Goal: Task Accomplishment & Management: Manage account settings

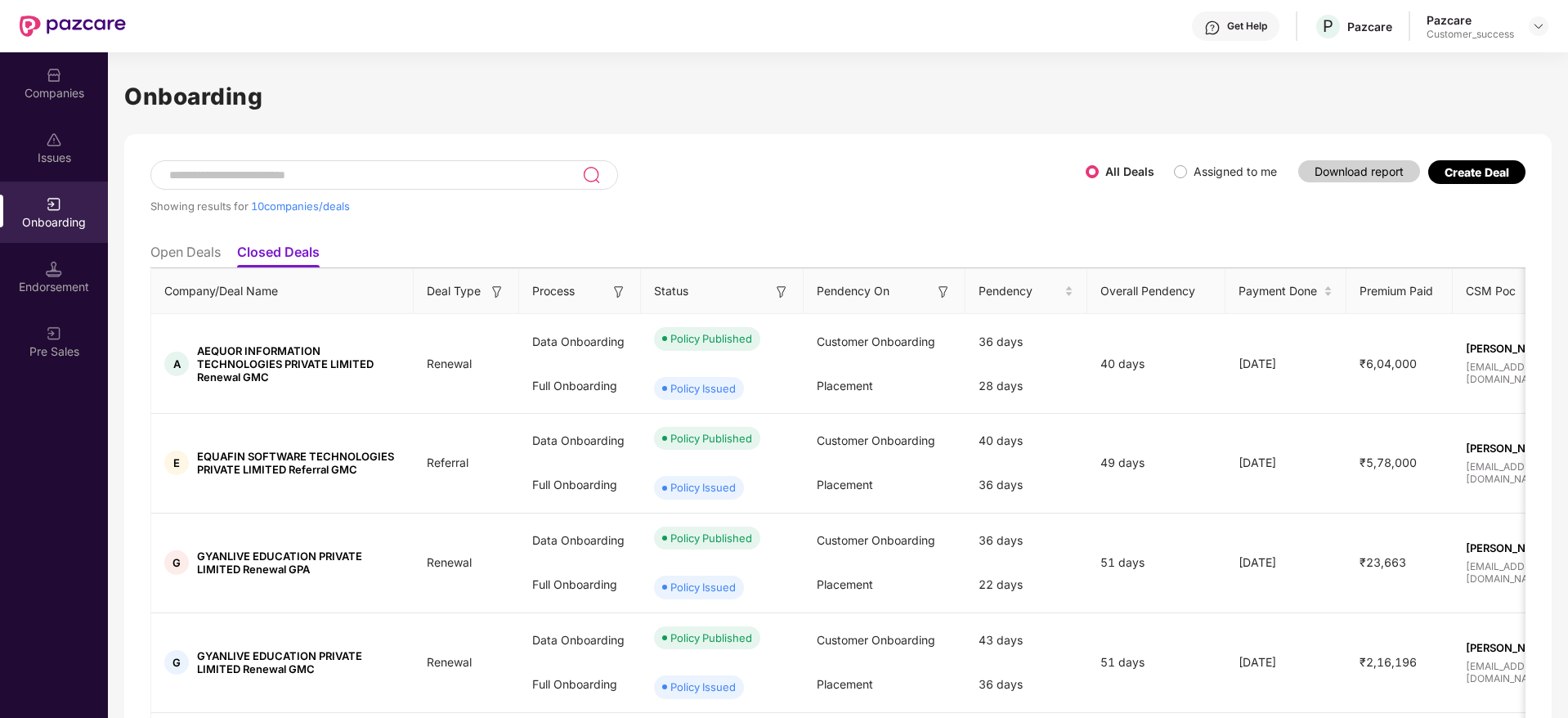
click at [63, 105] on div "Companies" at bounding box center [54, 83] width 108 height 62
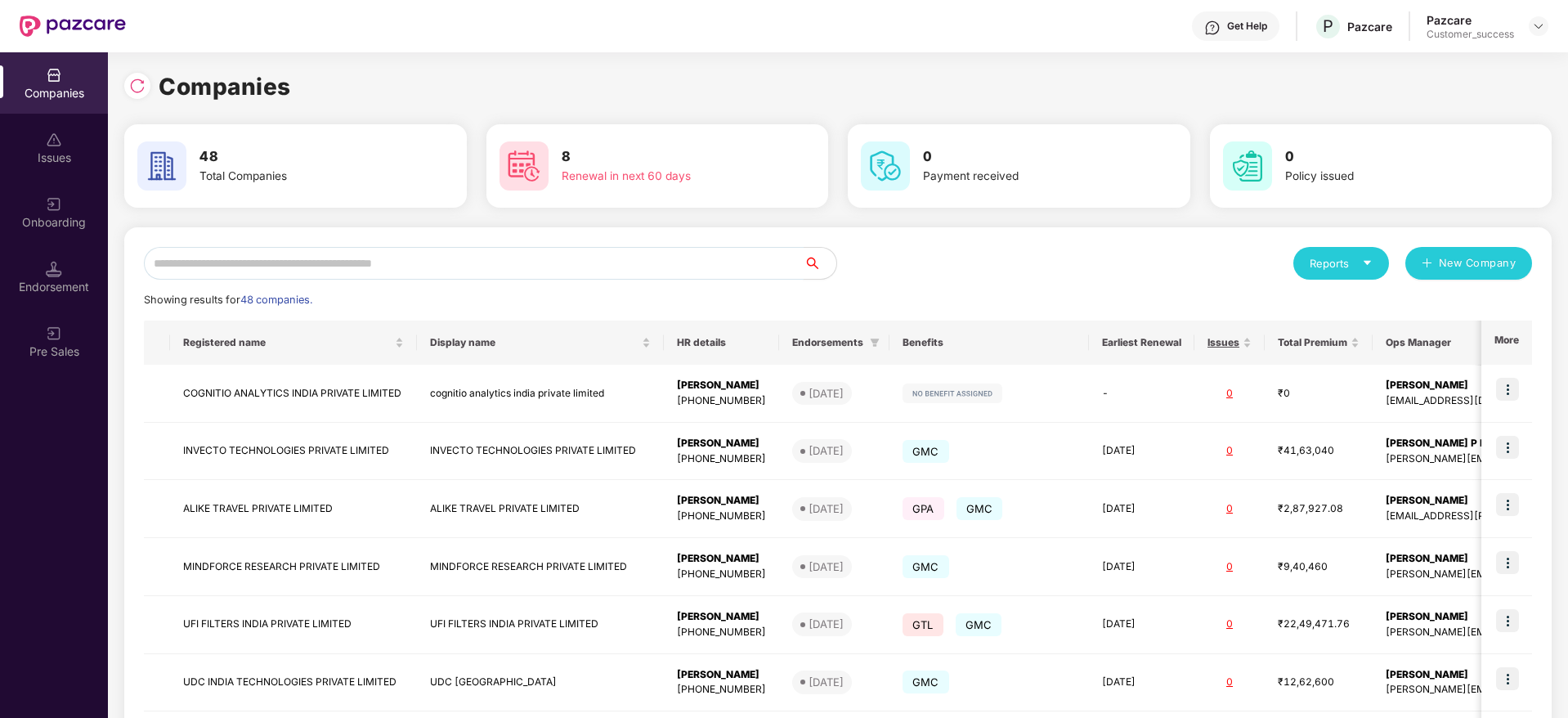
click at [340, 259] on input "text" at bounding box center [474, 263] width 660 height 33
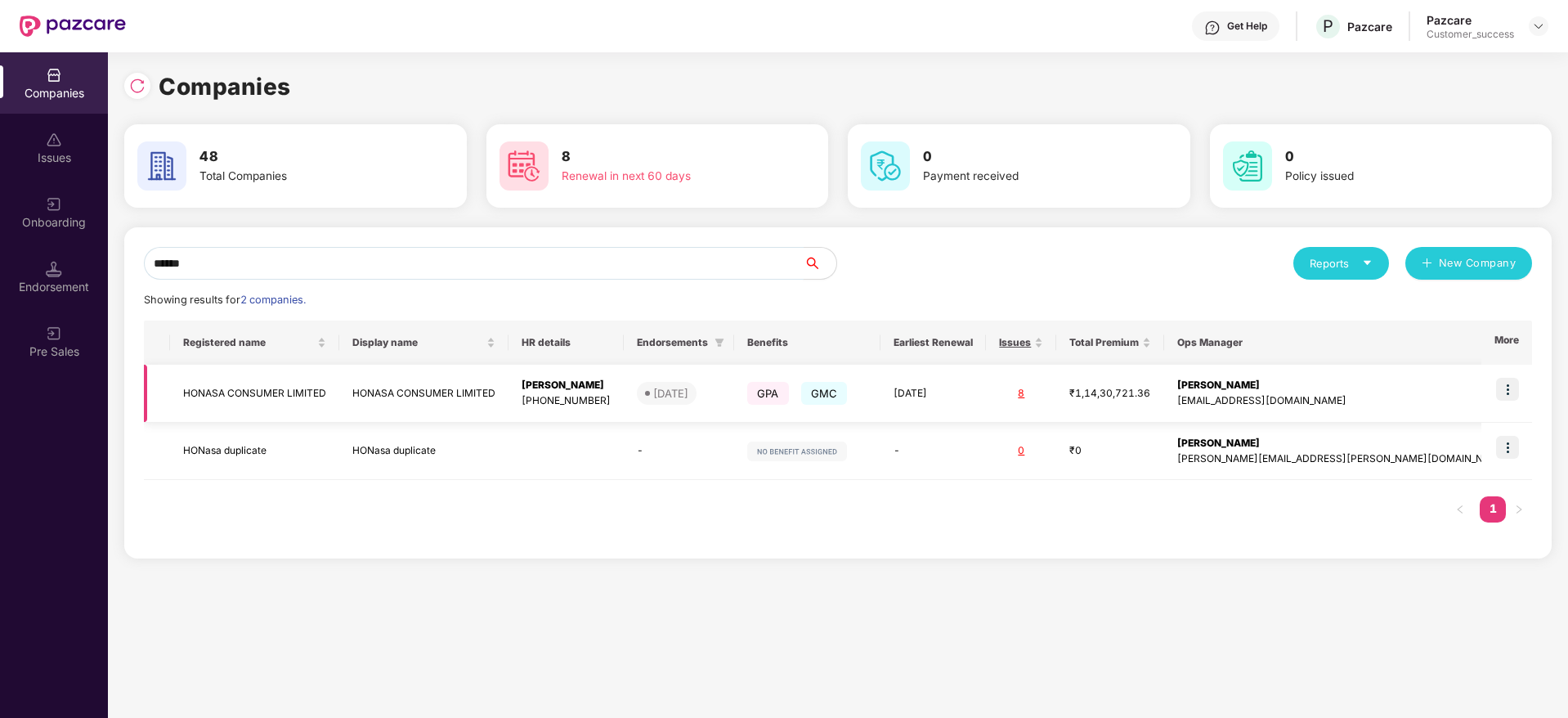
type input "******"
click at [1515, 389] on img at bounding box center [1507, 389] width 23 height 23
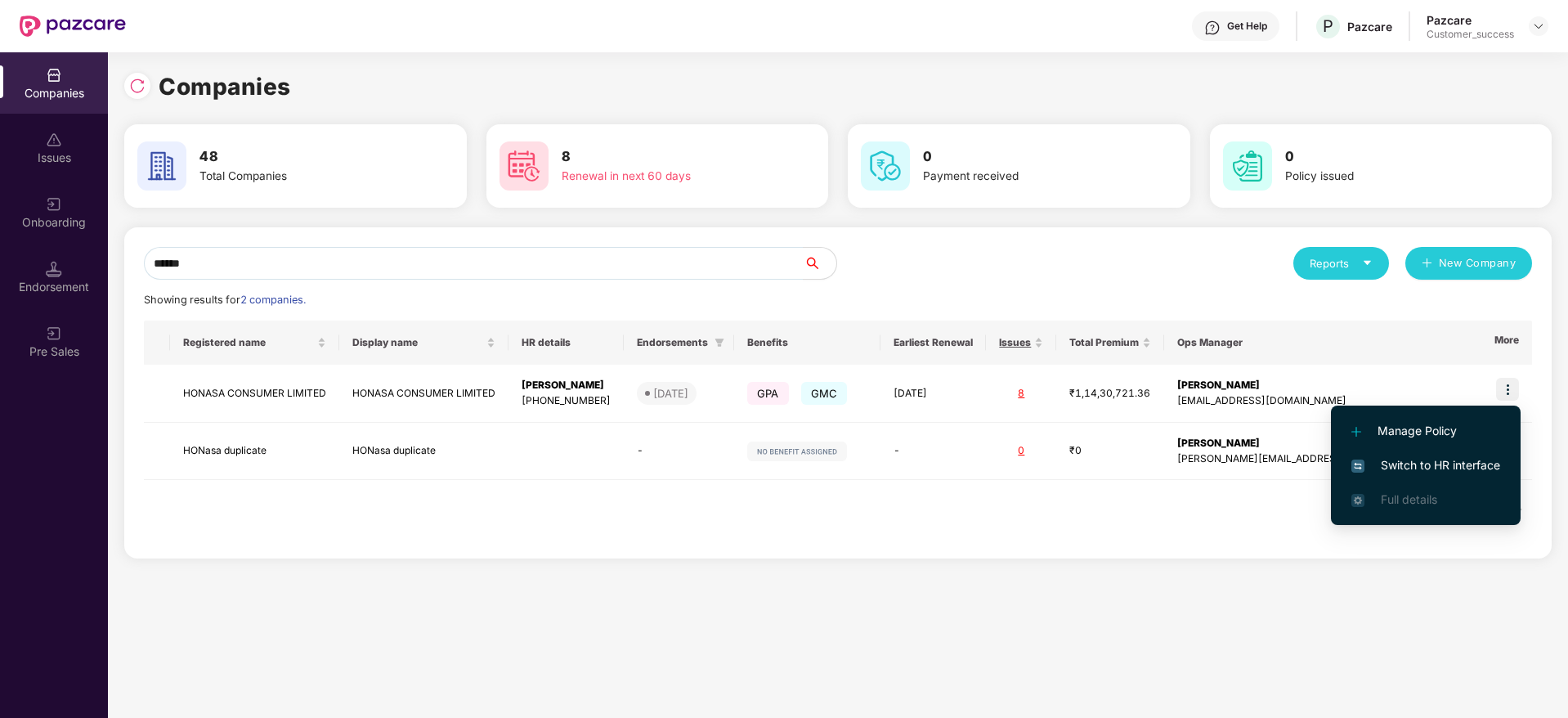
click at [1421, 469] on span "Switch to HR interface" at bounding box center [1426, 464] width 149 height 18
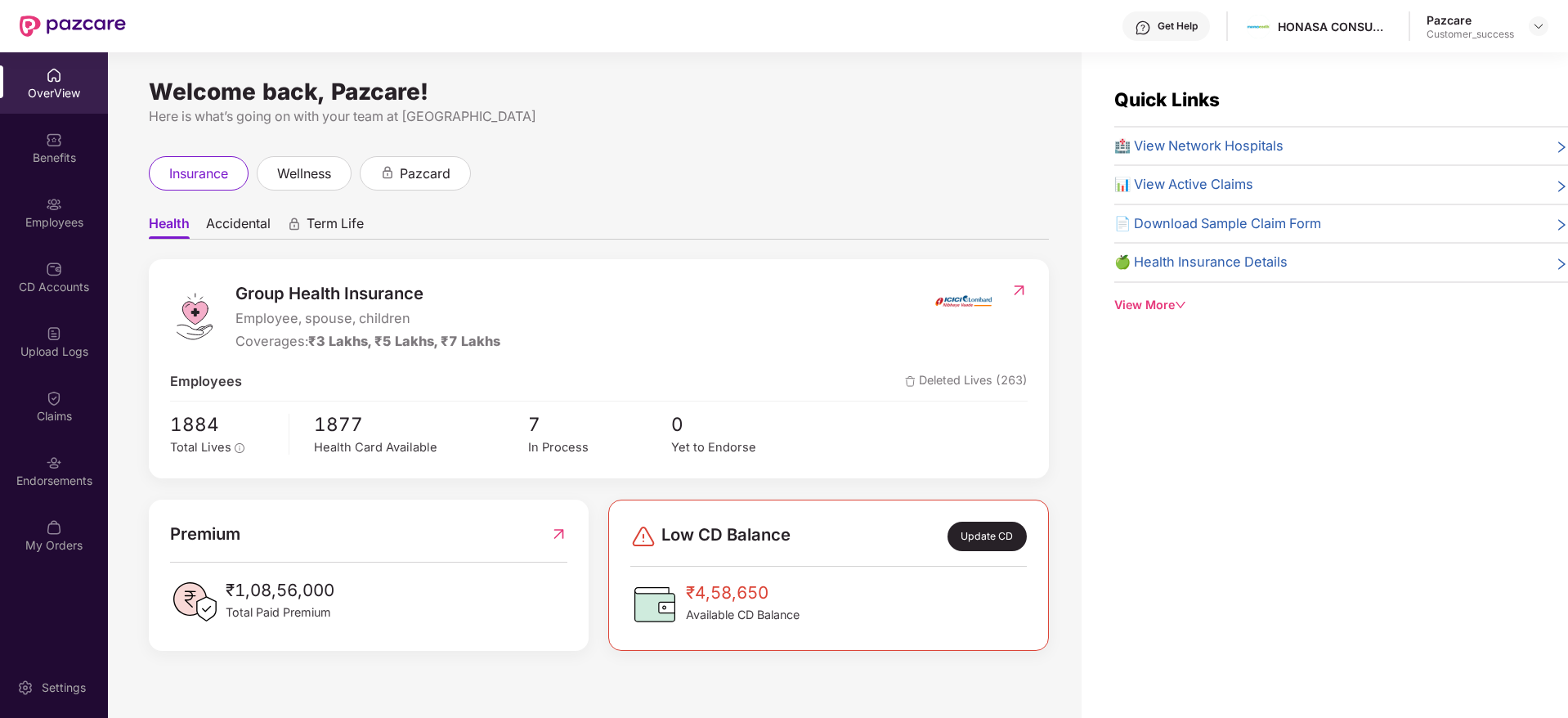
click at [64, 220] on div "Employees" at bounding box center [54, 222] width 108 height 16
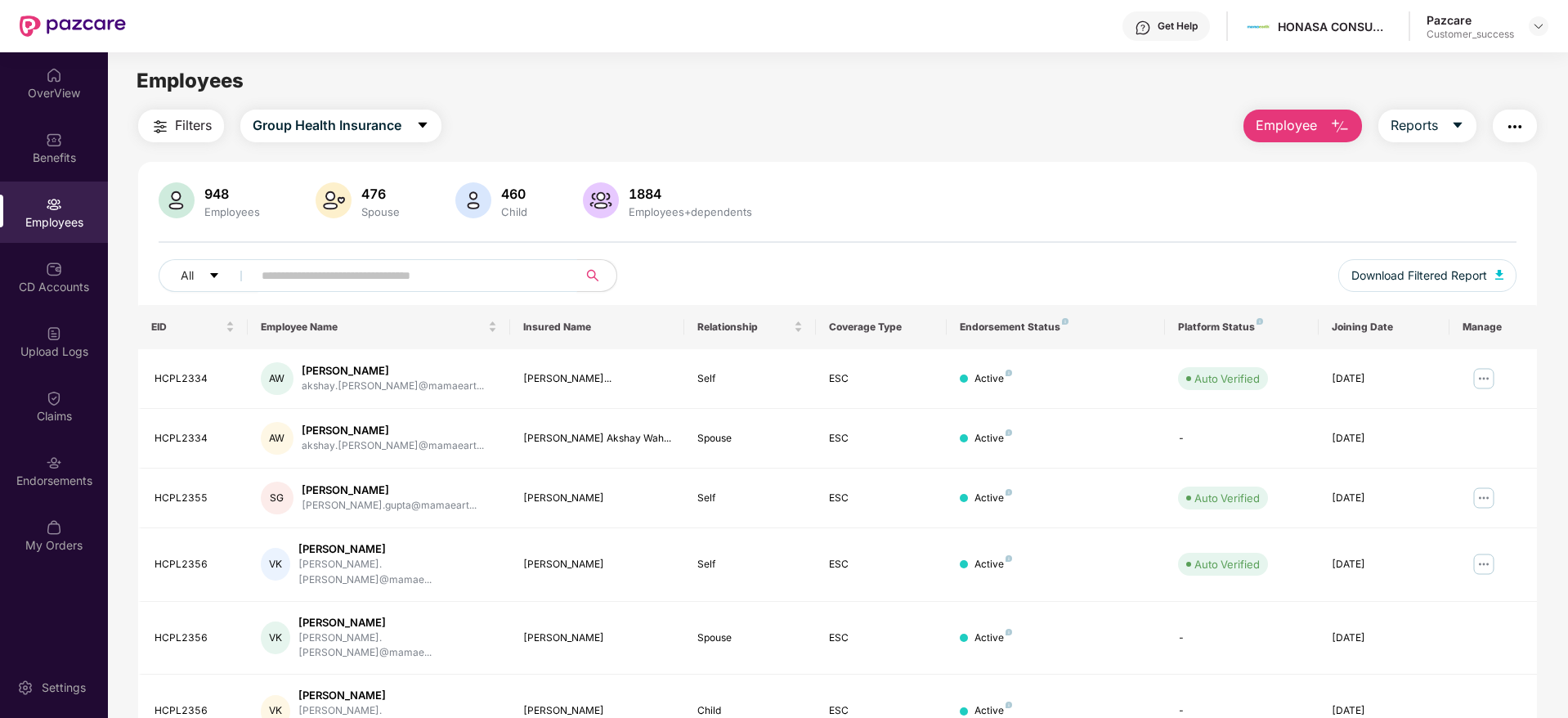
click at [308, 275] on input "text" at bounding box center [408, 275] width 293 height 25
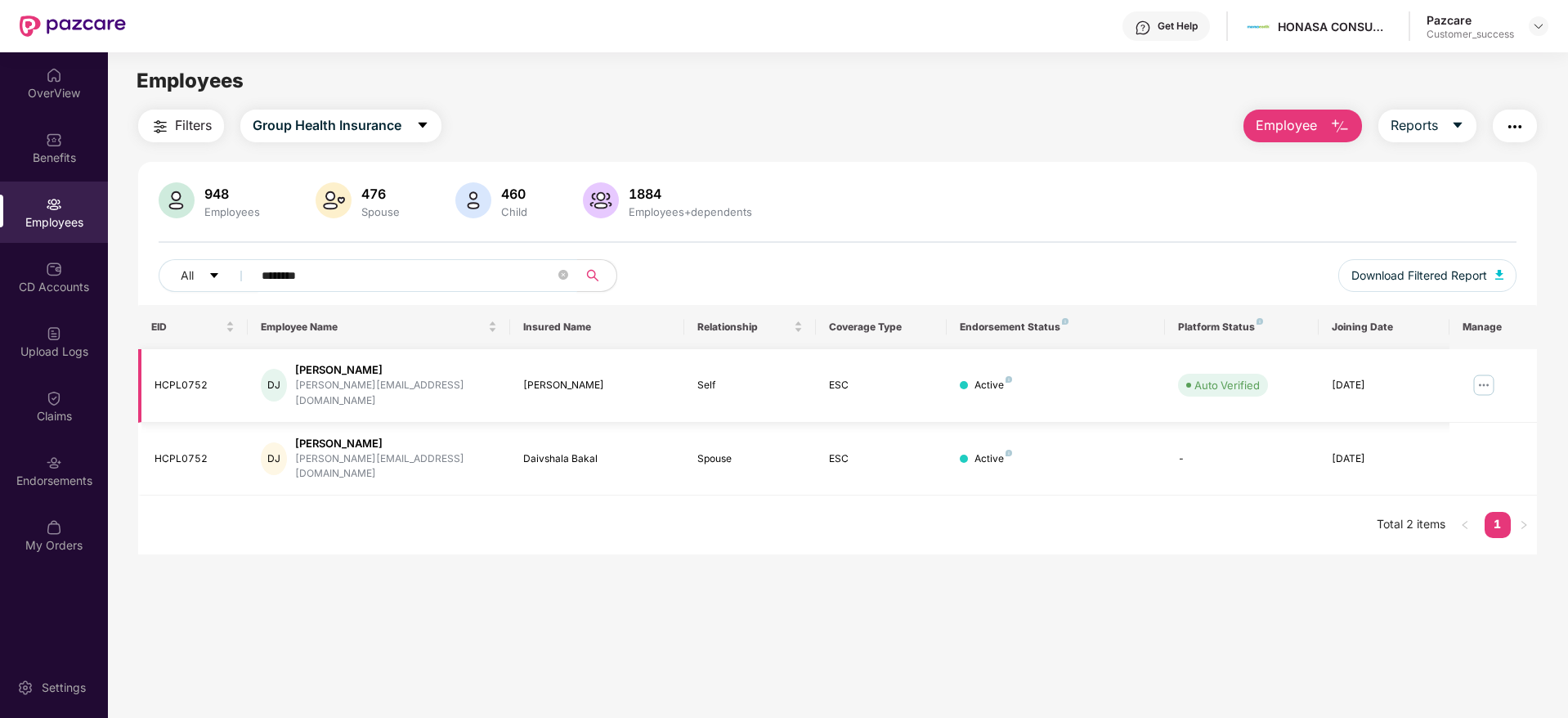
type input "********"
click at [1480, 374] on img at bounding box center [1483, 385] width 27 height 27
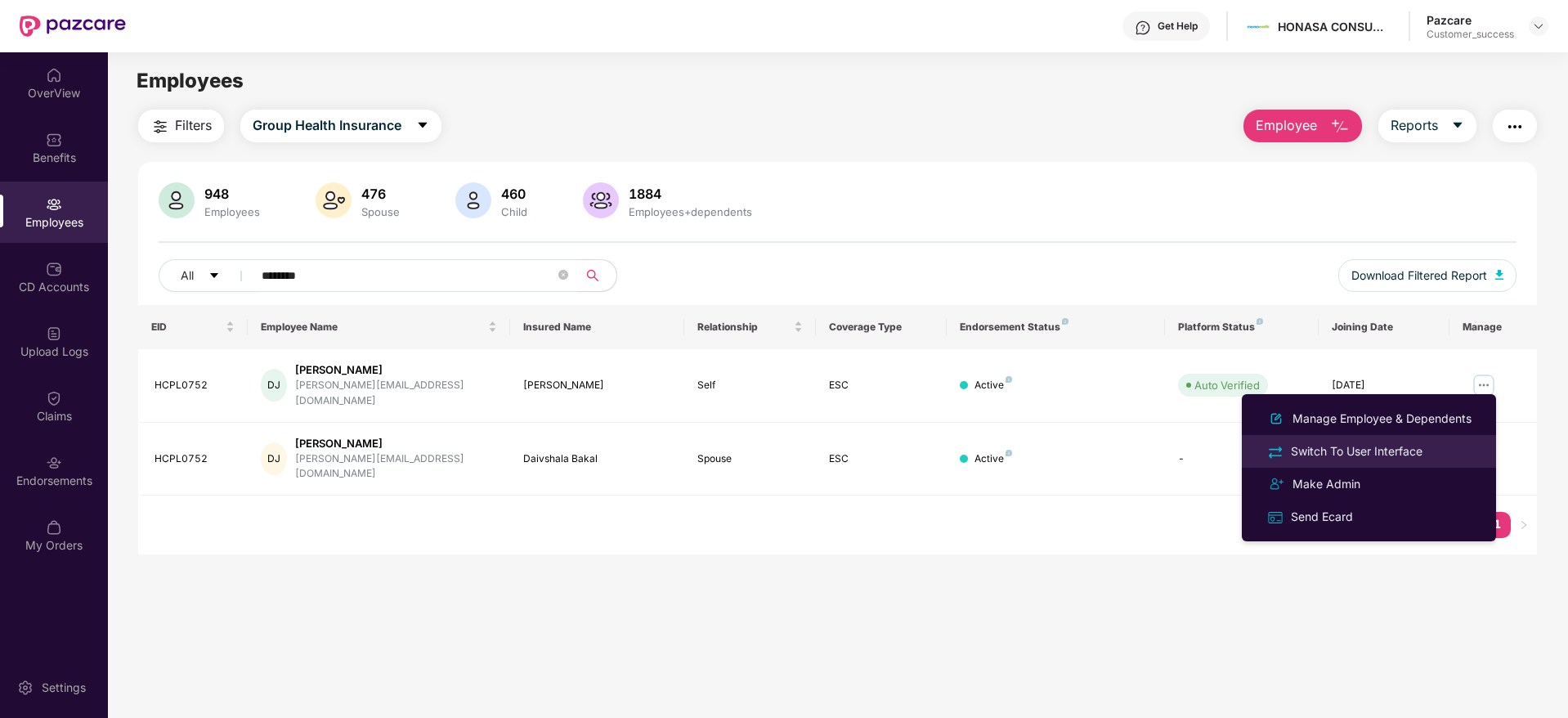
click at [1351, 464] on li "Switch To User Interface" at bounding box center [1368, 451] width 254 height 33
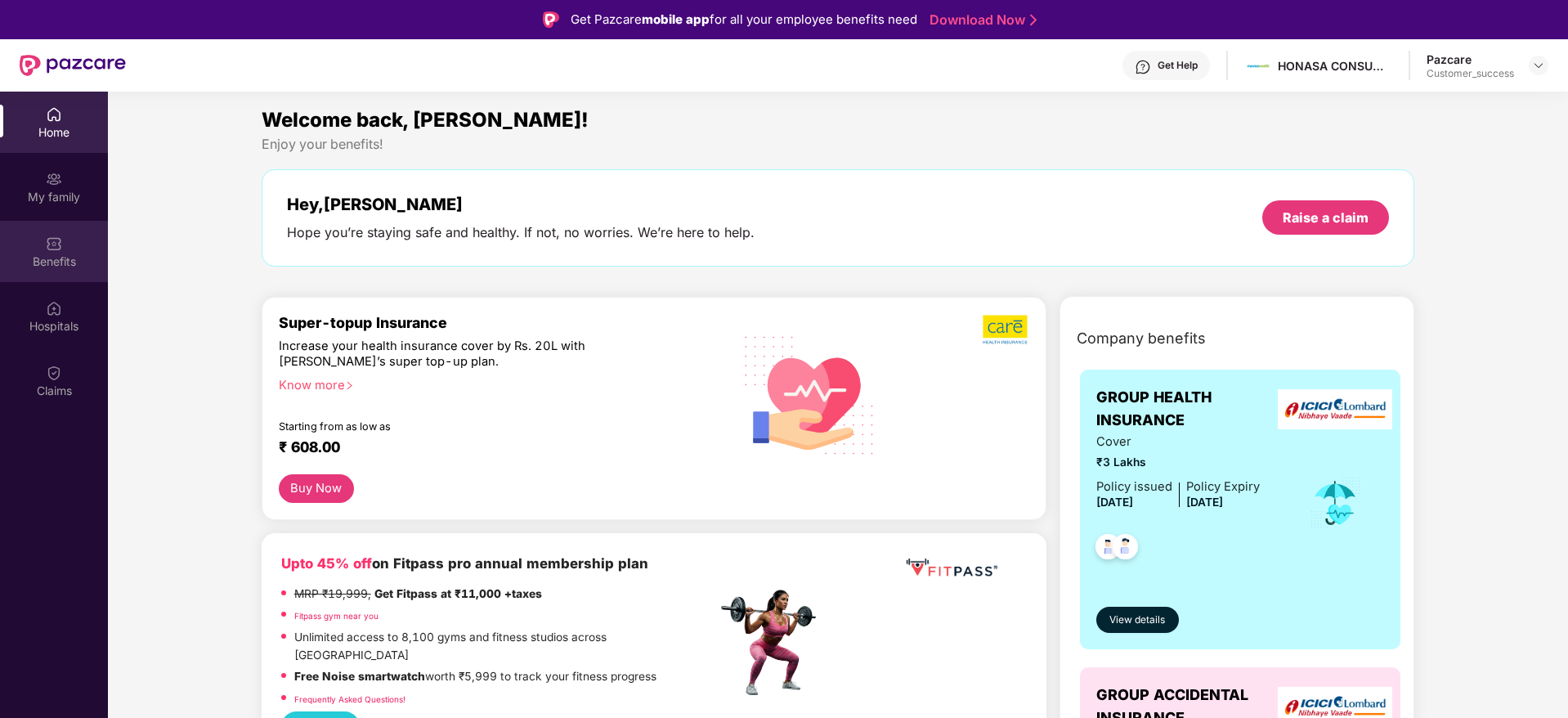
click at [57, 254] on div "Benefits" at bounding box center [54, 261] width 108 height 16
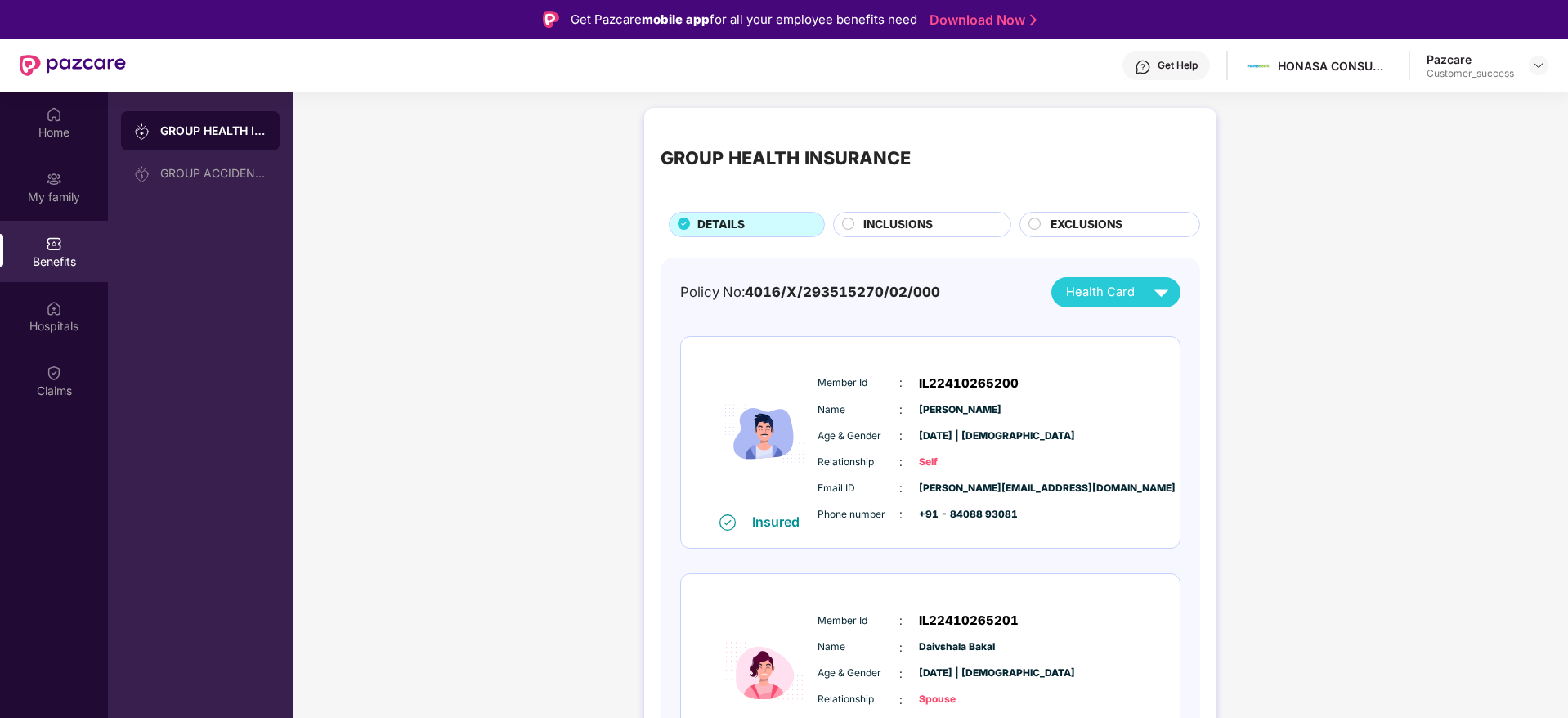
click at [847, 221] on circle at bounding box center [847, 223] width 11 height 11
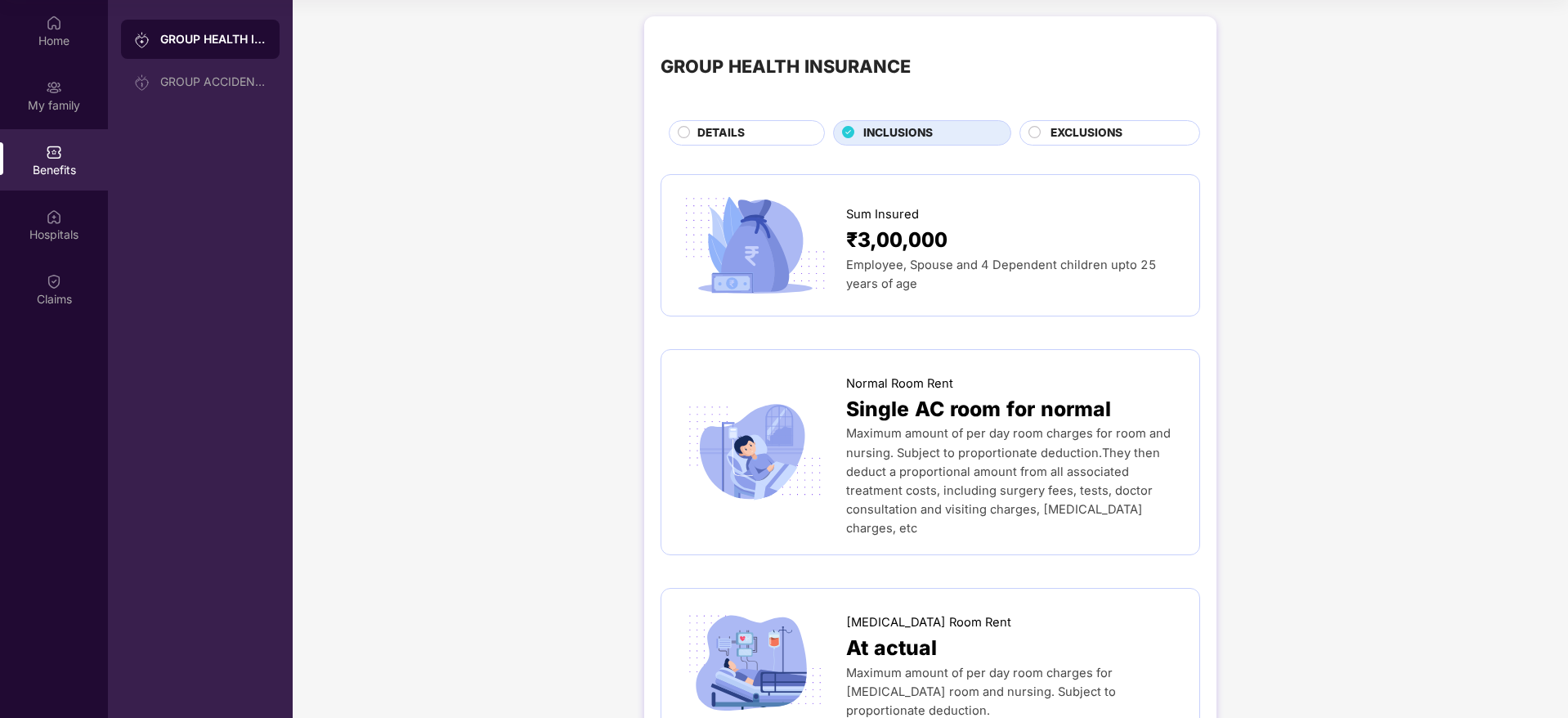
click at [183, 41] on div "GROUP HEALTH INSURANCE" at bounding box center [213, 39] width 106 height 16
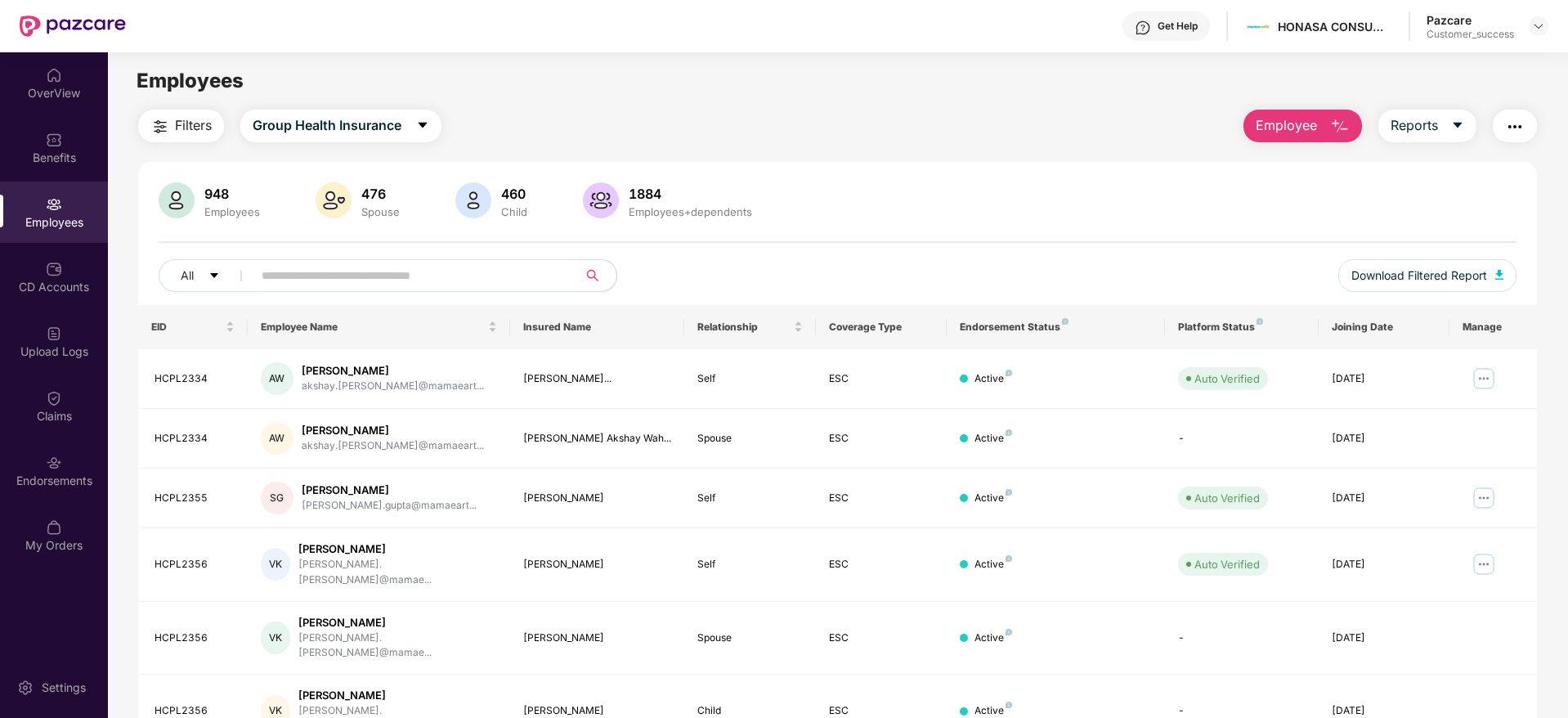
click at [467, 282] on input "text" at bounding box center [408, 275] width 293 height 25
click at [594, 116] on div "Filters Group Health Insurance Employee Reports" at bounding box center [837, 126] width 1398 height 33
click at [1542, 27] on img at bounding box center [1538, 26] width 13 height 13
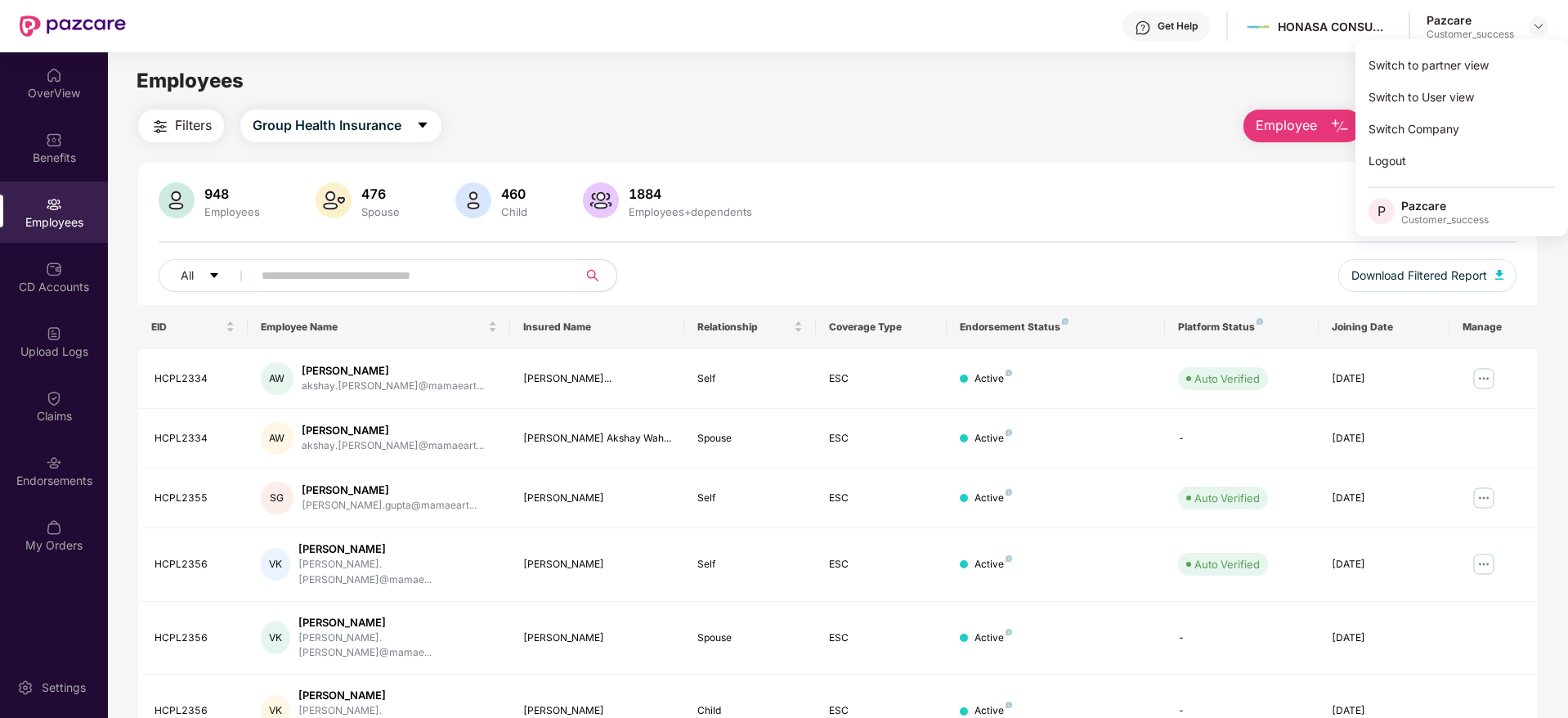
click at [1125, 95] on div "Employees" at bounding box center [837, 81] width 1459 height 31
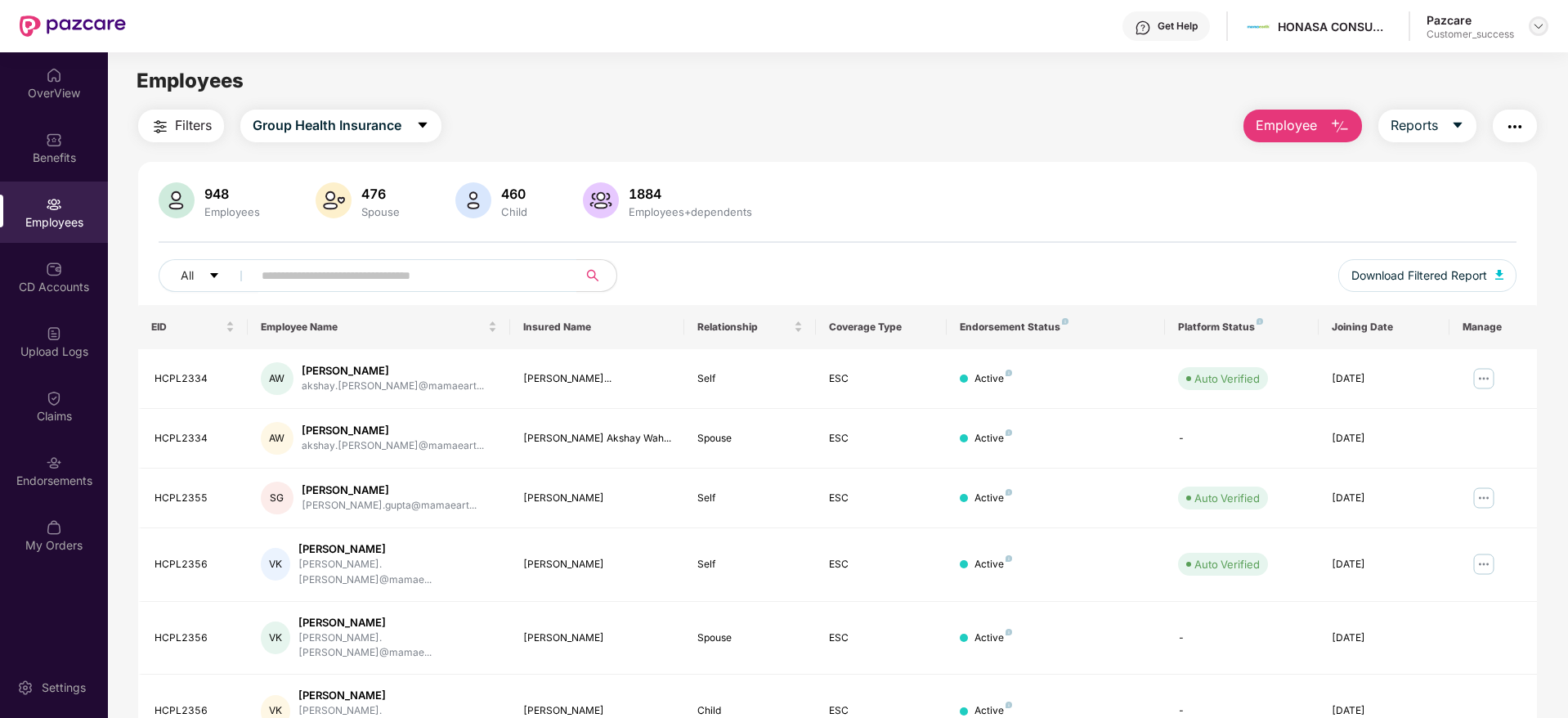
click at [1534, 23] on img at bounding box center [1538, 26] width 13 height 13
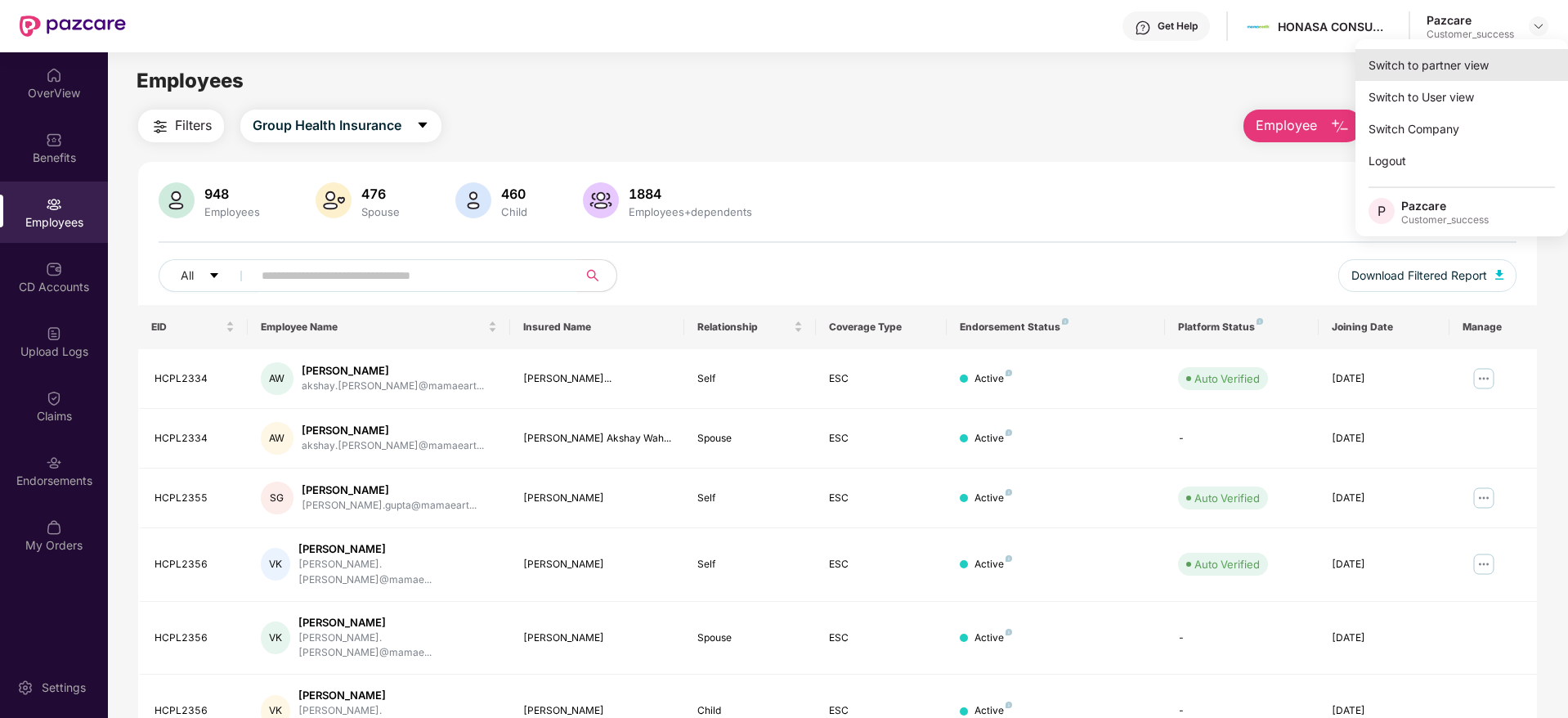
click at [1461, 69] on div "Switch to partner view" at bounding box center [1462, 64] width 212 height 32
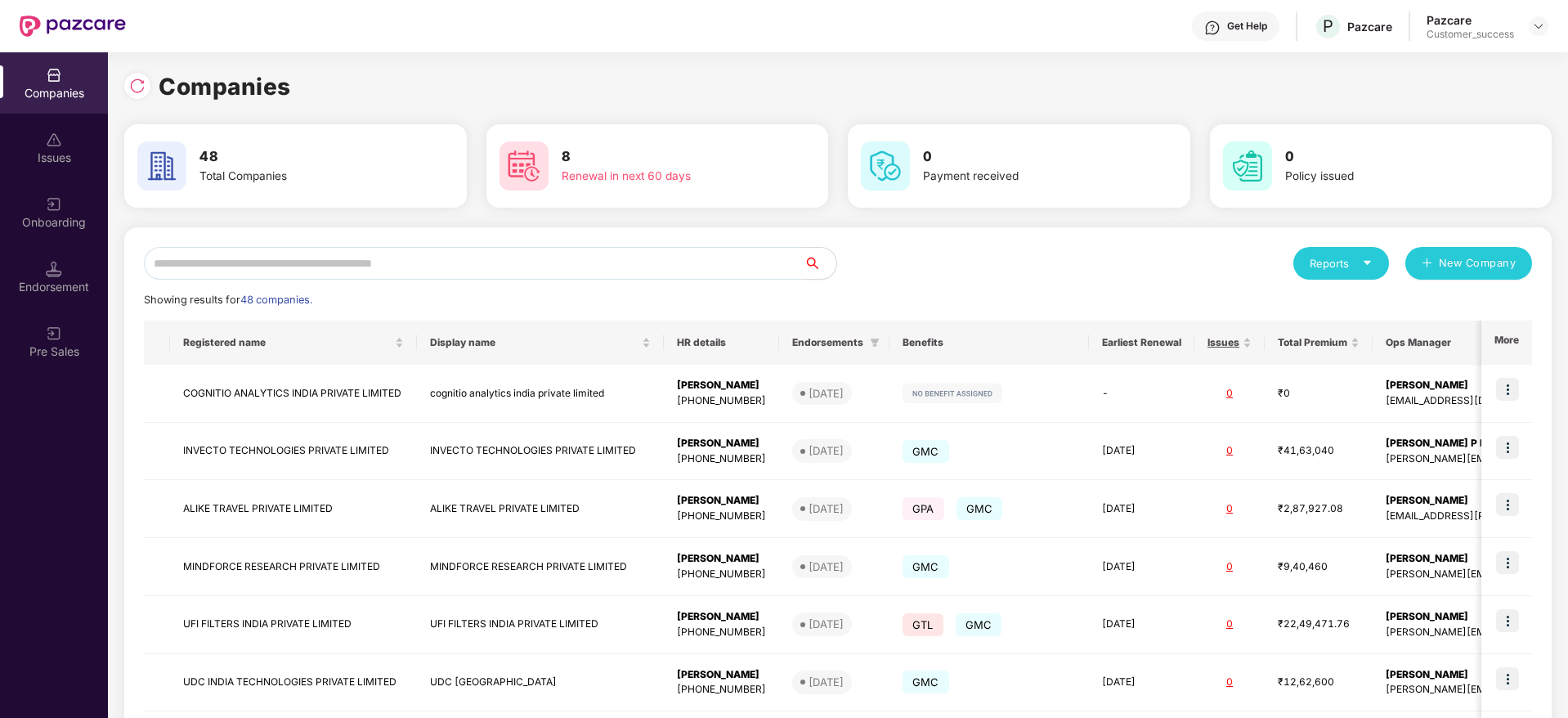
click at [537, 273] on input "text" at bounding box center [474, 263] width 660 height 33
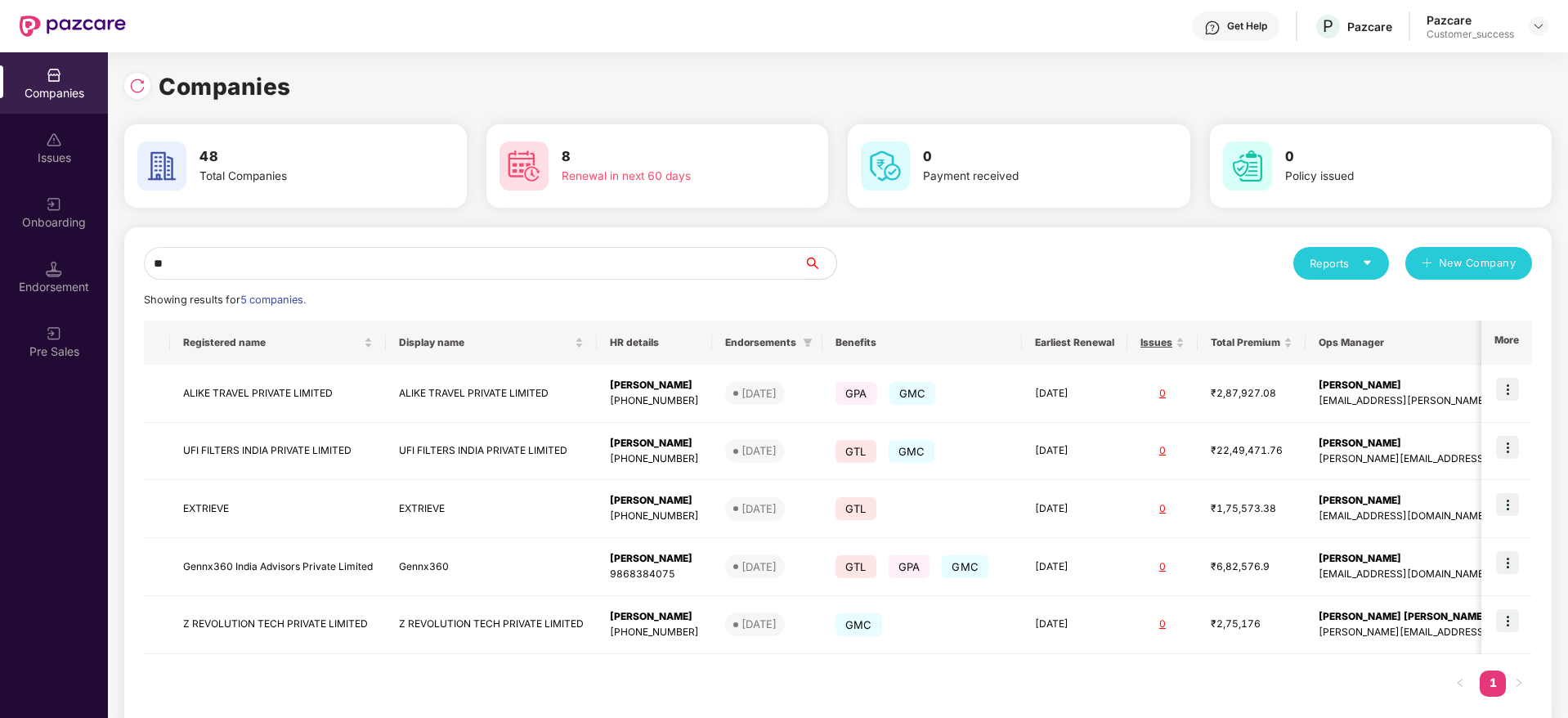
type input "*"
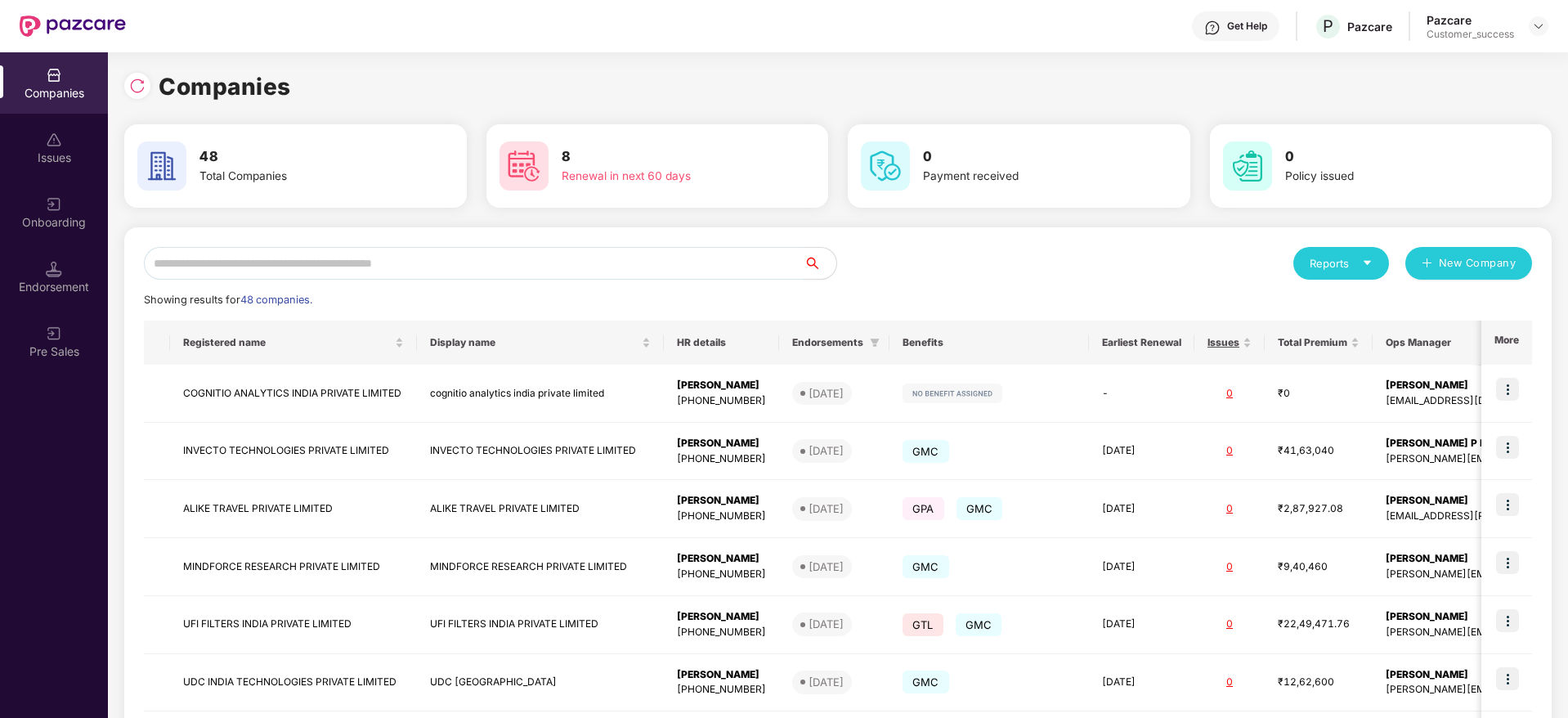
click at [457, 254] on input "text" at bounding box center [474, 263] width 660 height 33
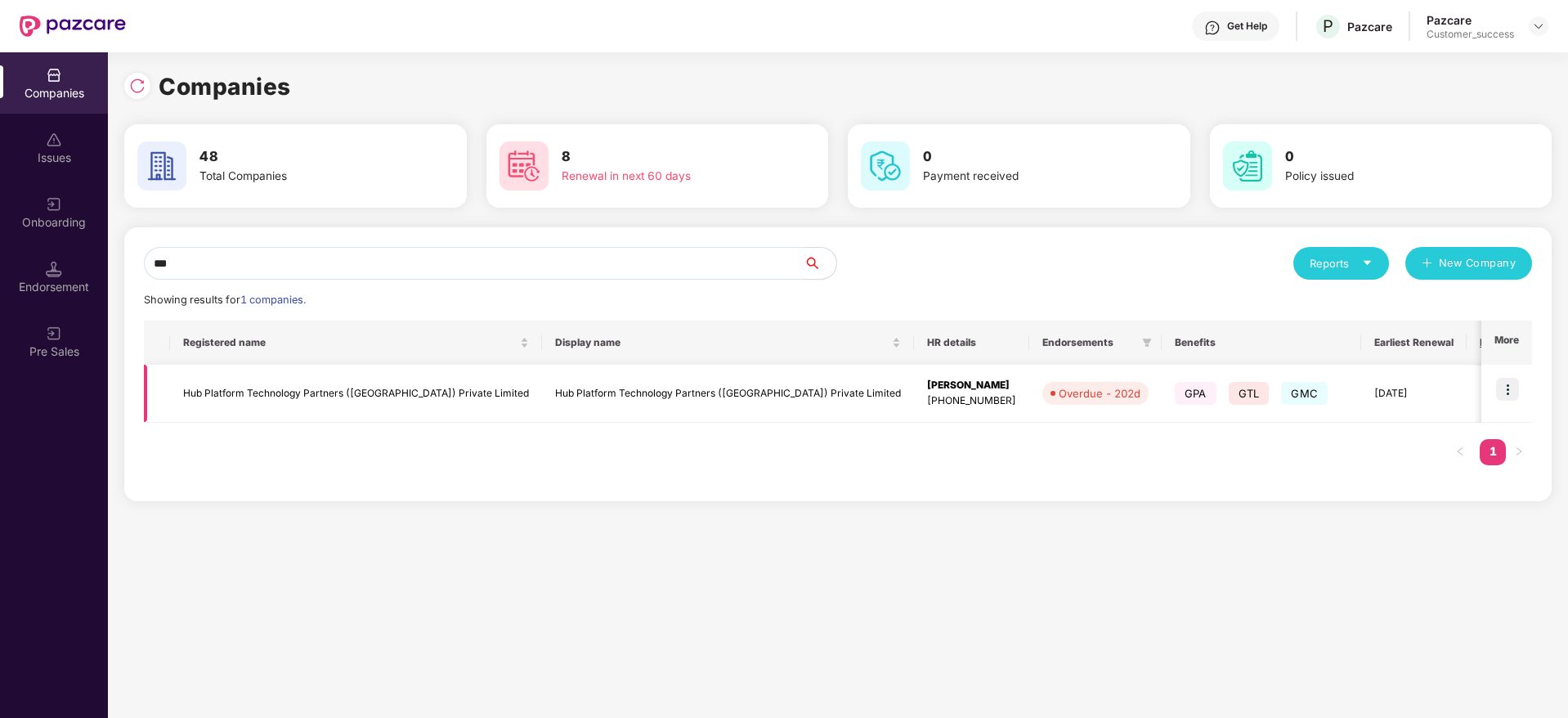
type input "***"
click at [1509, 382] on img at bounding box center [1507, 389] width 23 height 23
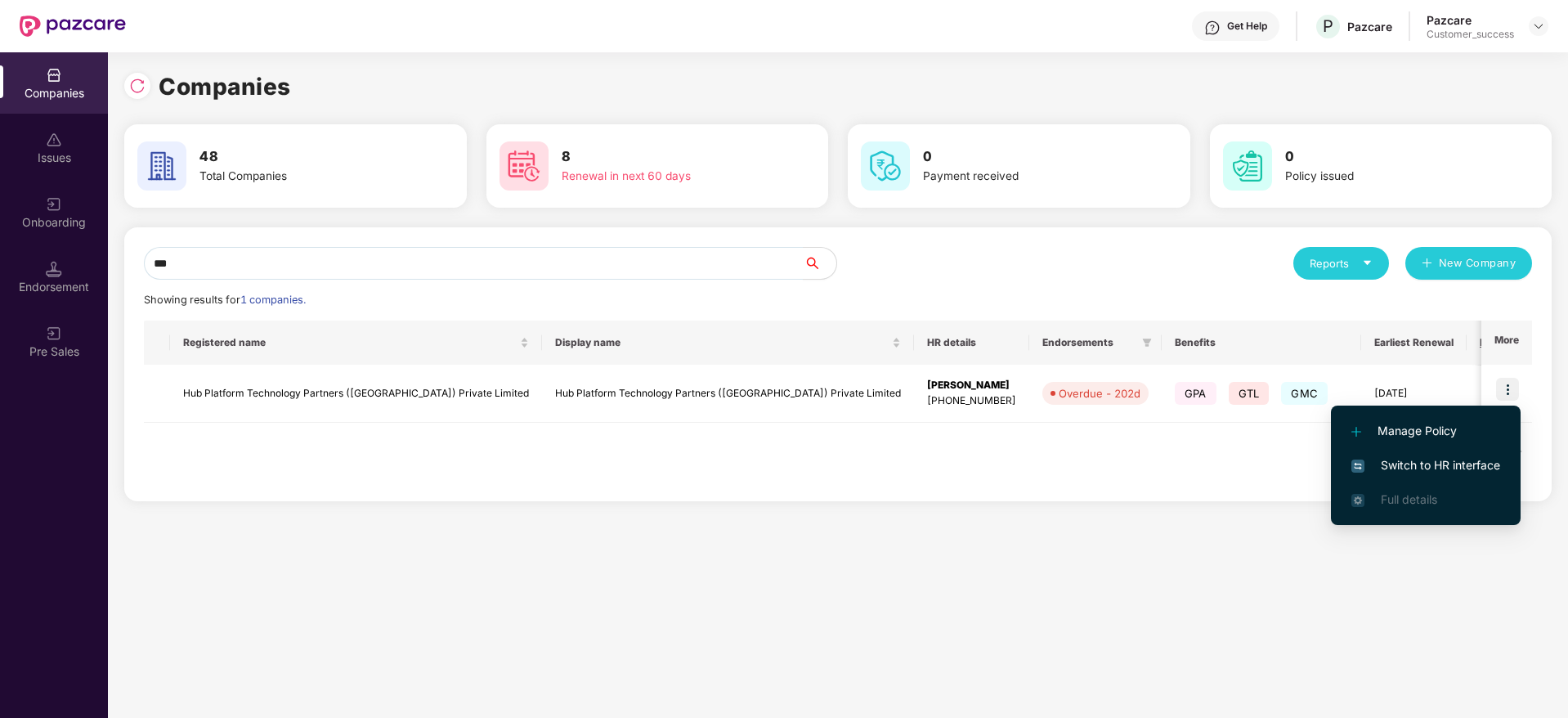
click at [1418, 456] on span "Switch to HR interface" at bounding box center [1426, 464] width 149 height 18
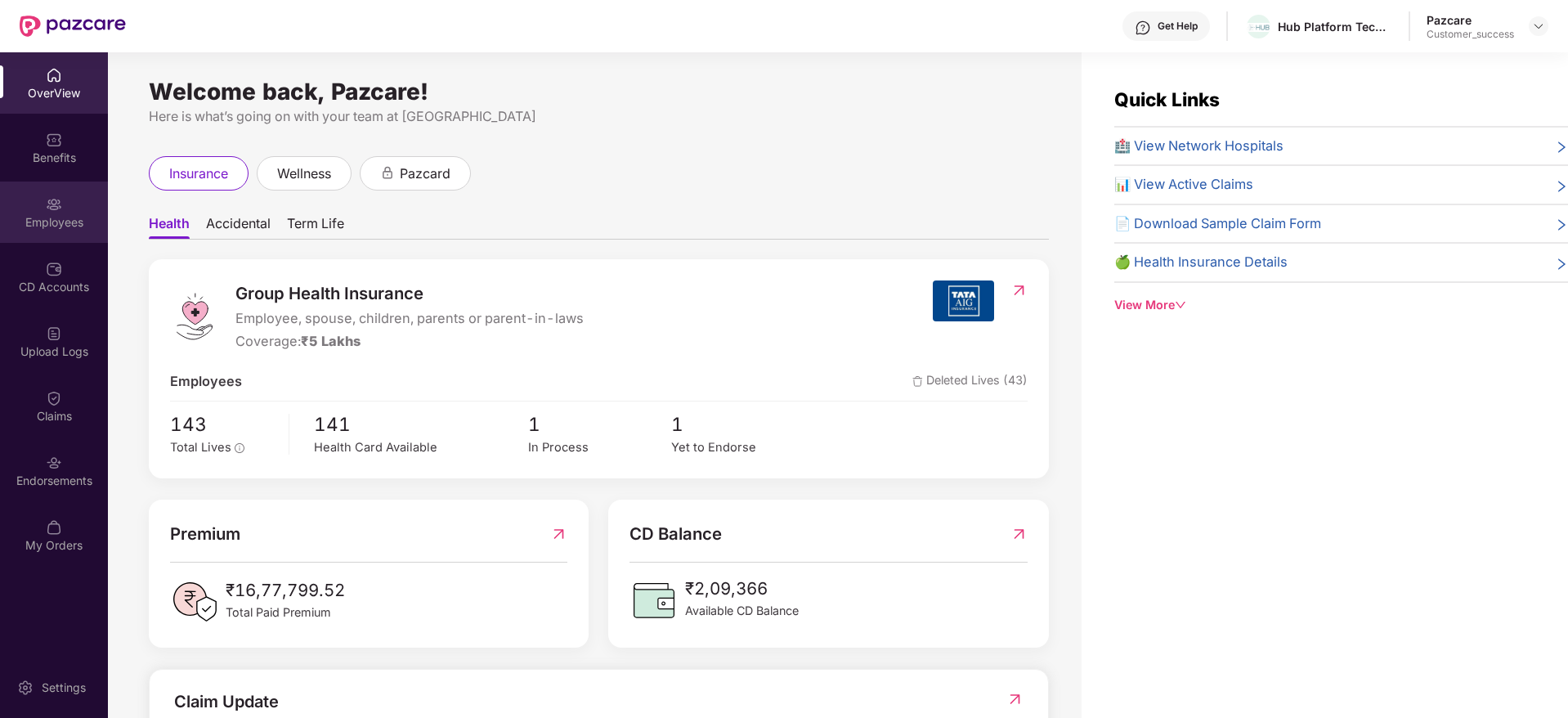
click at [66, 223] on div "Employees" at bounding box center [54, 222] width 108 height 16
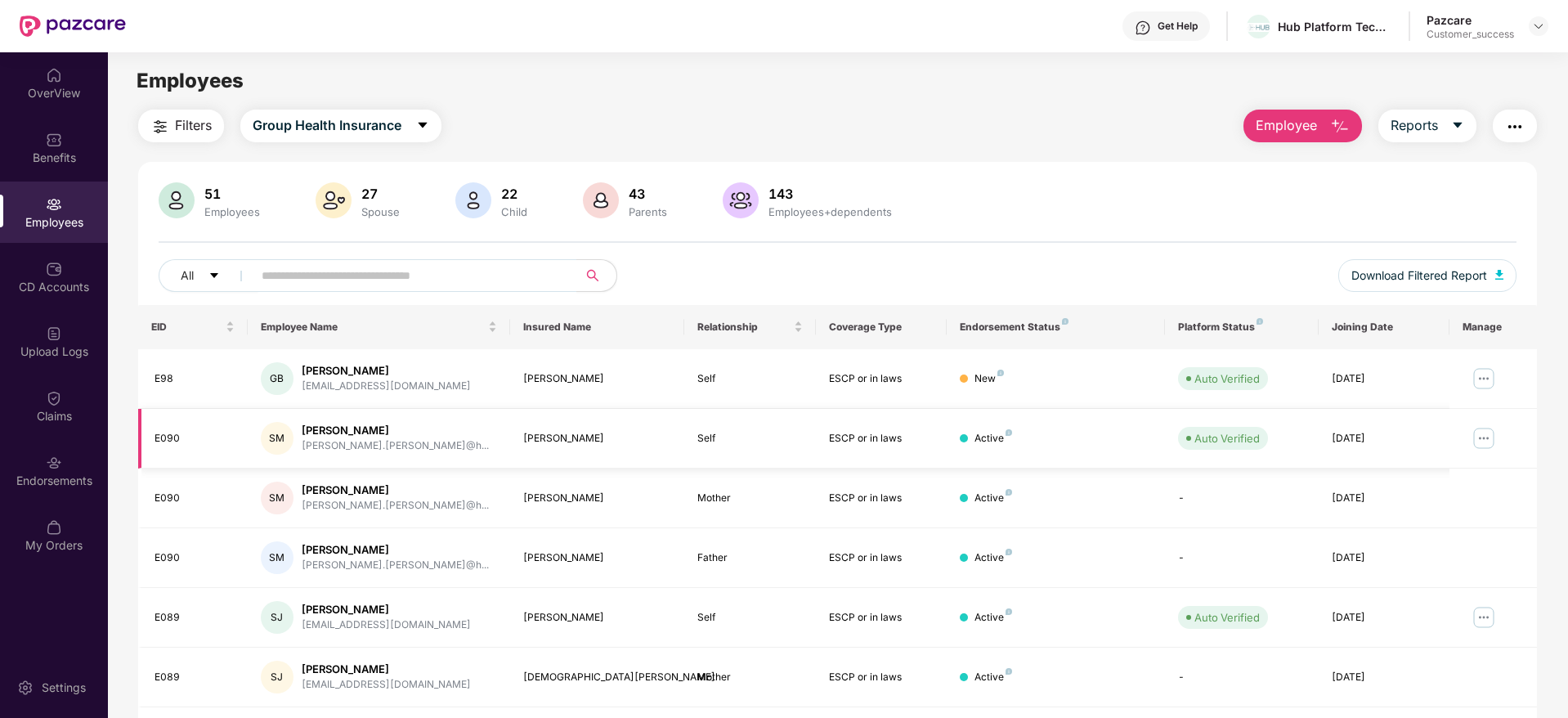
click at [1483, 434] on img at bounding box center [1483, 438] width 27 height 27
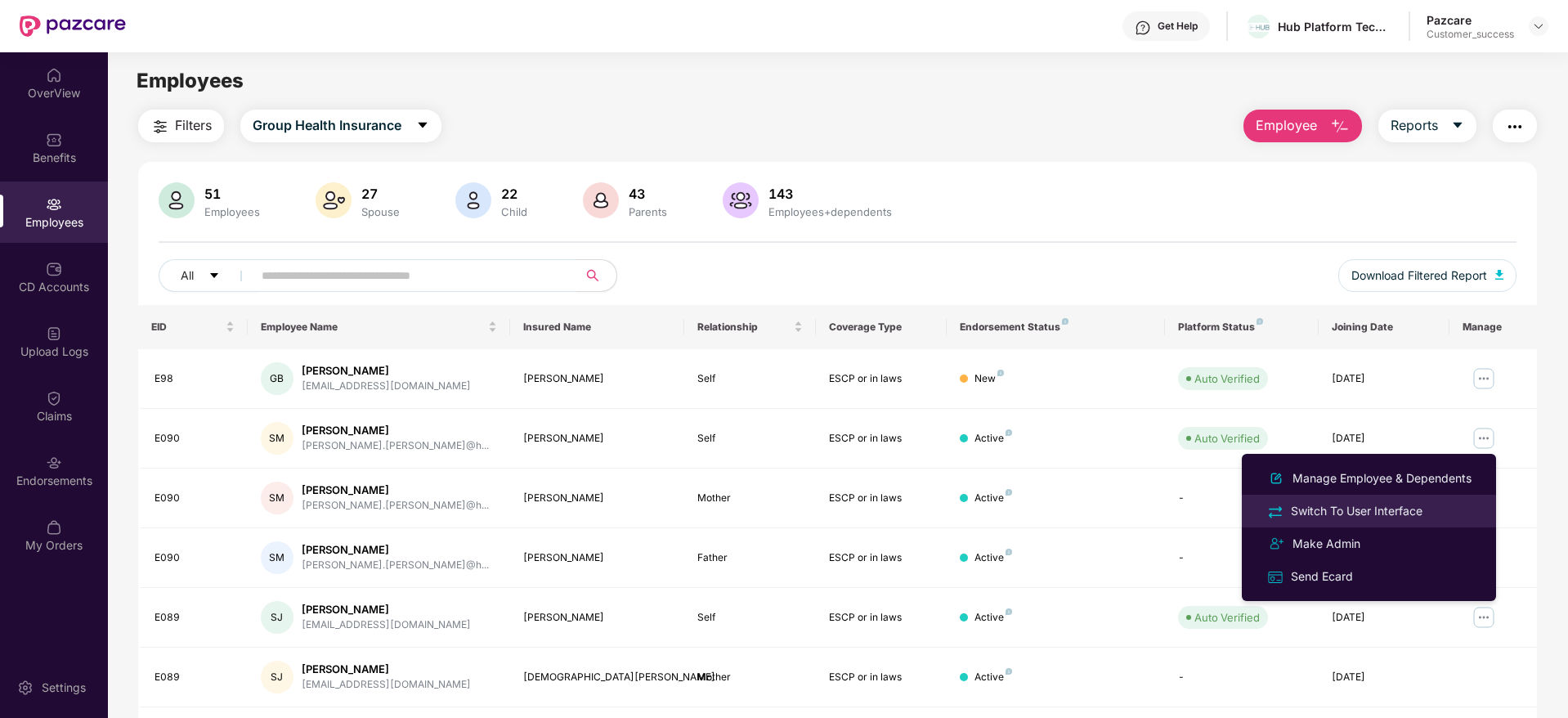
click at [1340, 515] on div "Switch To User Interface" at bounding box center [1356, 511] width 138 height 18
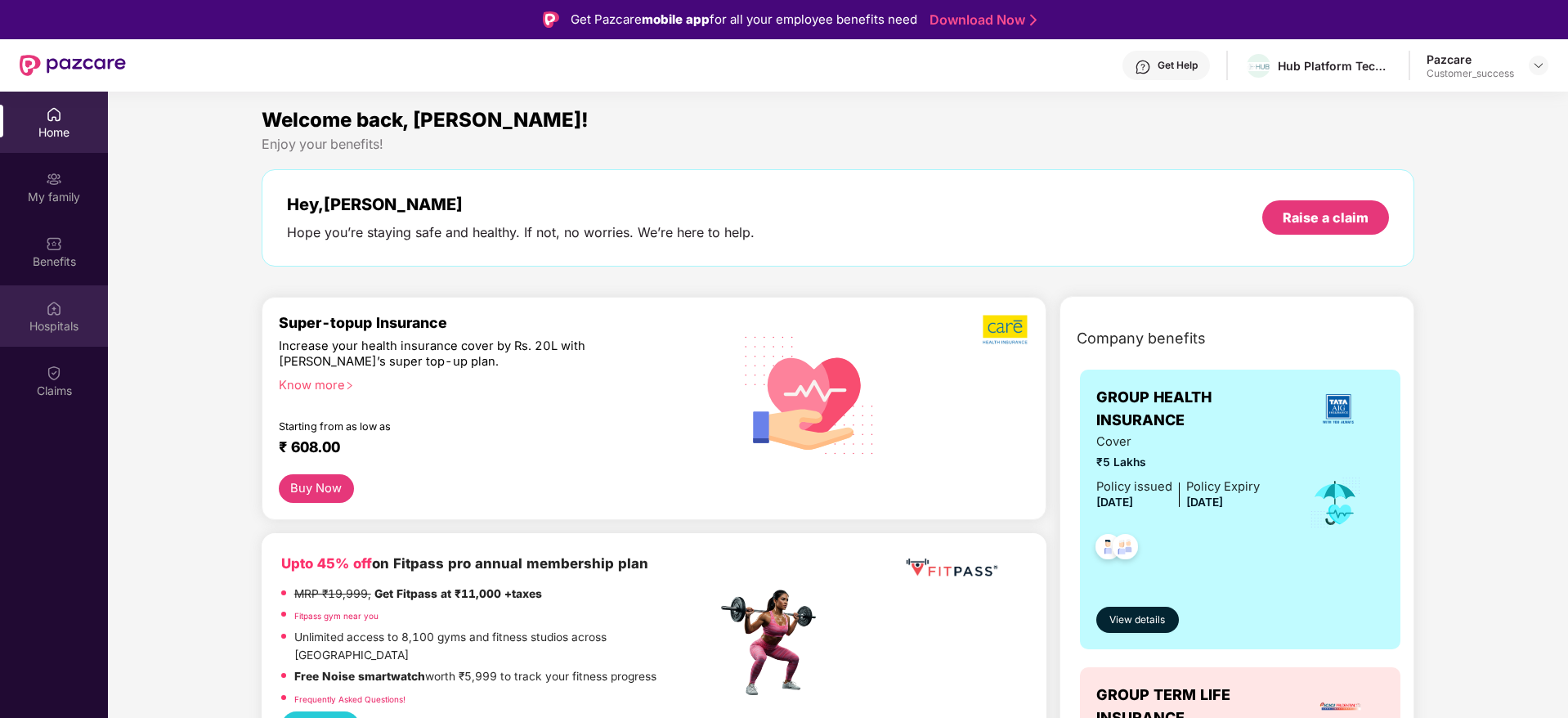
click at [64, 323] on div "Hospitals" at bounding box center [54, 326] width 108 height 16
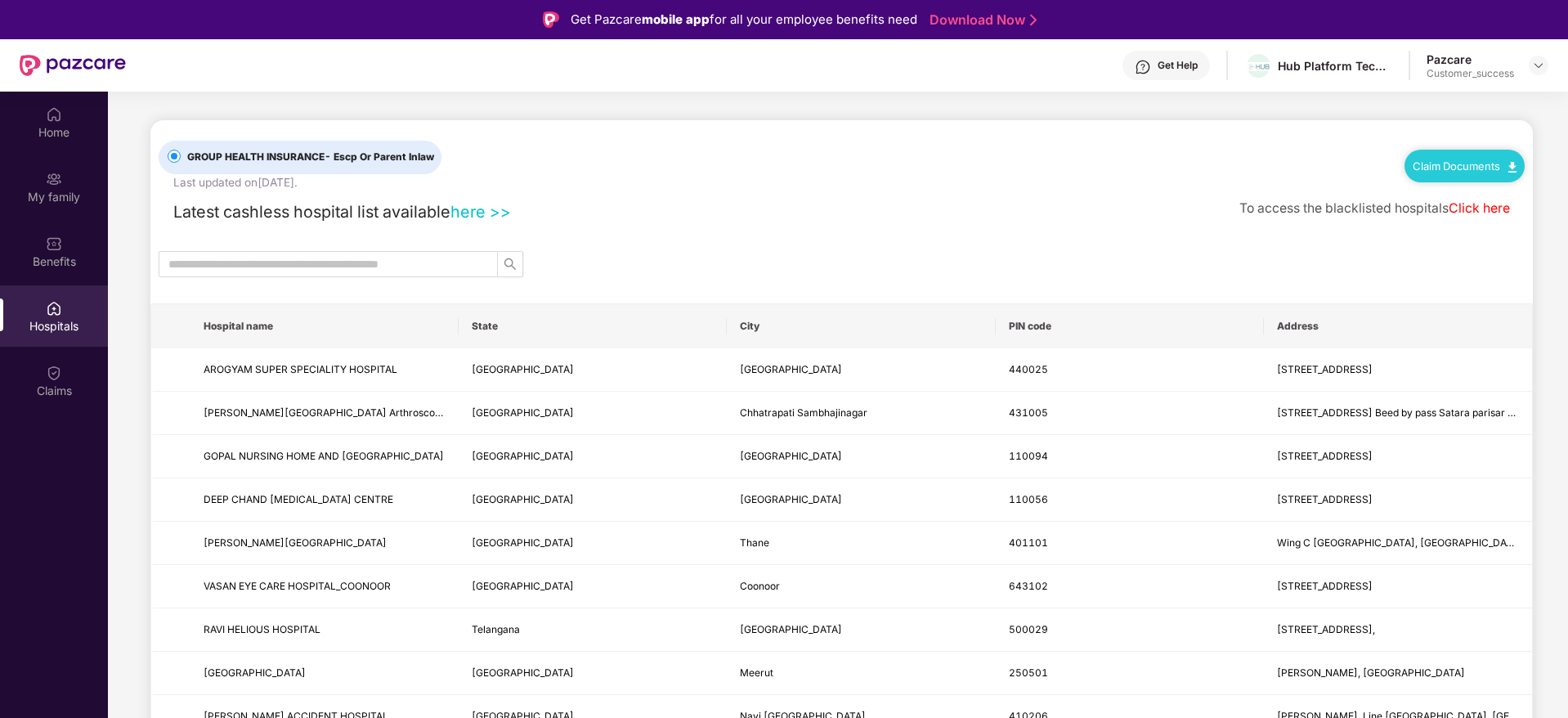
click at [1459, 161] on link "Claim Documents" at bounding box center [1463, 165] width 104 height 13
click at [1467, 187] on link "Claim Form" at bounding box center [1469, 194] width 106 height 35
click at [1535, 70] on img at bounding box center [1538, 65] width 13 height 13
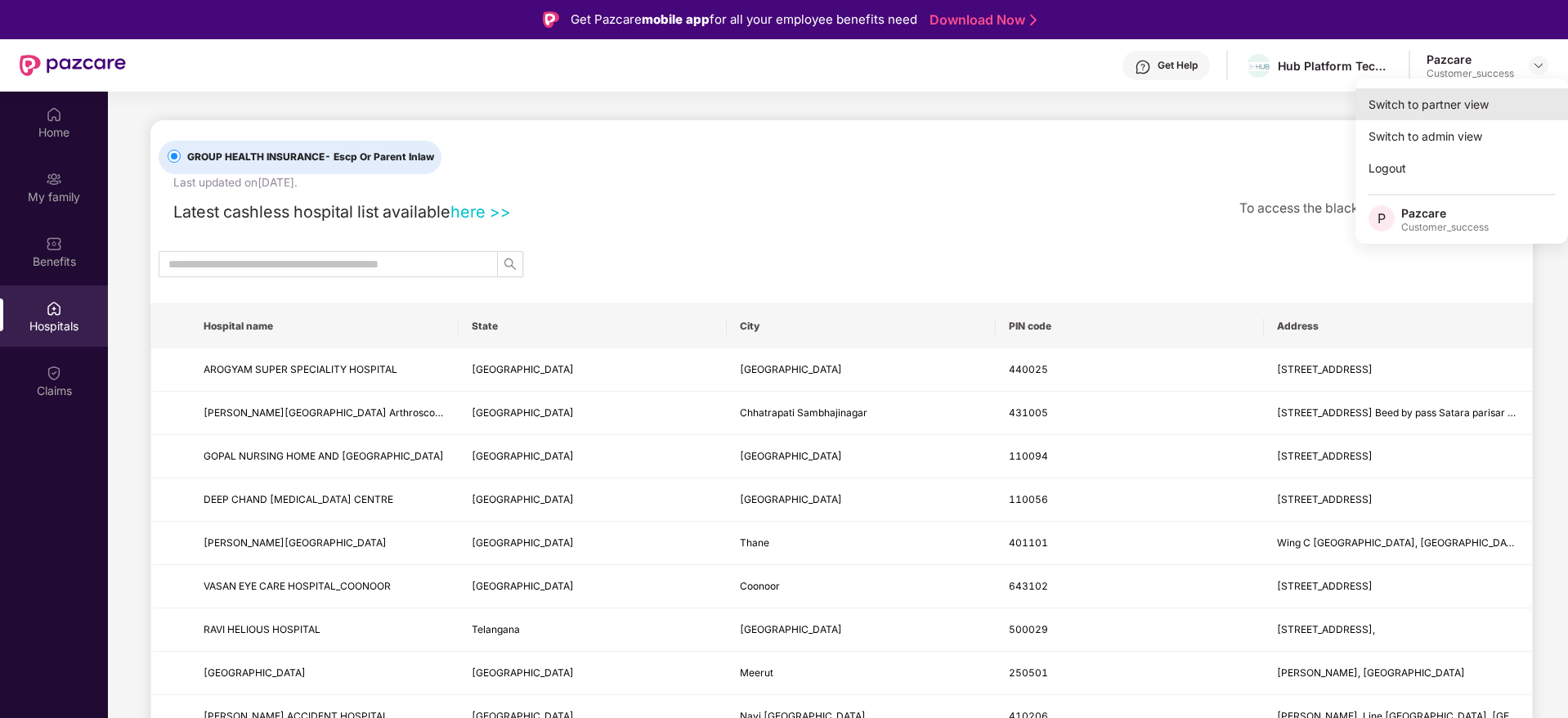
click at [1460, 102] on div "Switch to partner view" at bounding box center [1462, 104] width 212 height 32
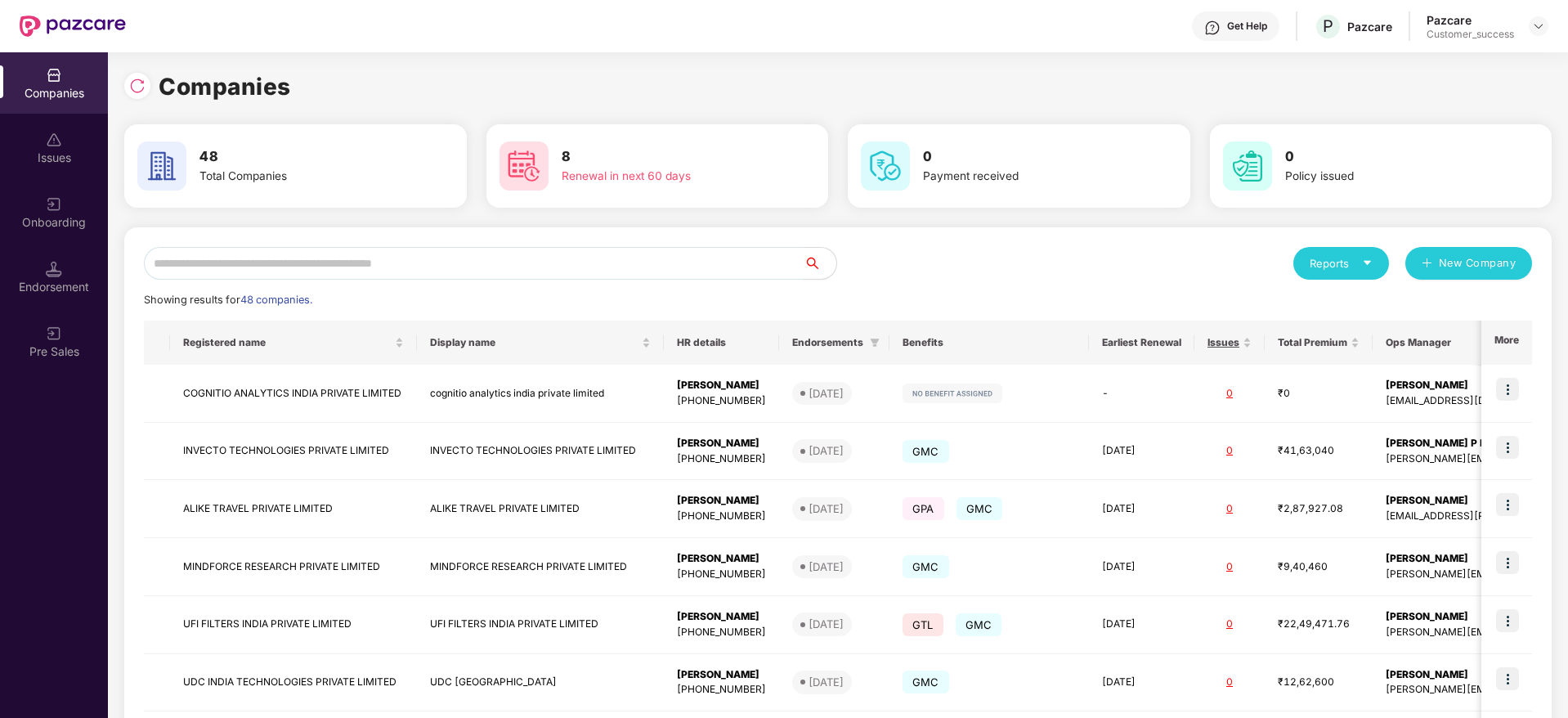
click at [330, 257] on input "text" at bounding box center [474, 263] width 660 height 33
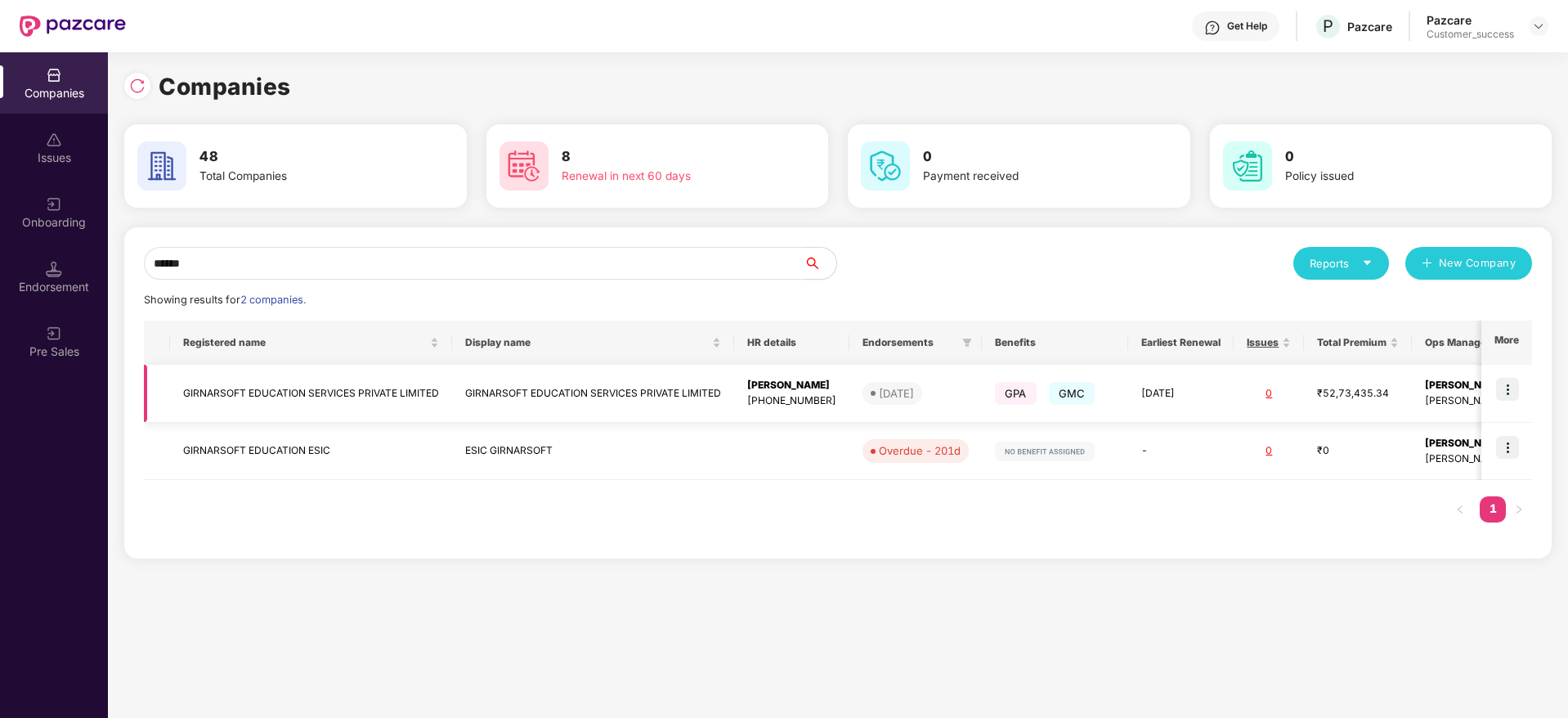
type input "******"
click at [1509, 392] on img at bounding box center [1507, 389] width 23 height 23
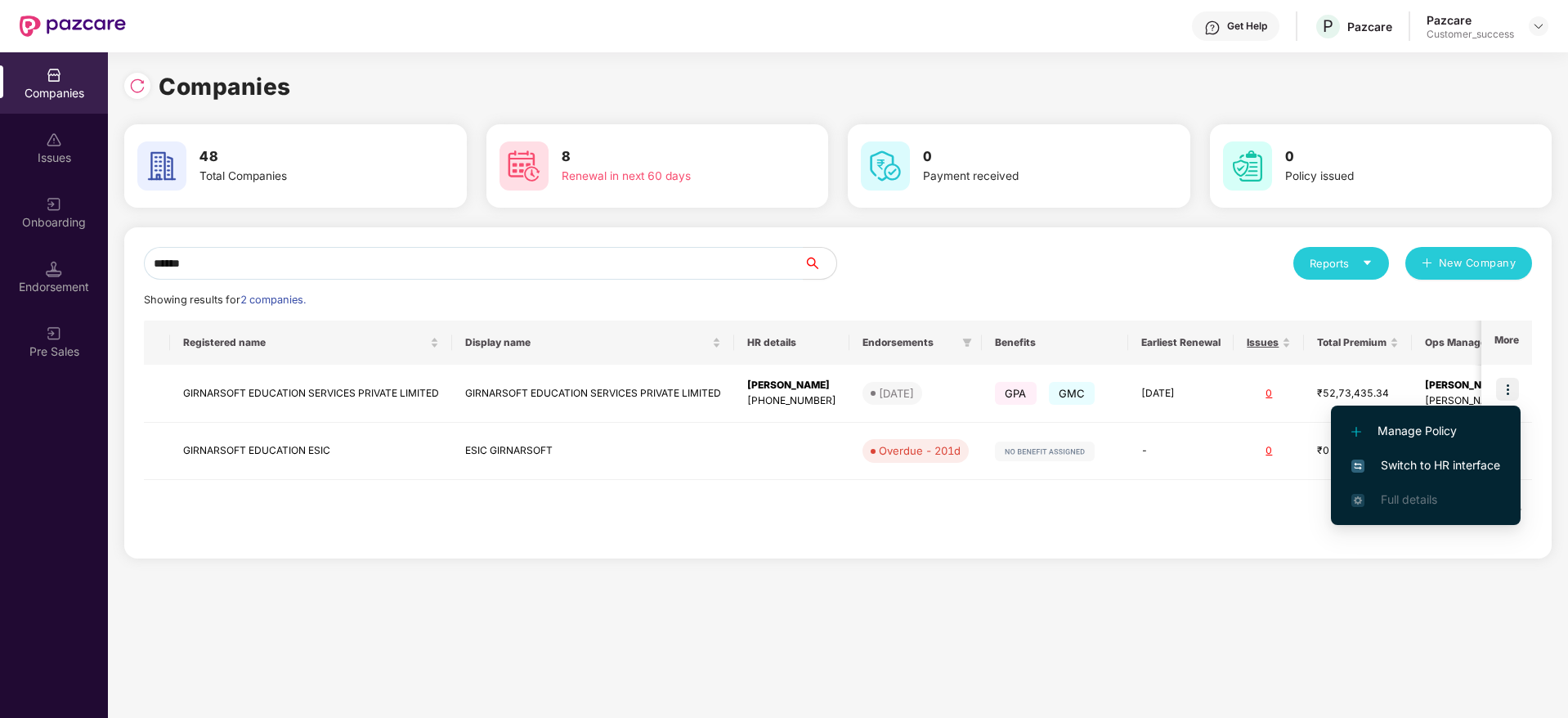
click at [1435, 464] on span "Switch to HR interface" at bounding box center [1426, 464] width 149 height 18
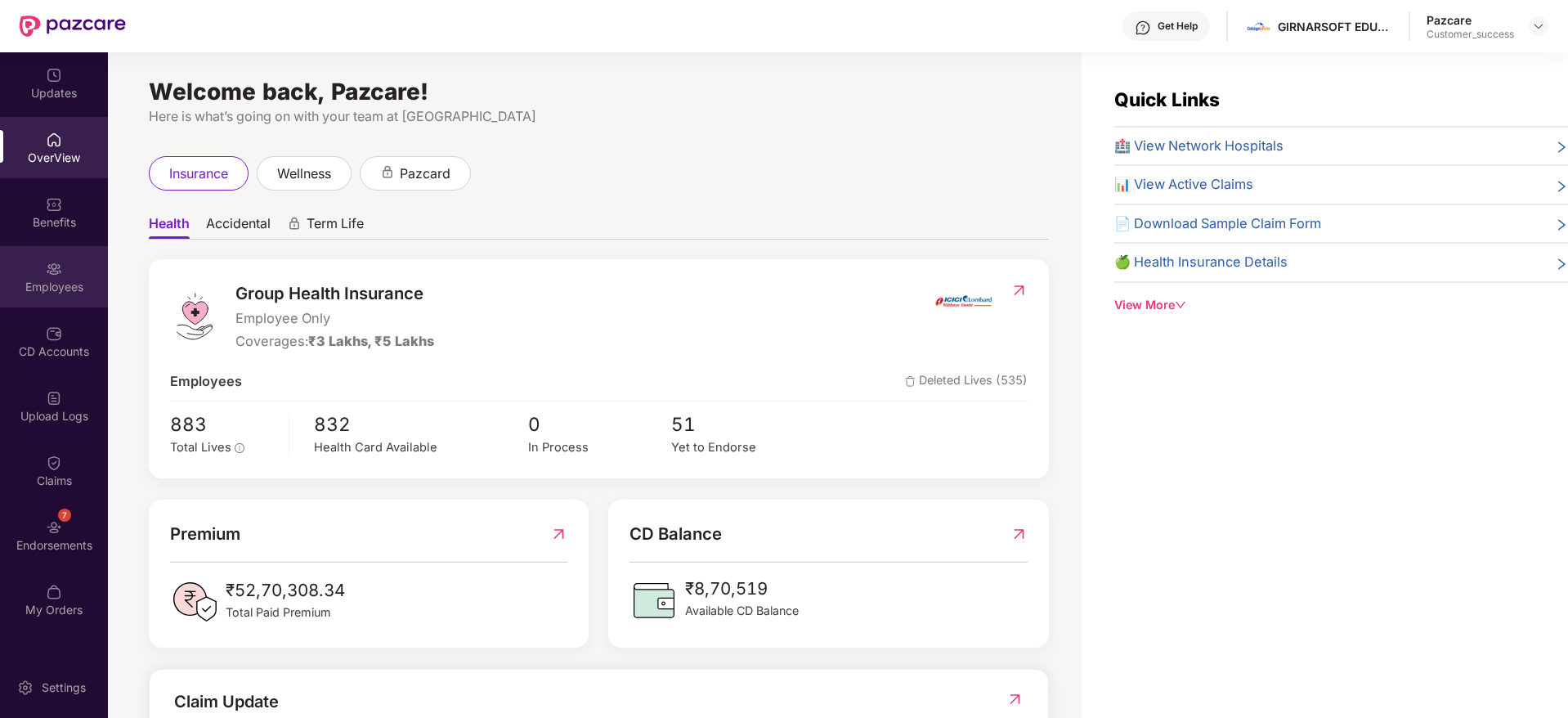
click at [55, 291] on div "Employees" at bounding box center [54, 286] width 108 height 16
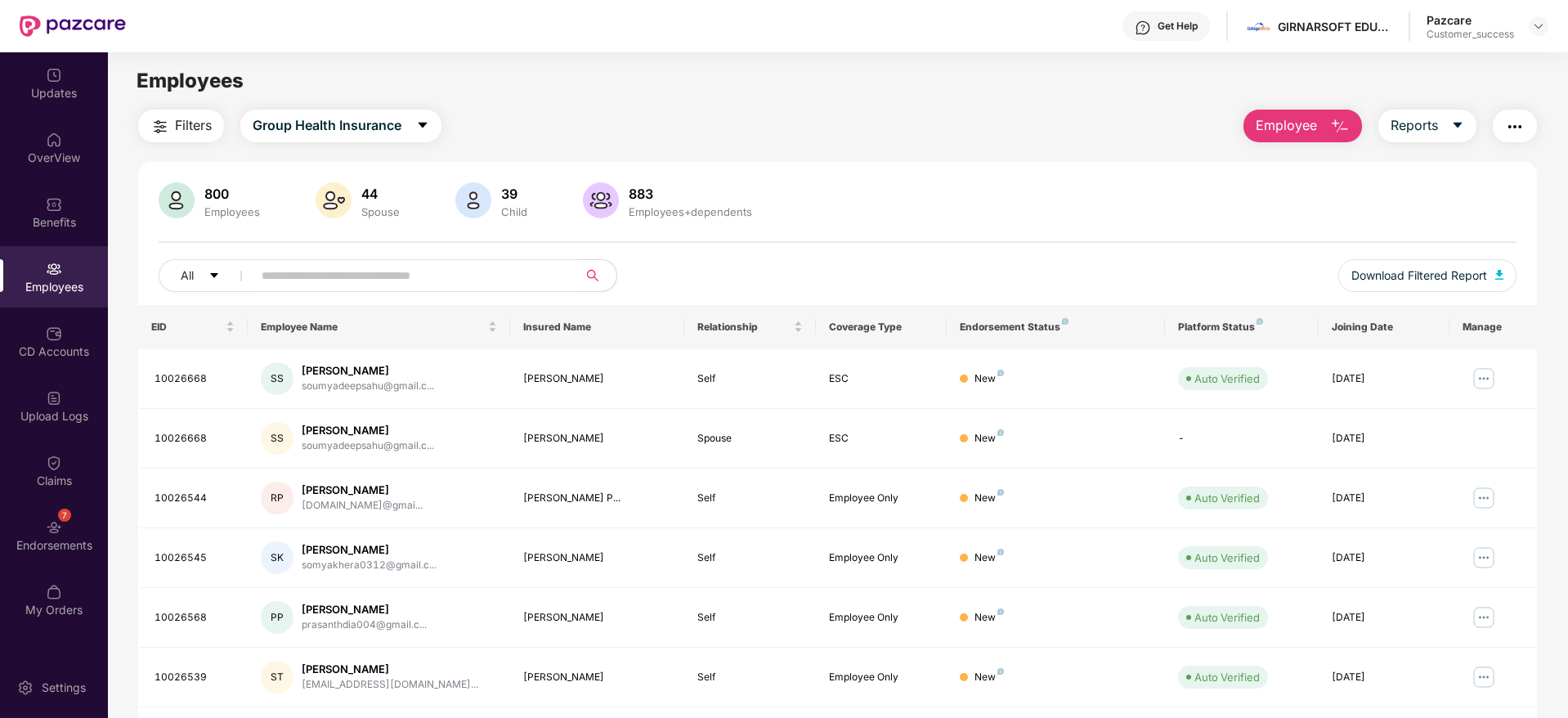
click at [381, 272] on input "text" at bounding box center [408, 275] width 293 height 25
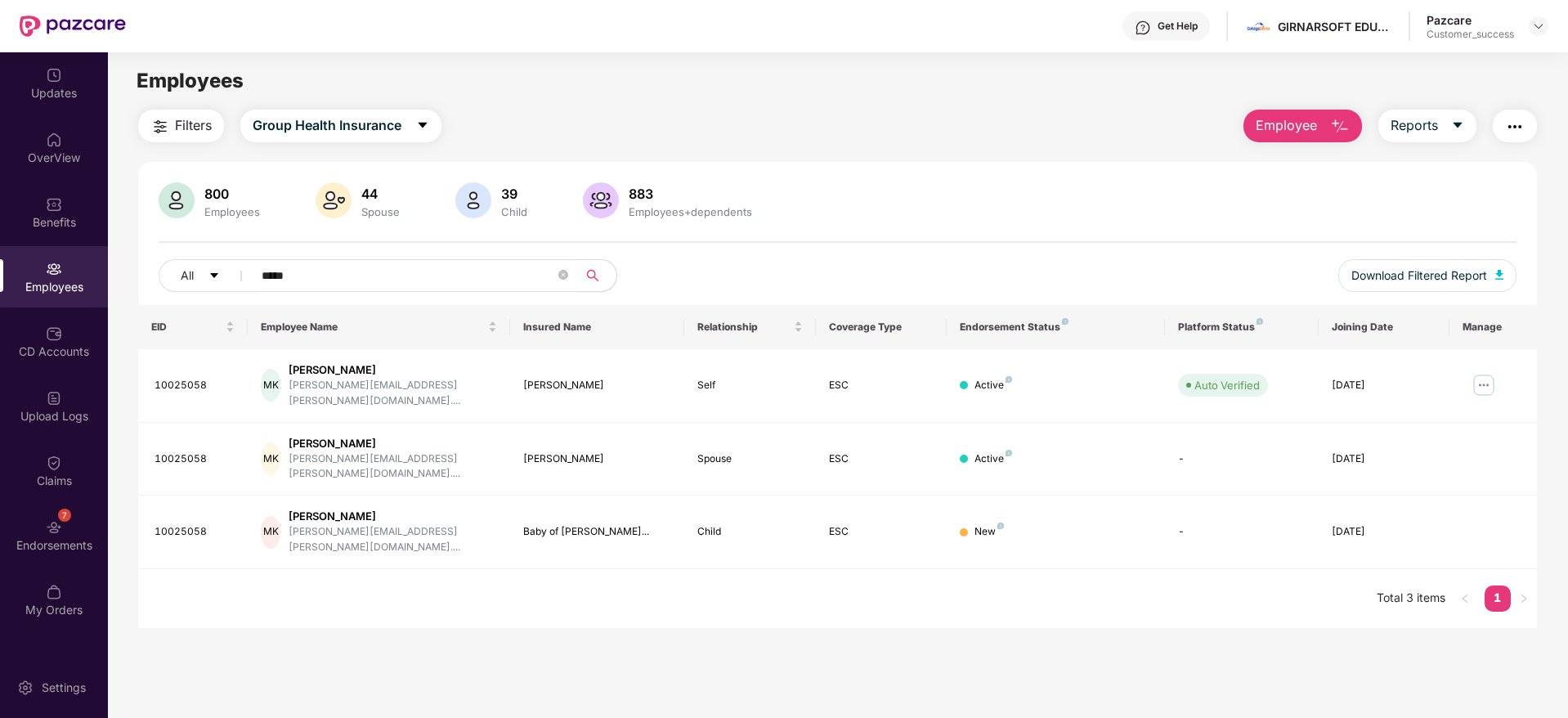
click at [431, 284] on input "*****" at bounding box center [408, 275] width 293 height 25
type input "*"
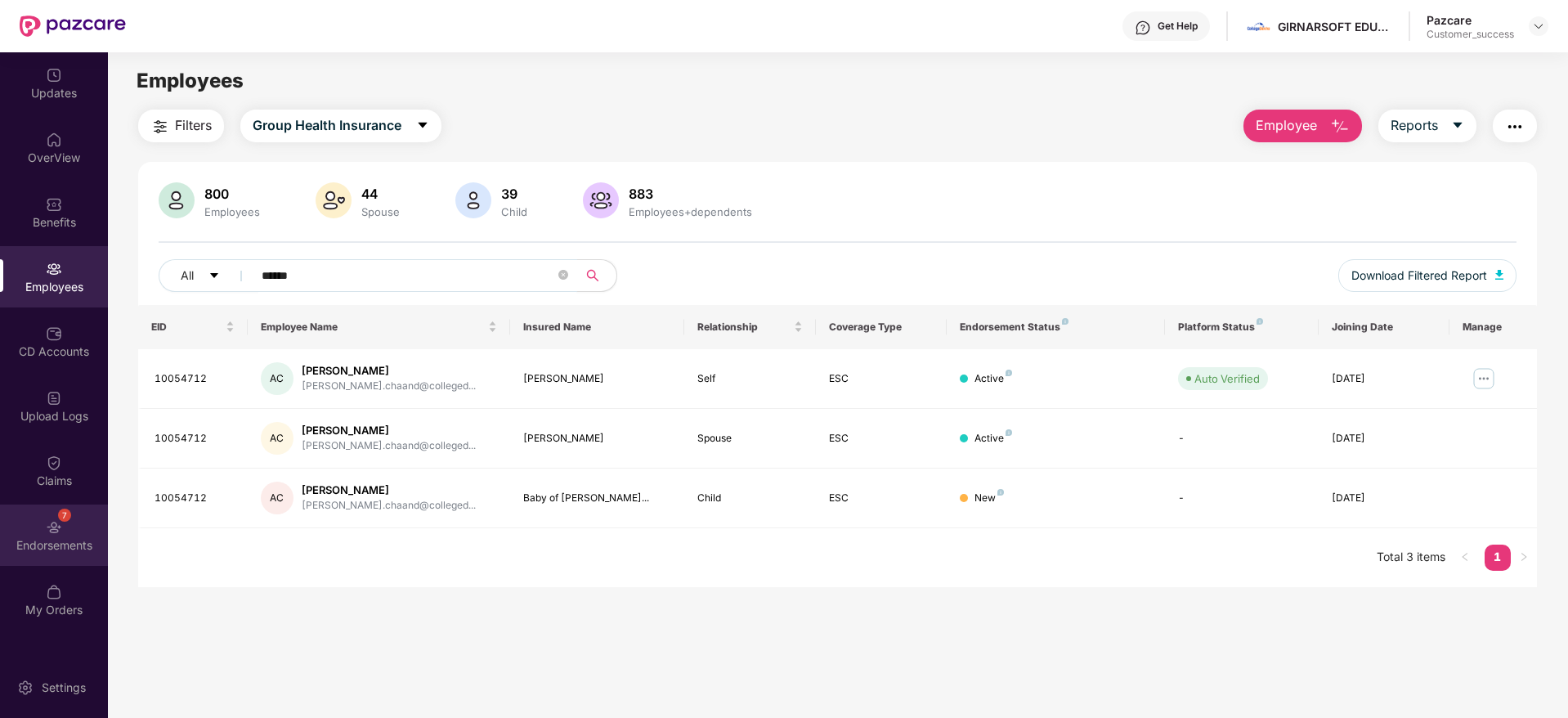
type input "******"
click at [66, 522] on div "7 Endorsements" at bounding box center [54, 536] width 108 height 62
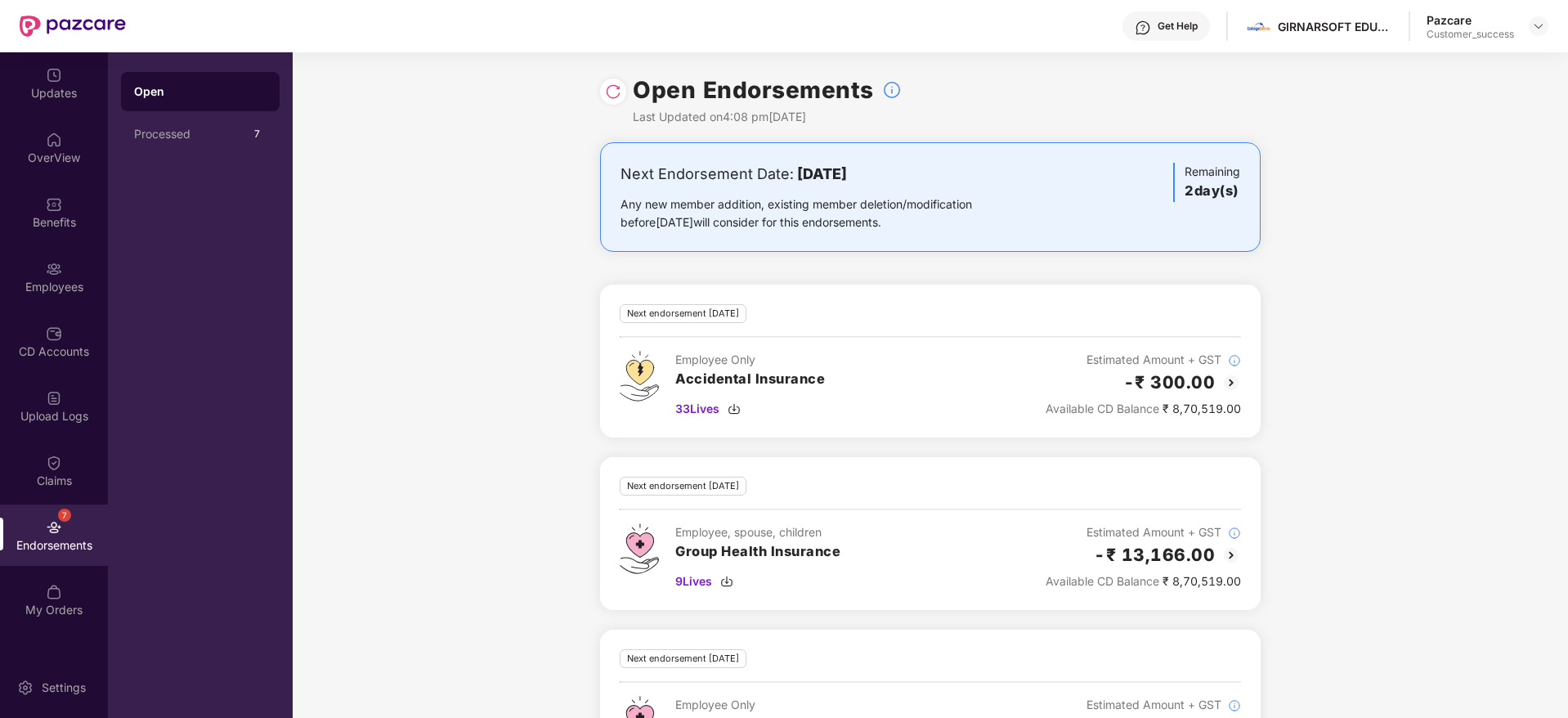
click at [613, 98] on img at bounding box center [613, 91] width 16 height 16
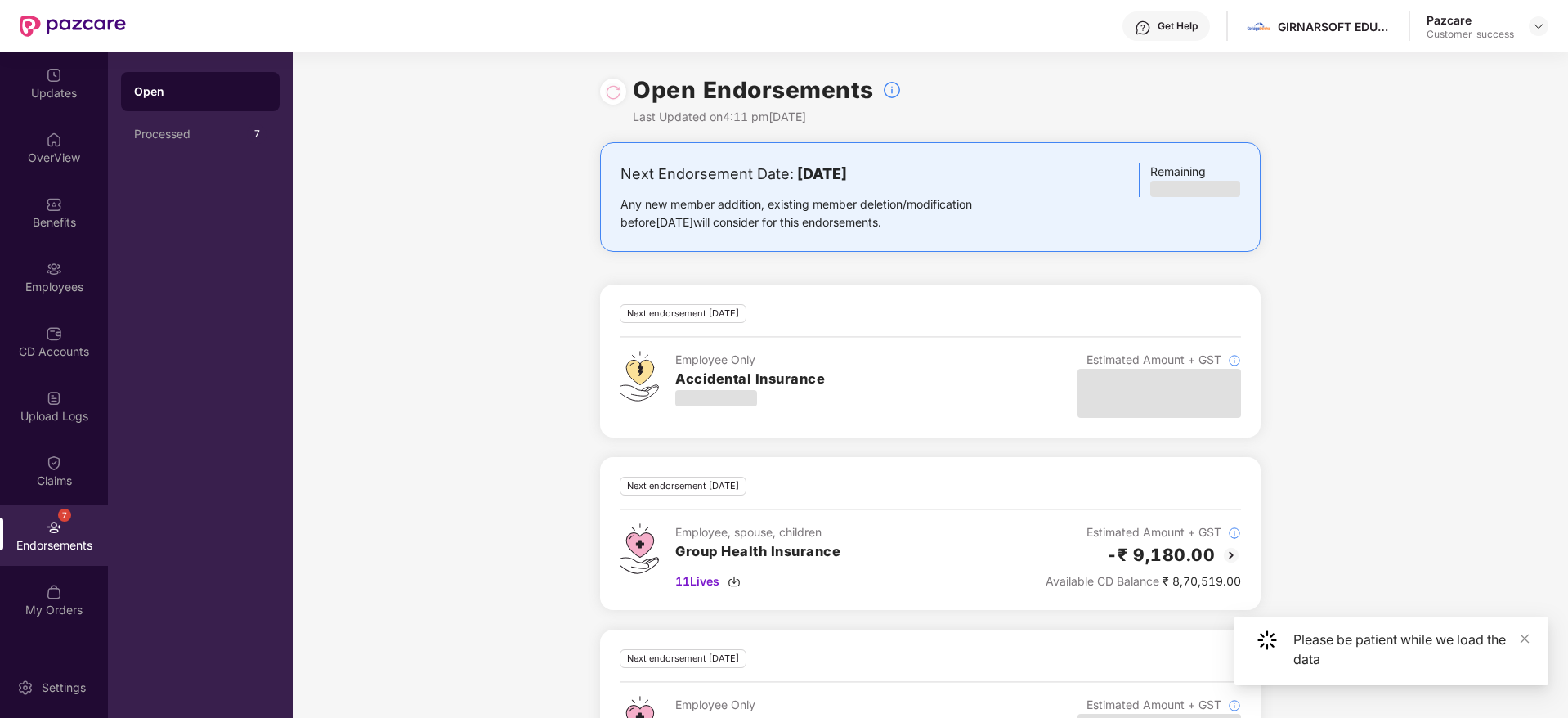
click at [610, 95] on div at bounding box center [613, 91] width 16 height 18
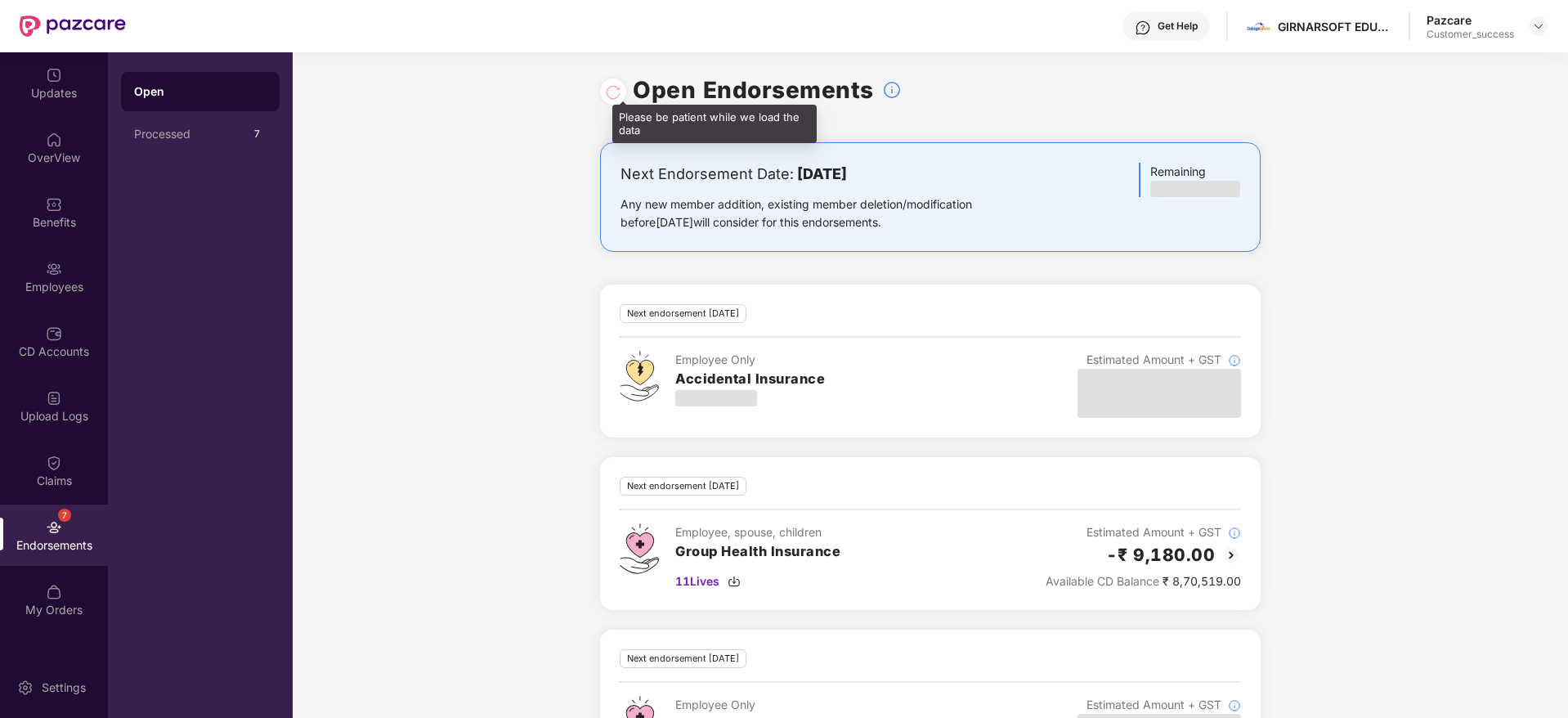
click at [615, 98] on div at bounding box center [613, 91] width 16 height 18
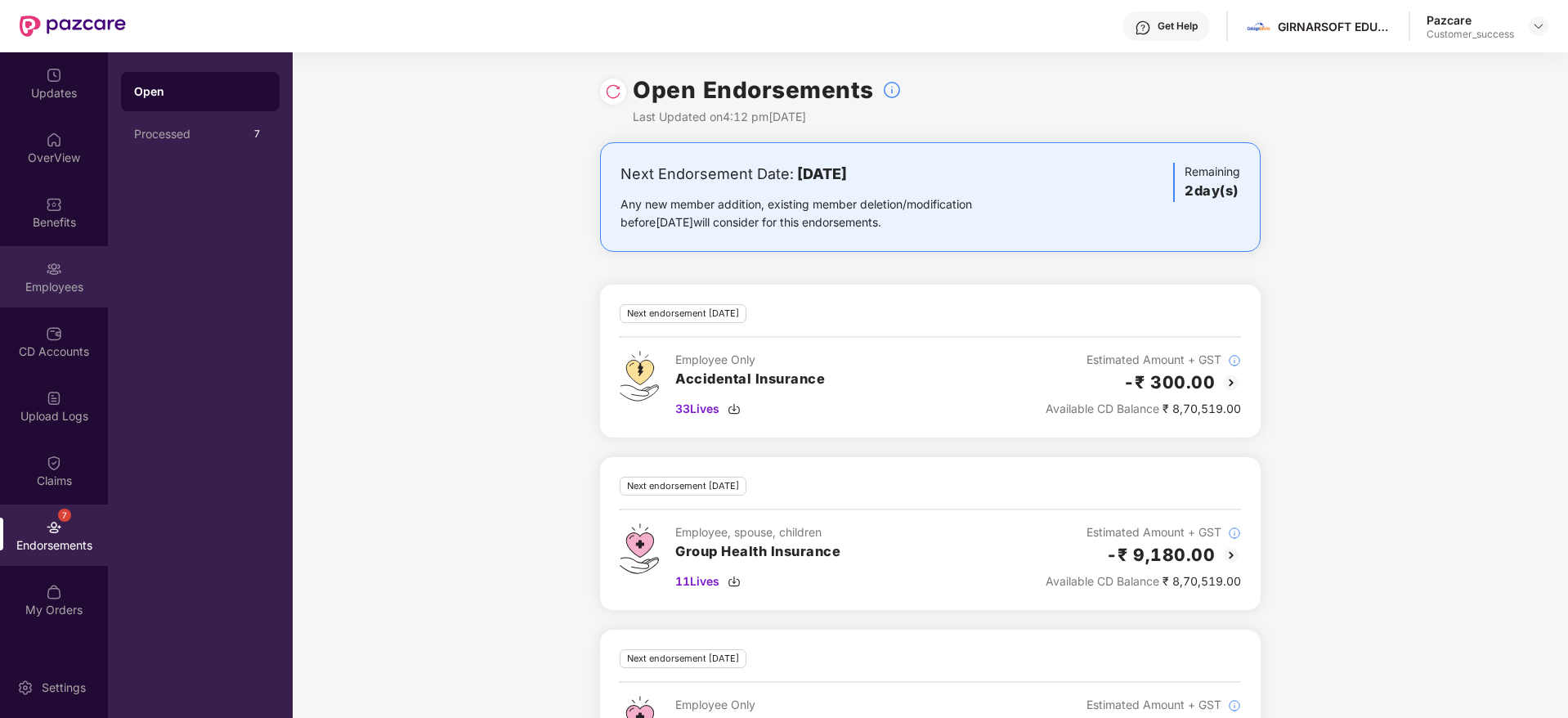
click at [56, 272] on img at bounding box center [53, 268] width 16 height 16
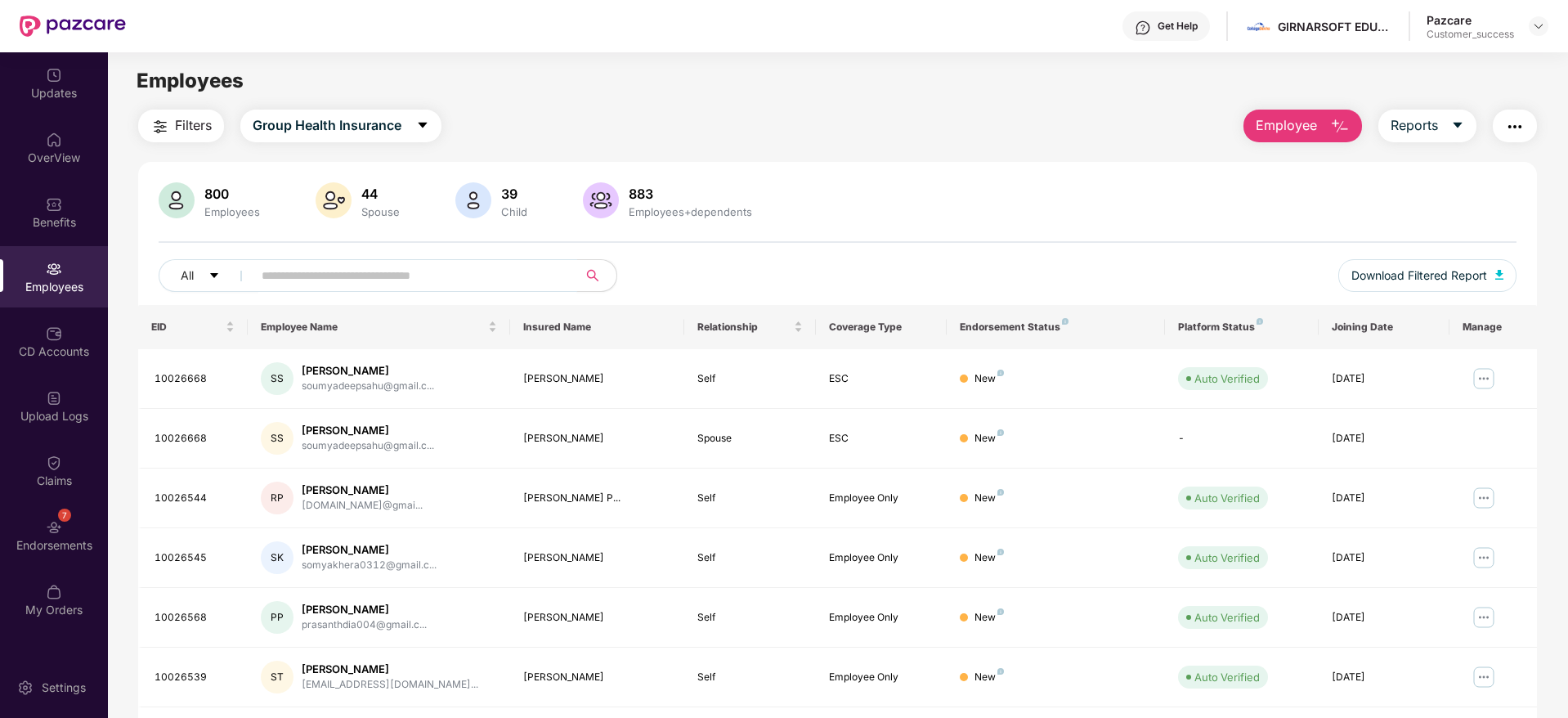
click at [442, 263] on input "text" at bounding box center [408, 275] width 293 height 25
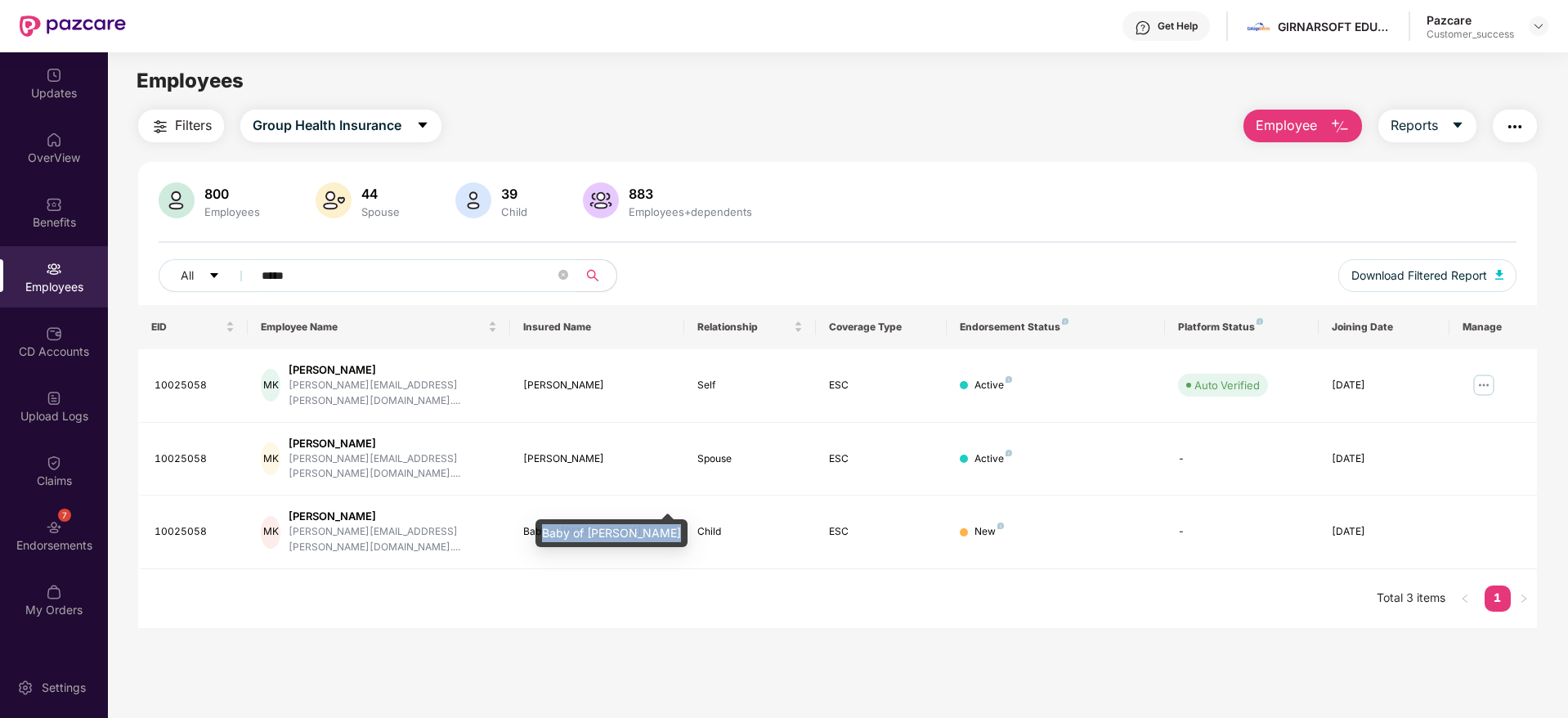
drag, startPoint x: 545, startPoint y: 536, endPoint x: 664, endPoint y: 535, distance: 119.0
click at [664, 535] on div "Baby of [PERSON_NAME]" at bounding box center [611, 533] width 152 height 27
copy div "Baby of [PERSON_NAME]"
click at [386, 284] on input "*****" at bounding box center [408, 275] width 293 height 25
type input "*"
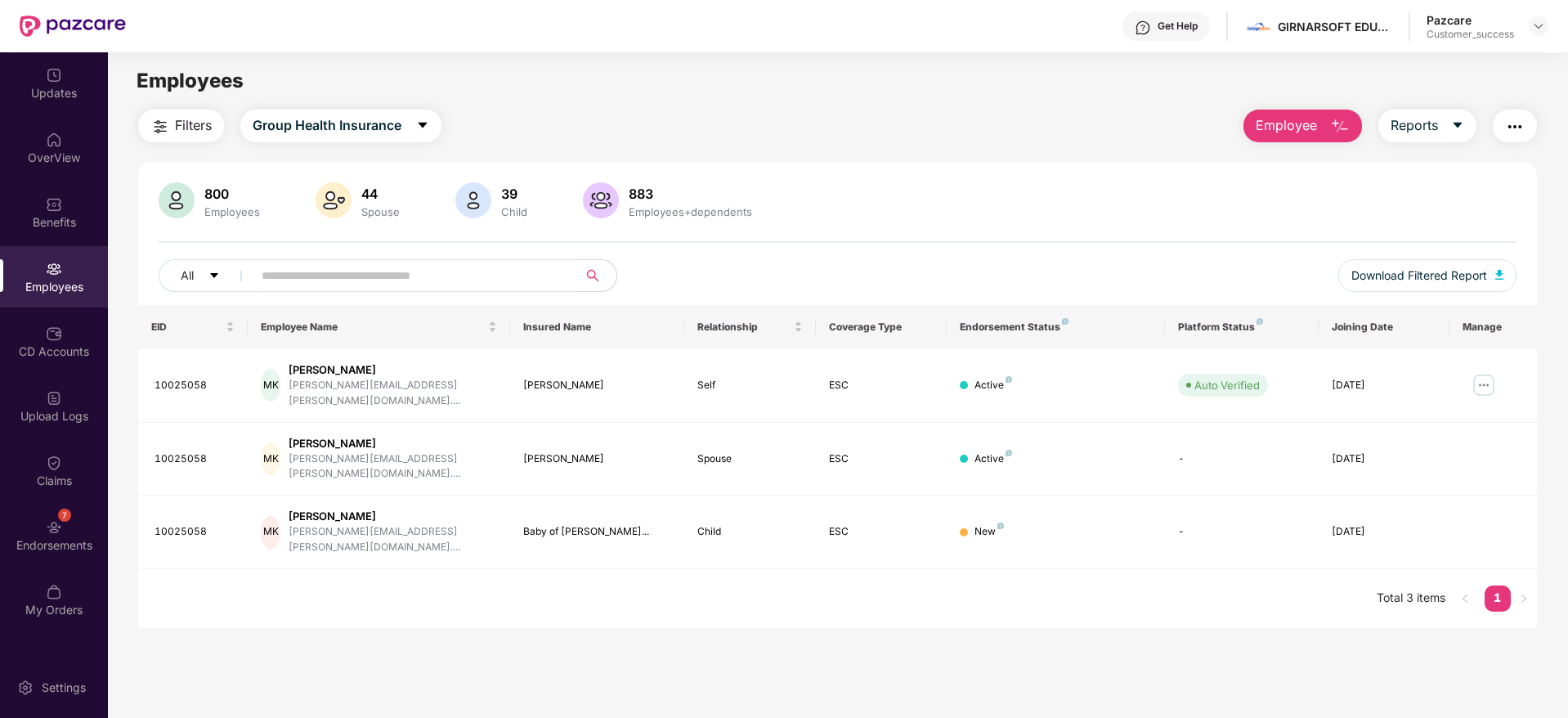
paste input "********"
type input "*"
paste input "********"
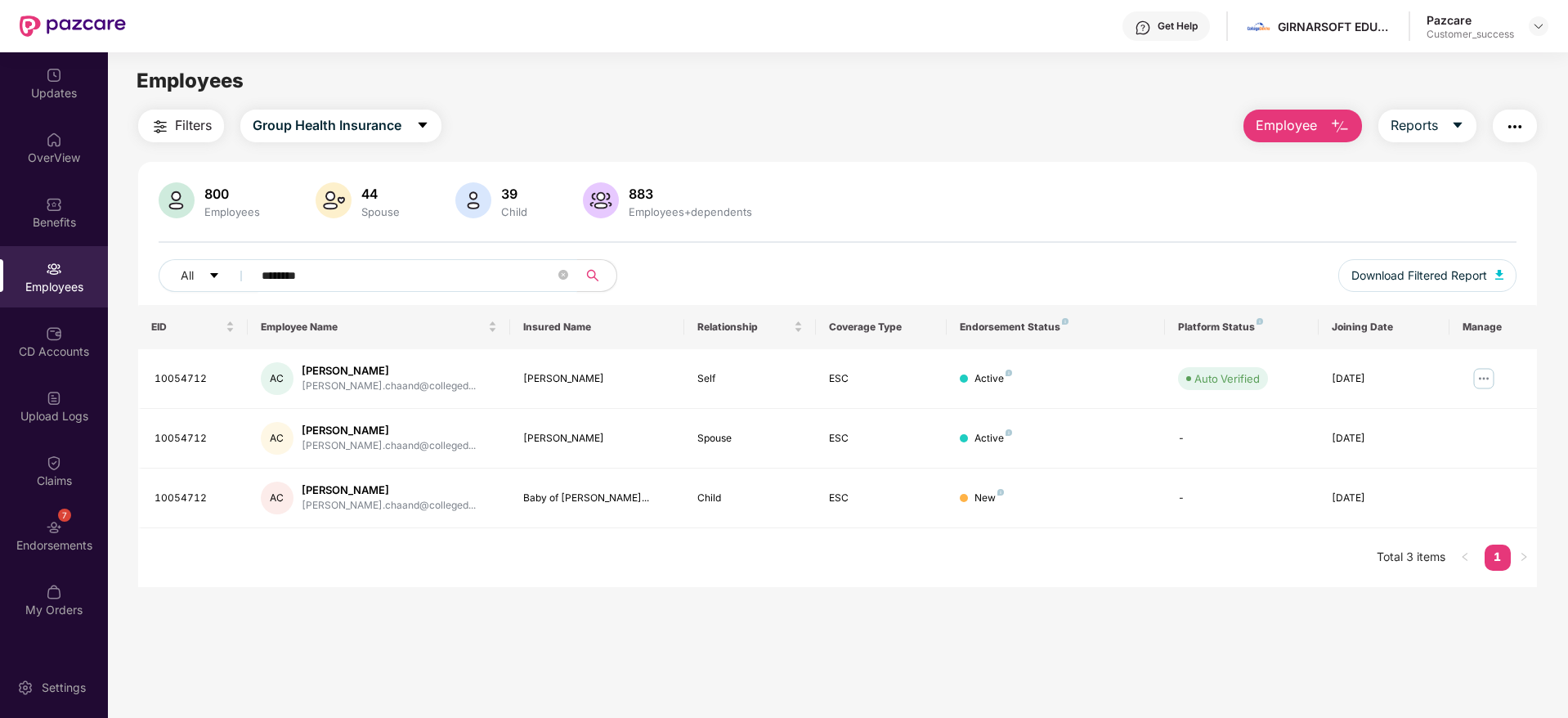
type input "********"
click at [1535, 32] on img at bounding box center [1538, 26] width 13 height 13
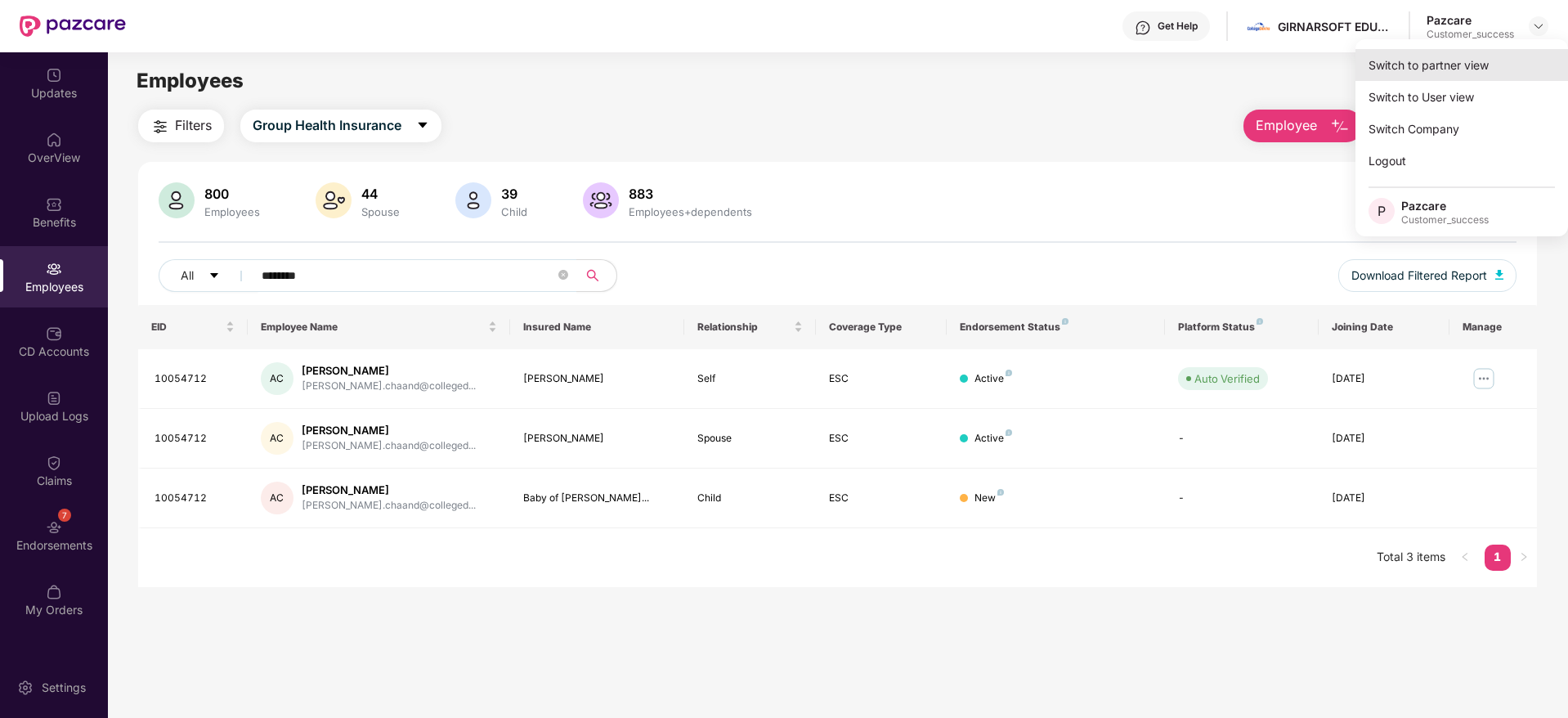
click at [1448, 58] on div "Switch to partner view" at bounding box center [1462, 64] width 212 height 32
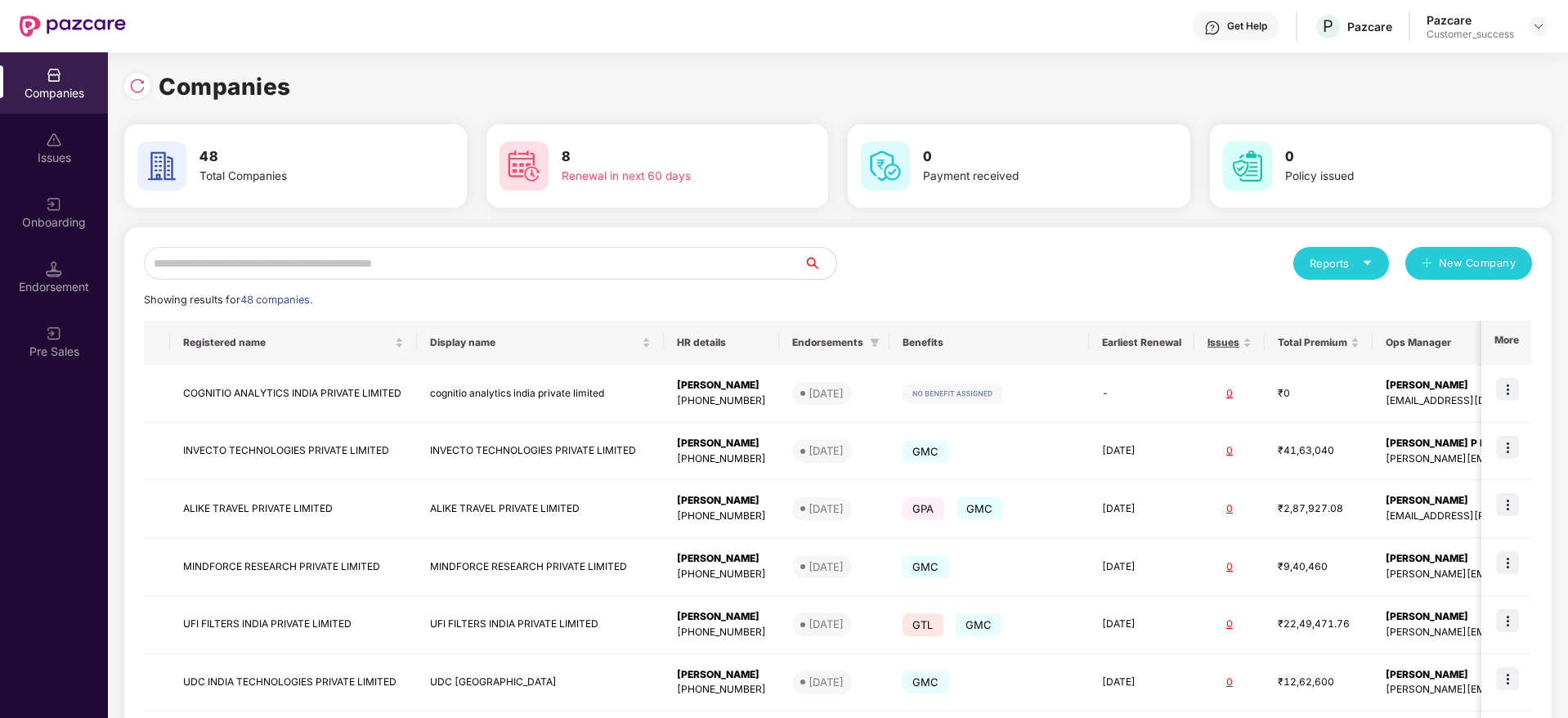
click at [348, 262] on input "text" at bounding box center [474, 263] width 660 height 33
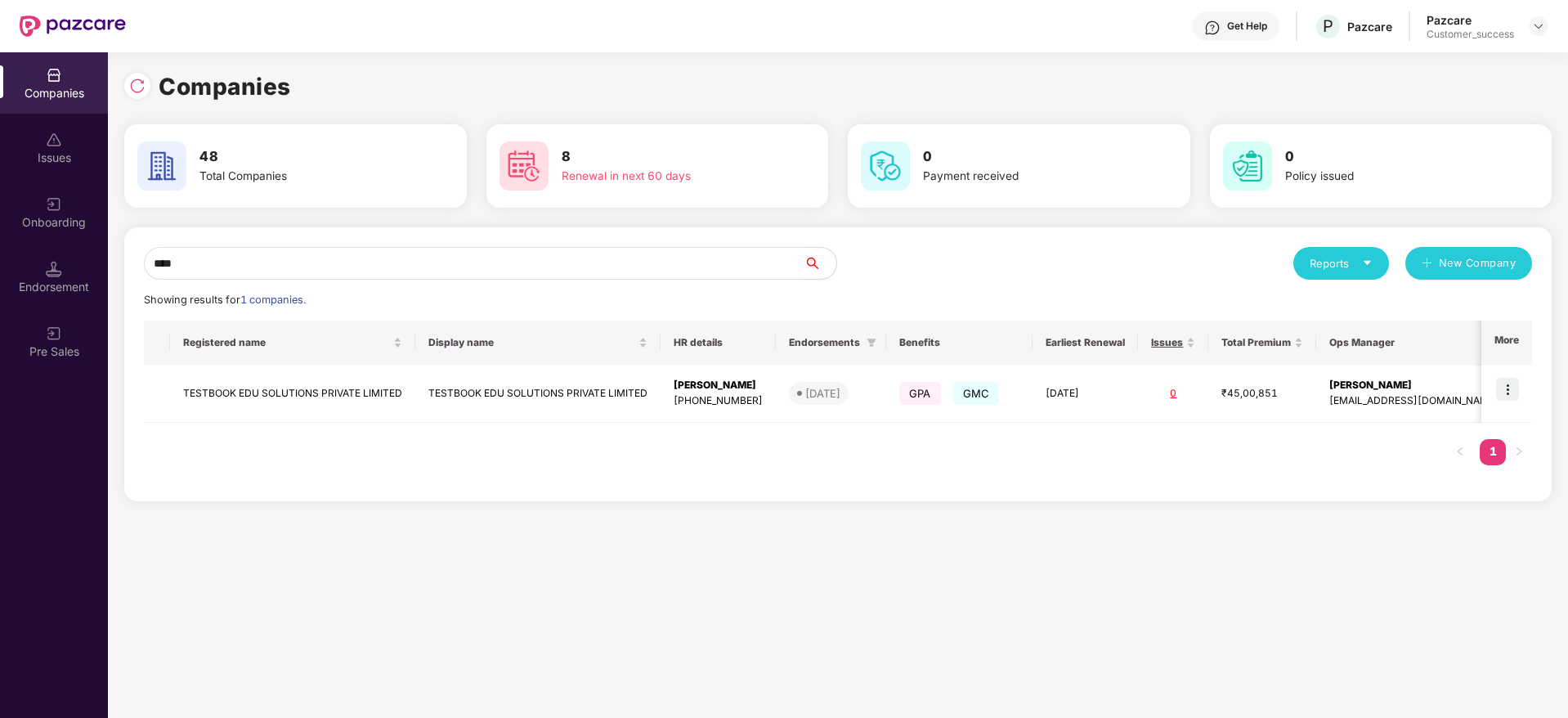
type input "****"
click at [1502, 389] on img at bounding box center [1507, 389] width 23 height 23
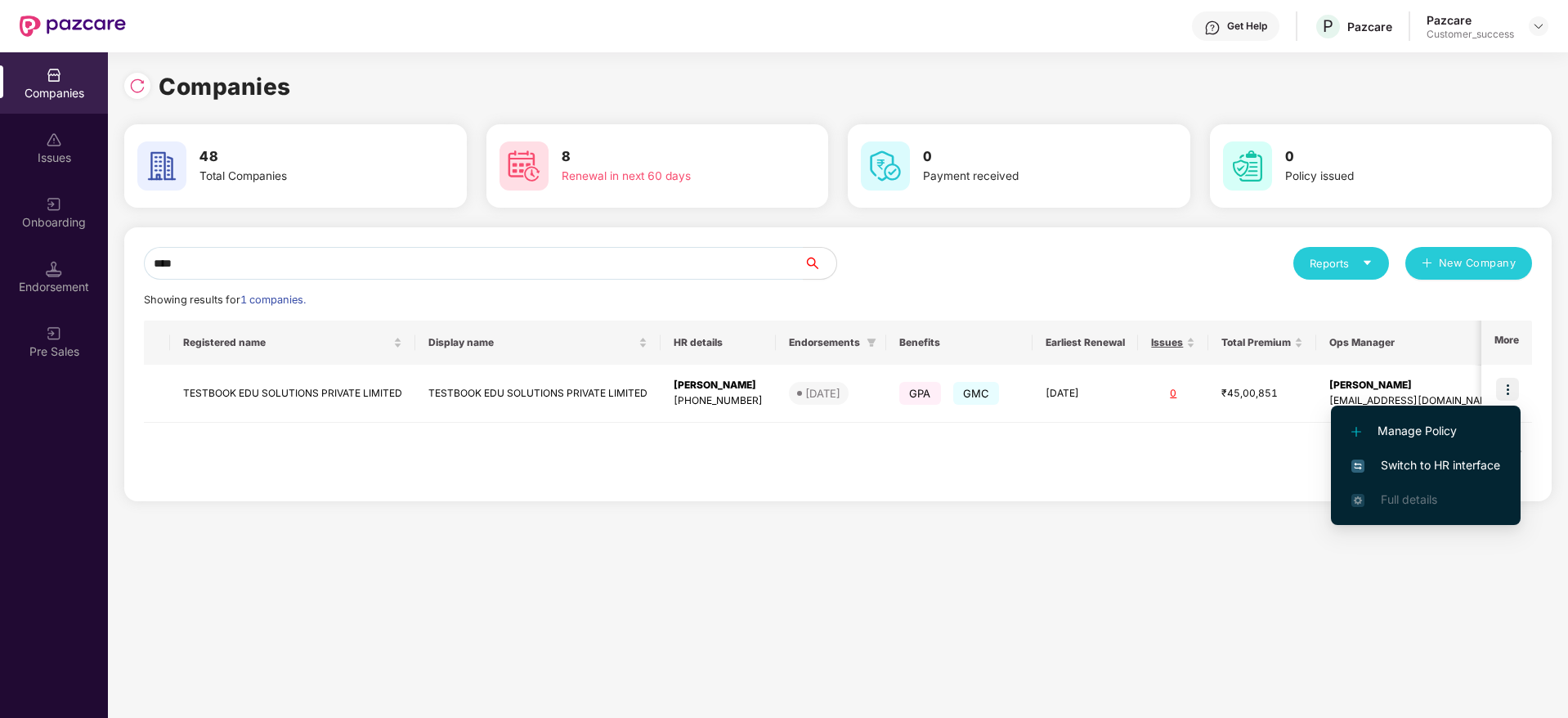
click at [1442, 467] on span "Switch to HR interface" at bounding box center [1426, 464] width 149 height 18
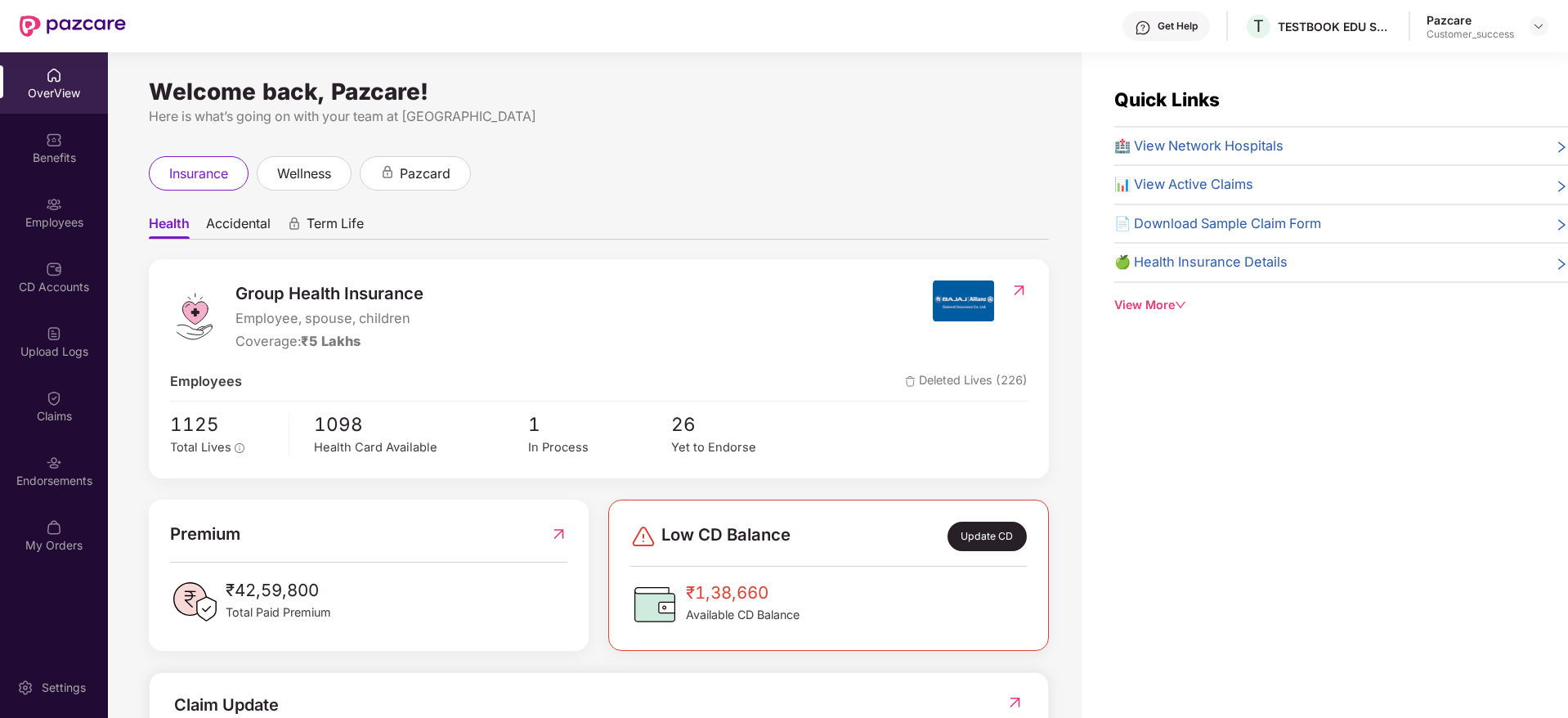
click at [59, 216] on div "Employees" at bounding box center [54, 222] width 108 height 16
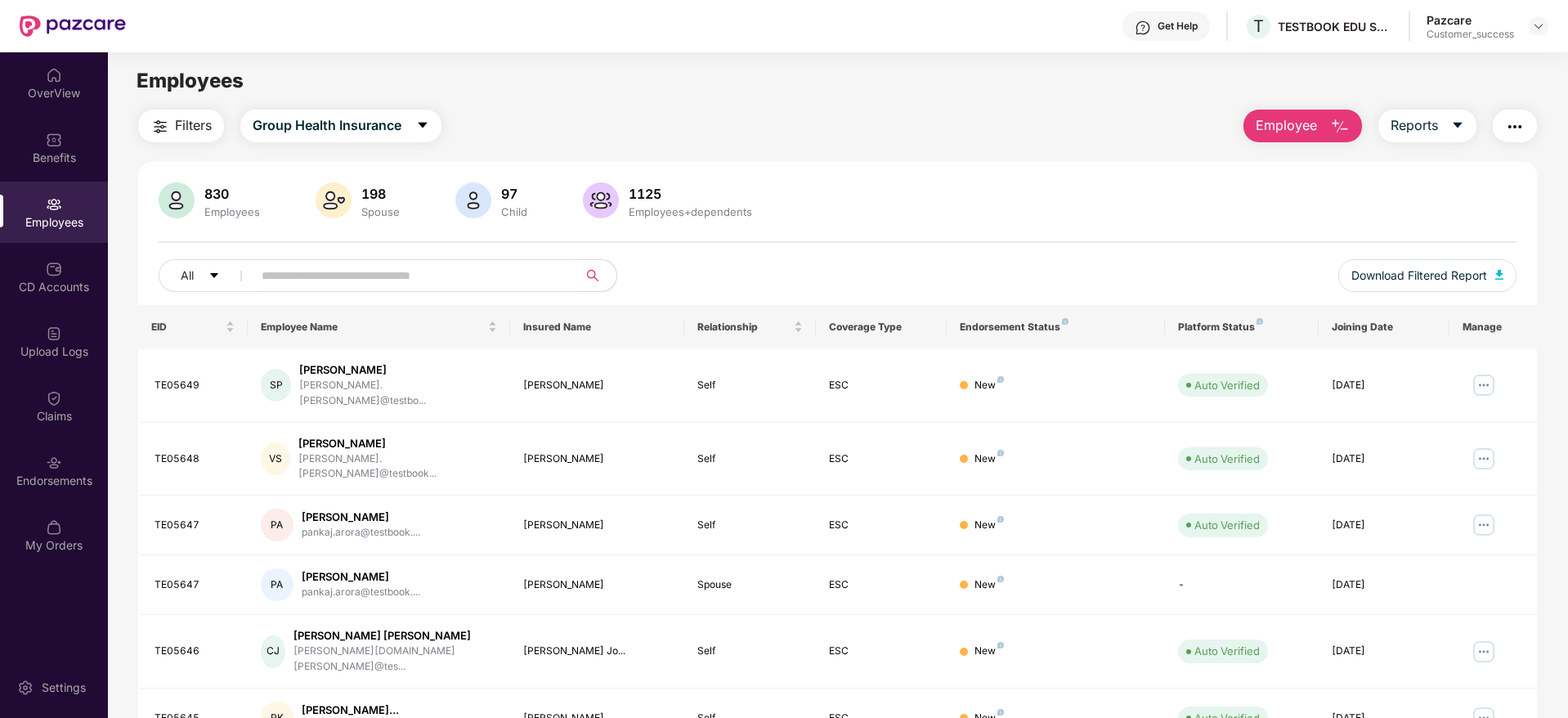
click at [348, 273] on input "text" at bounding box center [408, 275] width 293 height 25
paste input "*******"
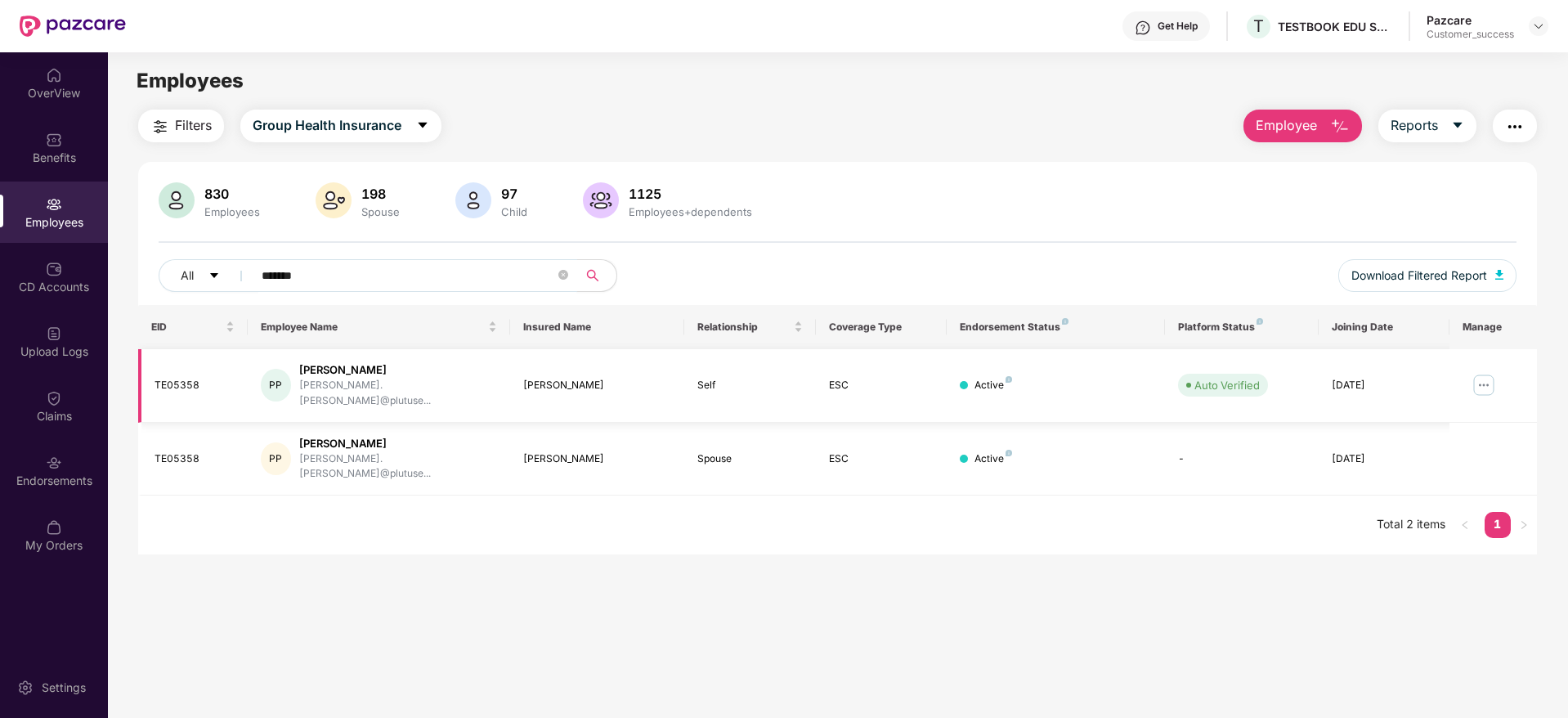
type input "*******"
click at [1464, 374] on td at bounding box center [1493, 386] width 87 height 74
click at [1473, 376] on img at bounding box center [1483, 385] width 27 height 27
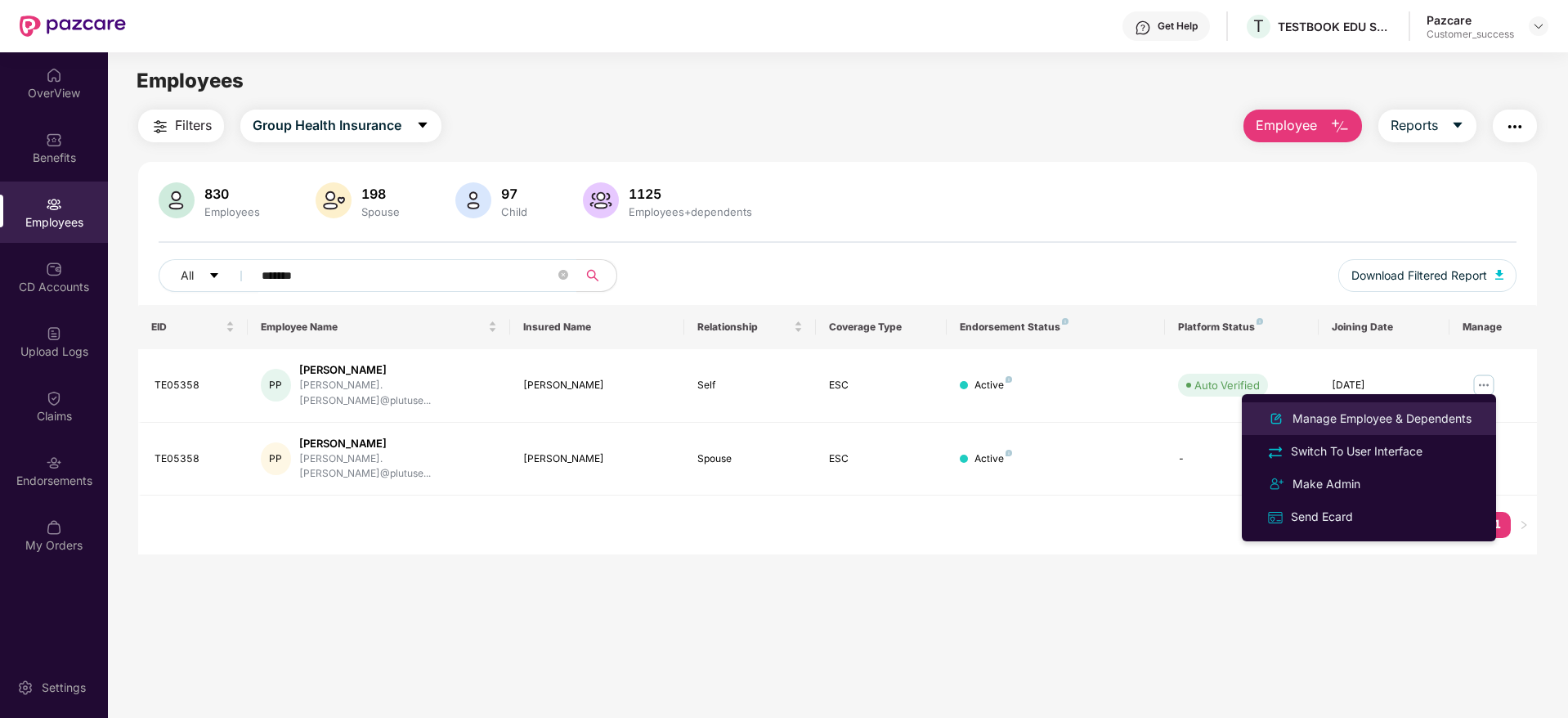
click at [1401, 419] on div "Manage Employee & Dependents" at bounding box center [1381, 418] width 186 height 18
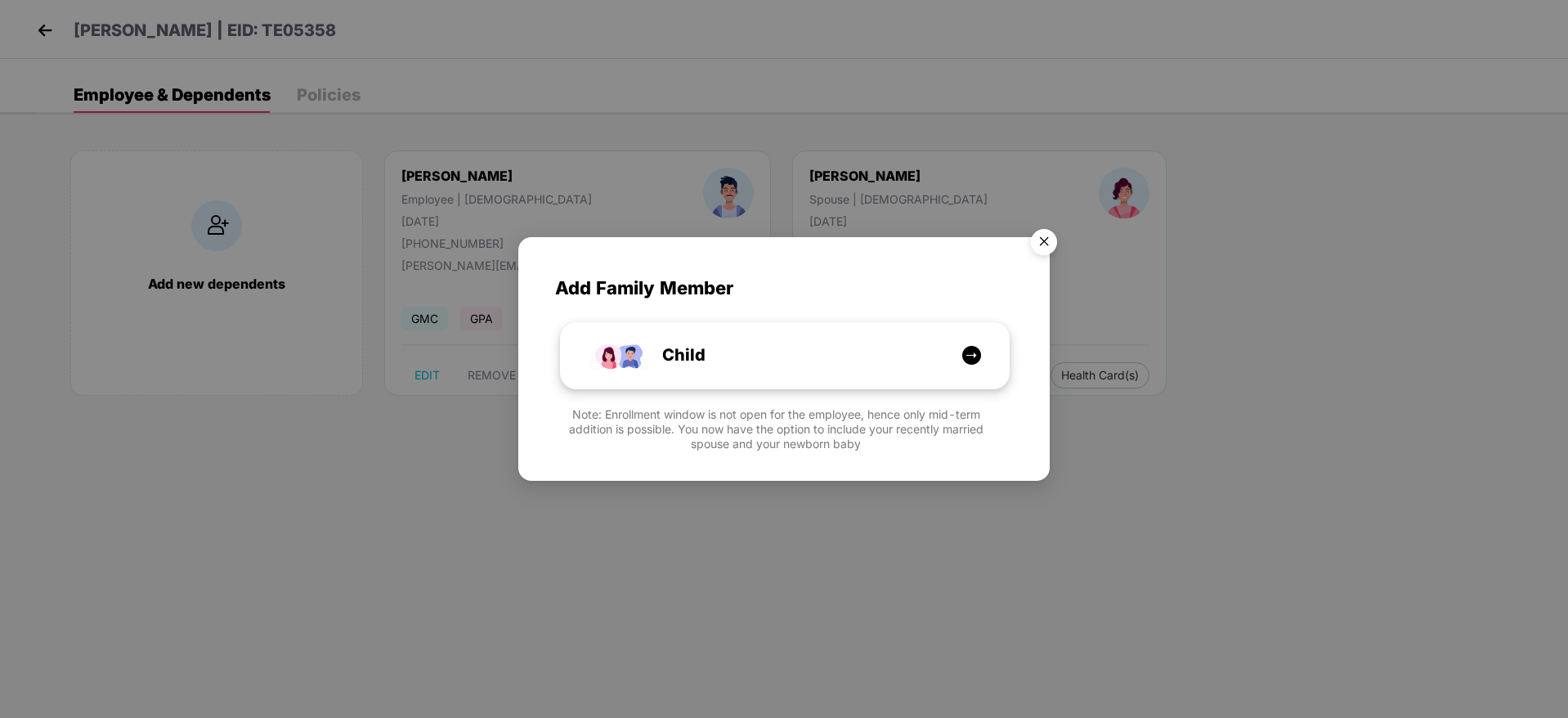
click at [967, 351] on img at bounding box center [972, 356] width 21 height 21
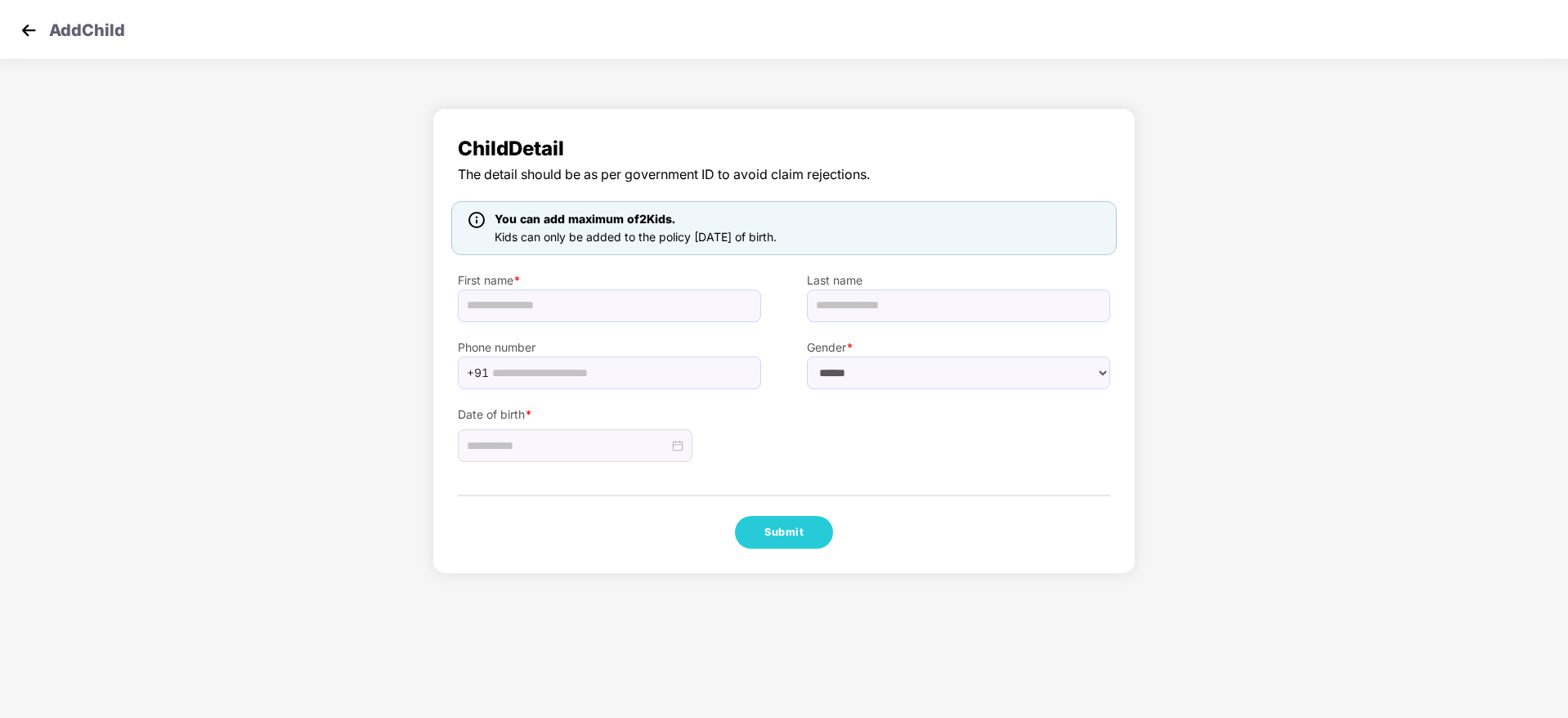
click at [24, 31] on img at bounding box center [28, 30] width 25 height 25
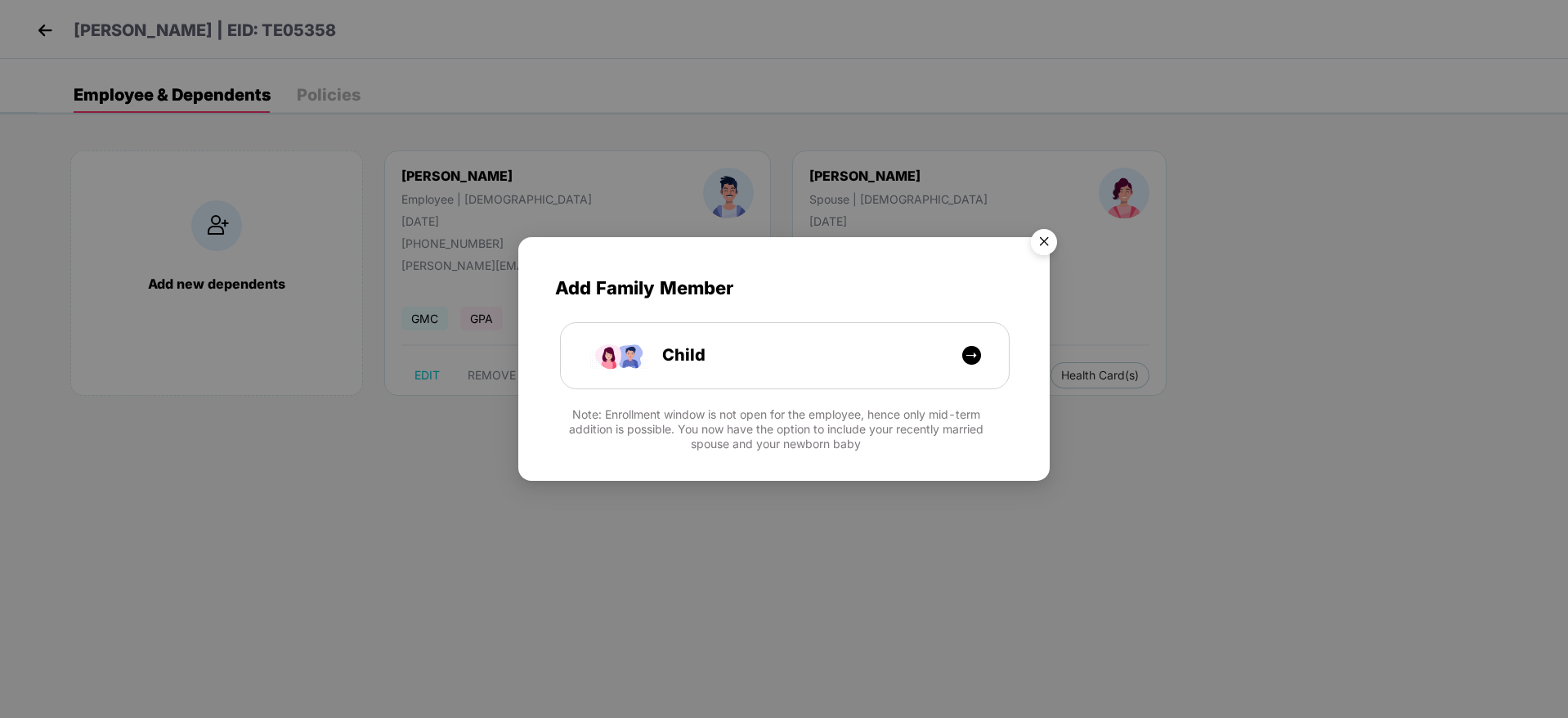
click at [1039, 234] on img "Close" at bounding box center [1043, 244] width 45 height 45
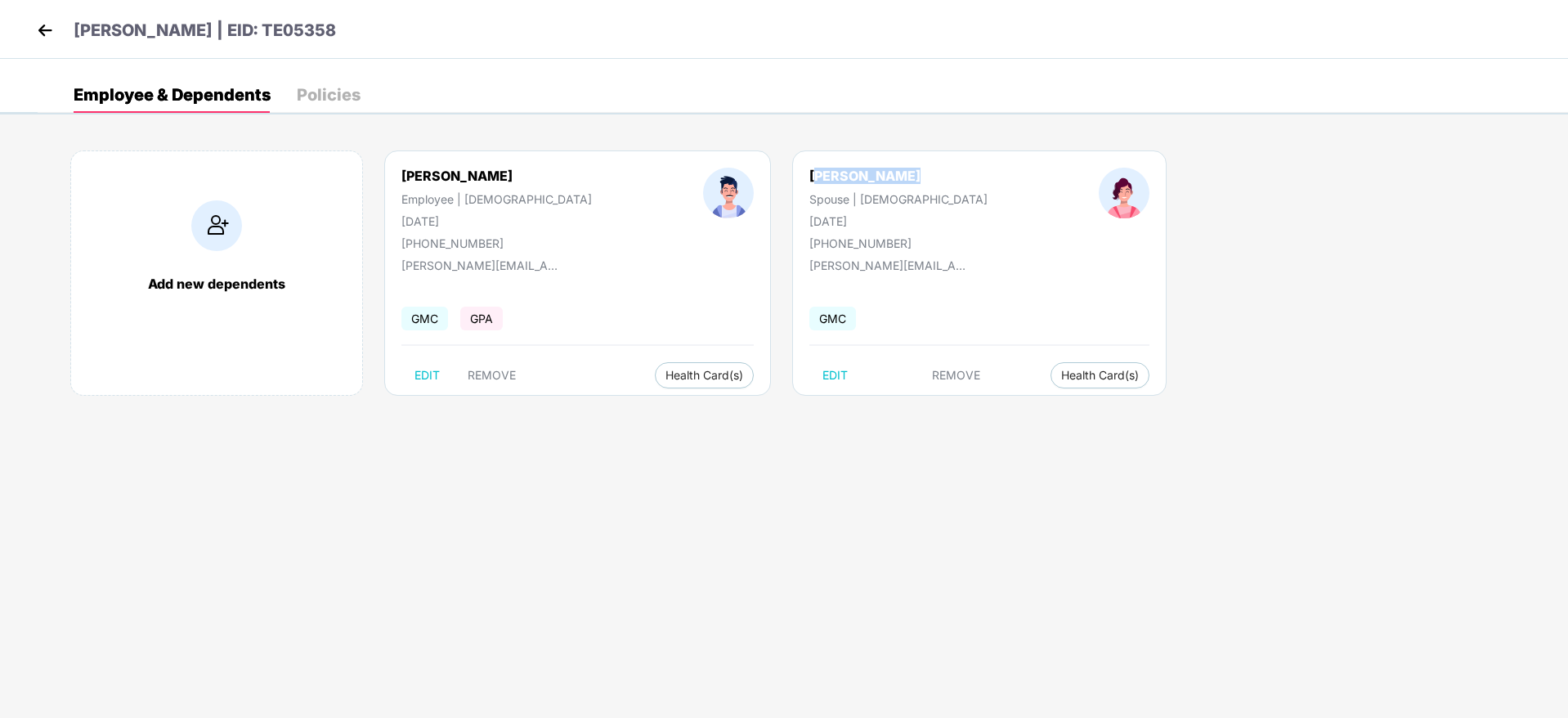
drag, startPoint x: 817, startPoint y: 182, endPoint x: 726, endPoint y: 173, distance: 91.4
click at [753, 173] on div "[PERSON_NAME] Spouse | [DEMOGRAPHIC_DATA] [DATE] [PHONE_NUMBER]" at bounding box center [898, 209] width 290 height 82
click at [835, 181] on div "[PERSON_NAME] Spouse | [DEMOGRAPHIC_DATA] [DATE] [PHONE_NUMBER]" at bounding box center [898, 209] width 290 height 82
drag, startPoint x: 823, startPoint y: 174, endPoint x: 718, endPoint y: 178, distance: 105.1
click at [753, 178] on div "[PERSON_NAME] Spouse | [DEMOGRAPHIC_DATA] [DATE] [PHONE_NUMBER]" at bounding box center [898, 209] width 290 height 82
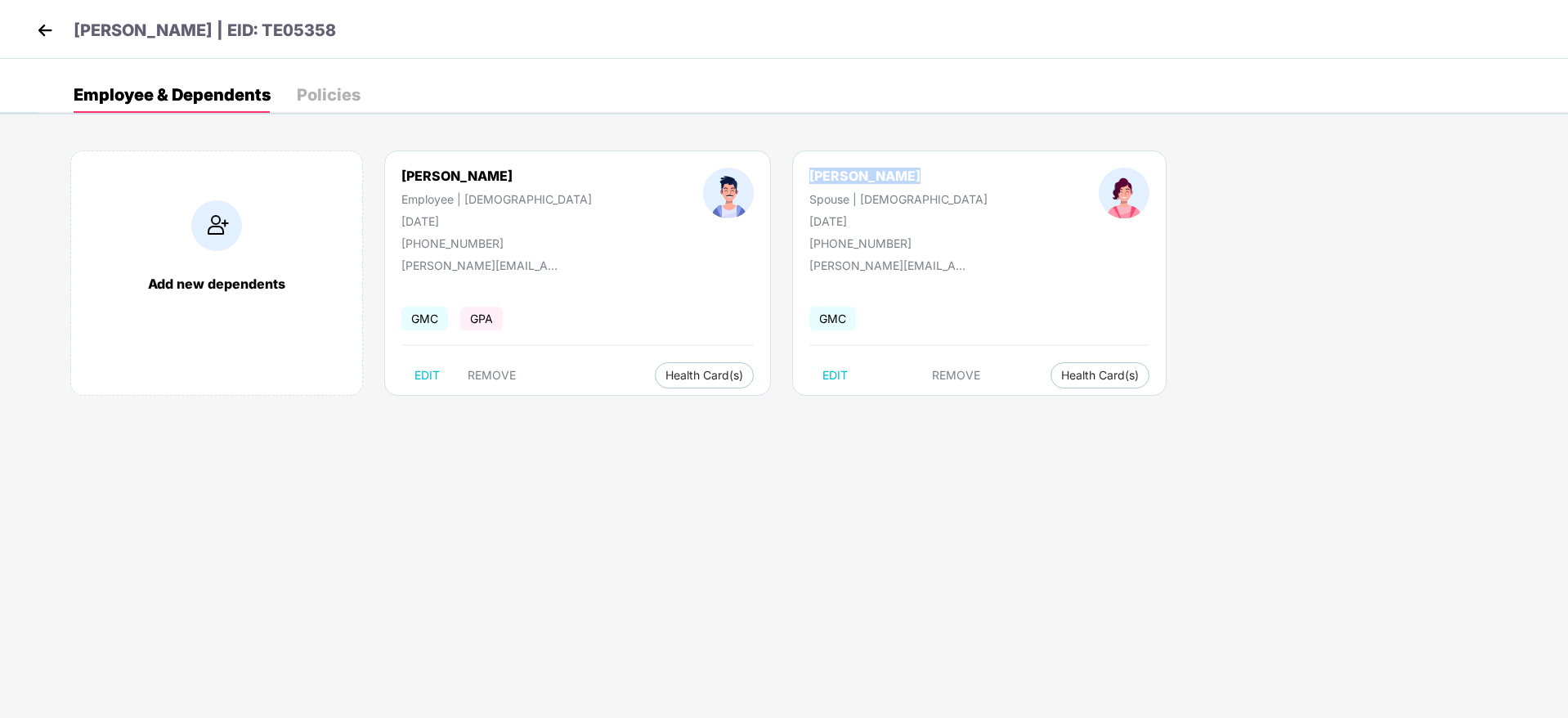
copy div "[PERSON_NAME]"
click at [54, 27] on img at bounding box center [45, 30] width 25 height 25
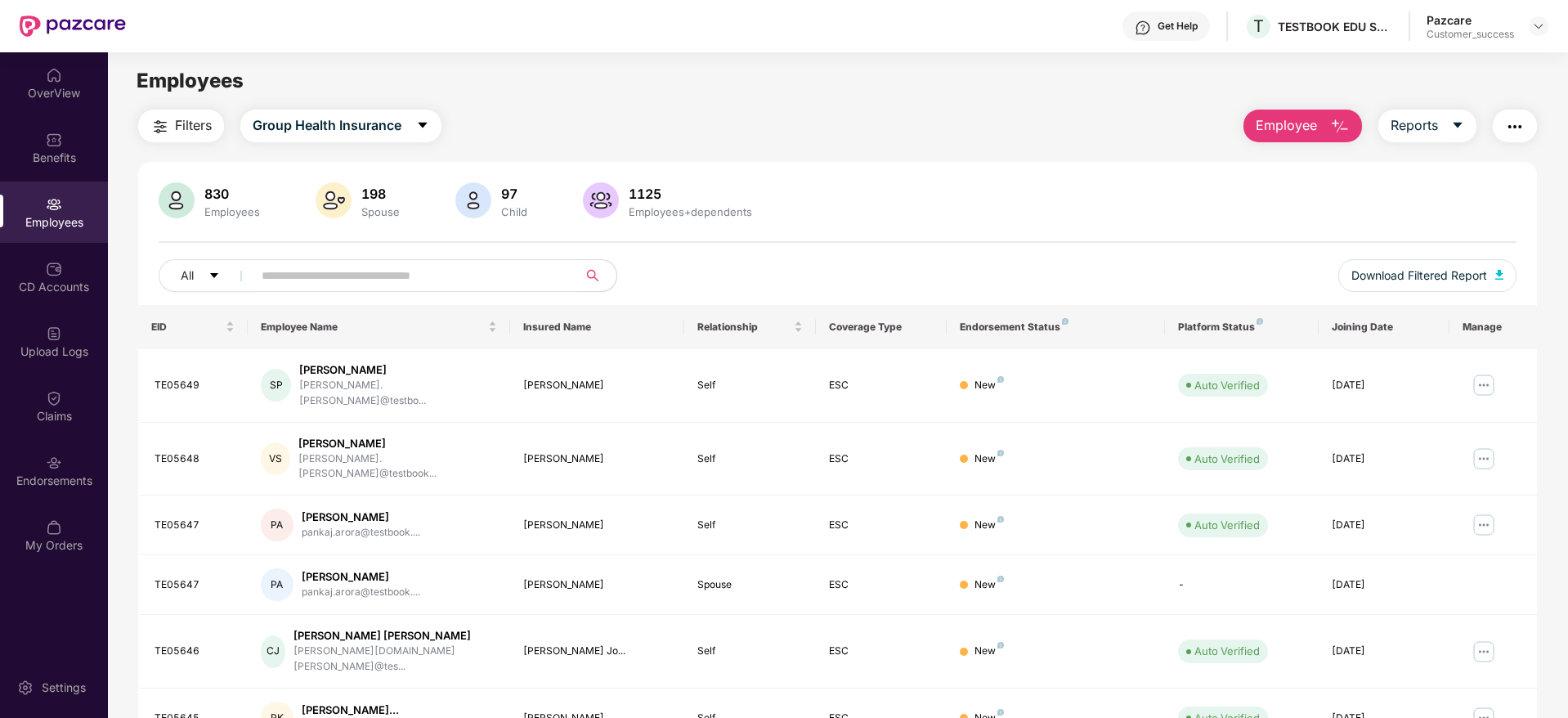
click at [374, 268] on input "text" at bounding box center [408, 275] width 293 height 25
paste input "*******"
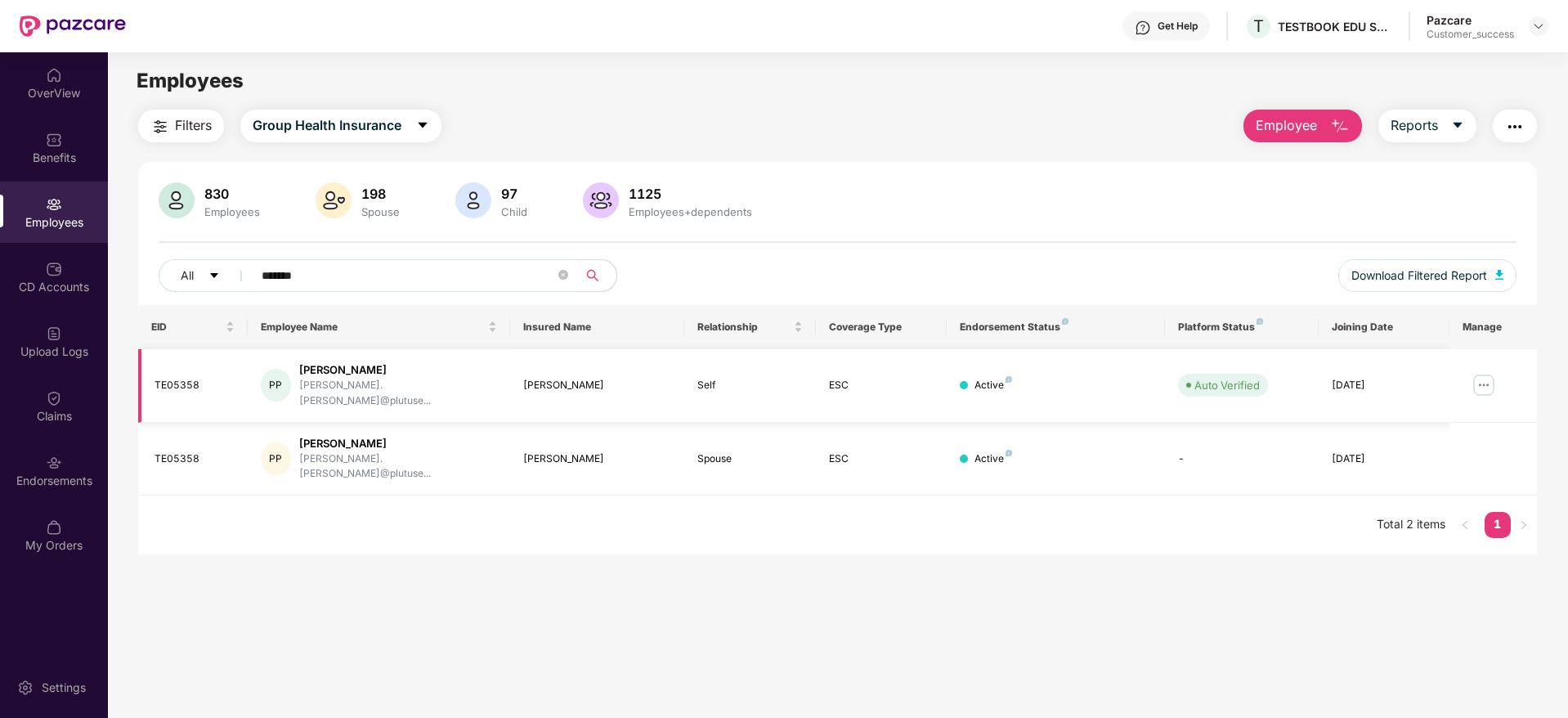
type input "*******"
click at [1487, 377] on img at bounding box center [1483, 385] width 27 height 27
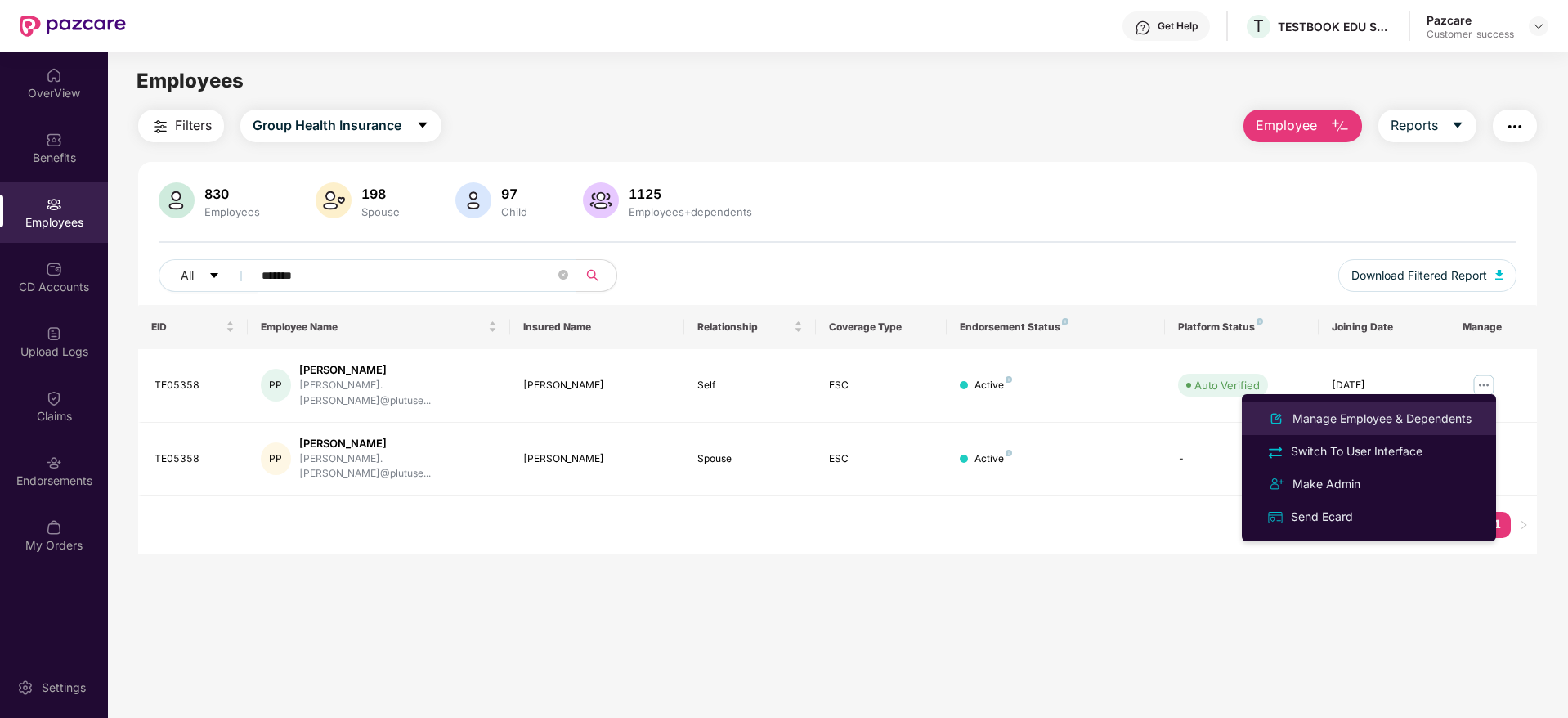
click at [1352, 414] on div "Manage Employee & Dependents" at bounding box center [1381, 418] width 186 height 18
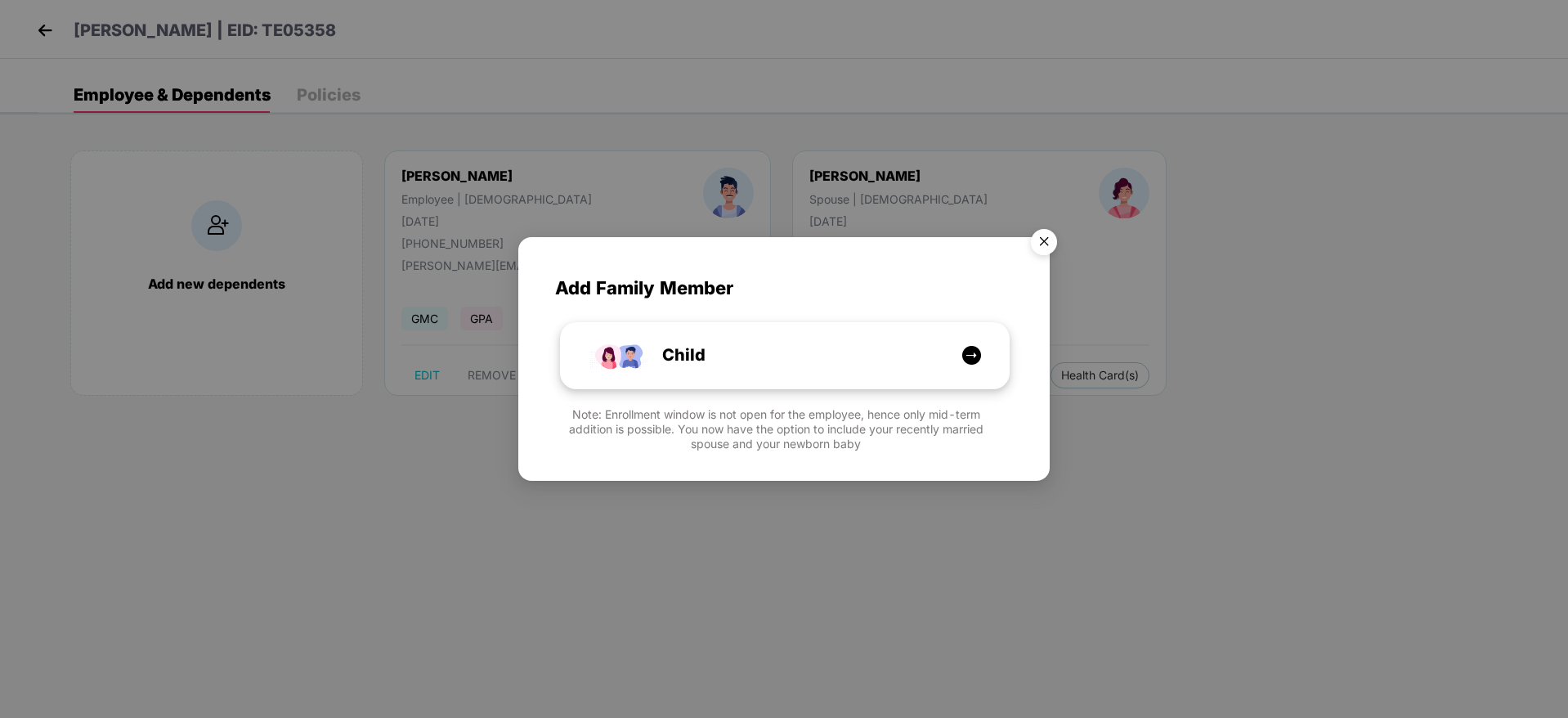
click at [845, 382] on div "Child" at bounding box center [784, 355] width 448 height 64
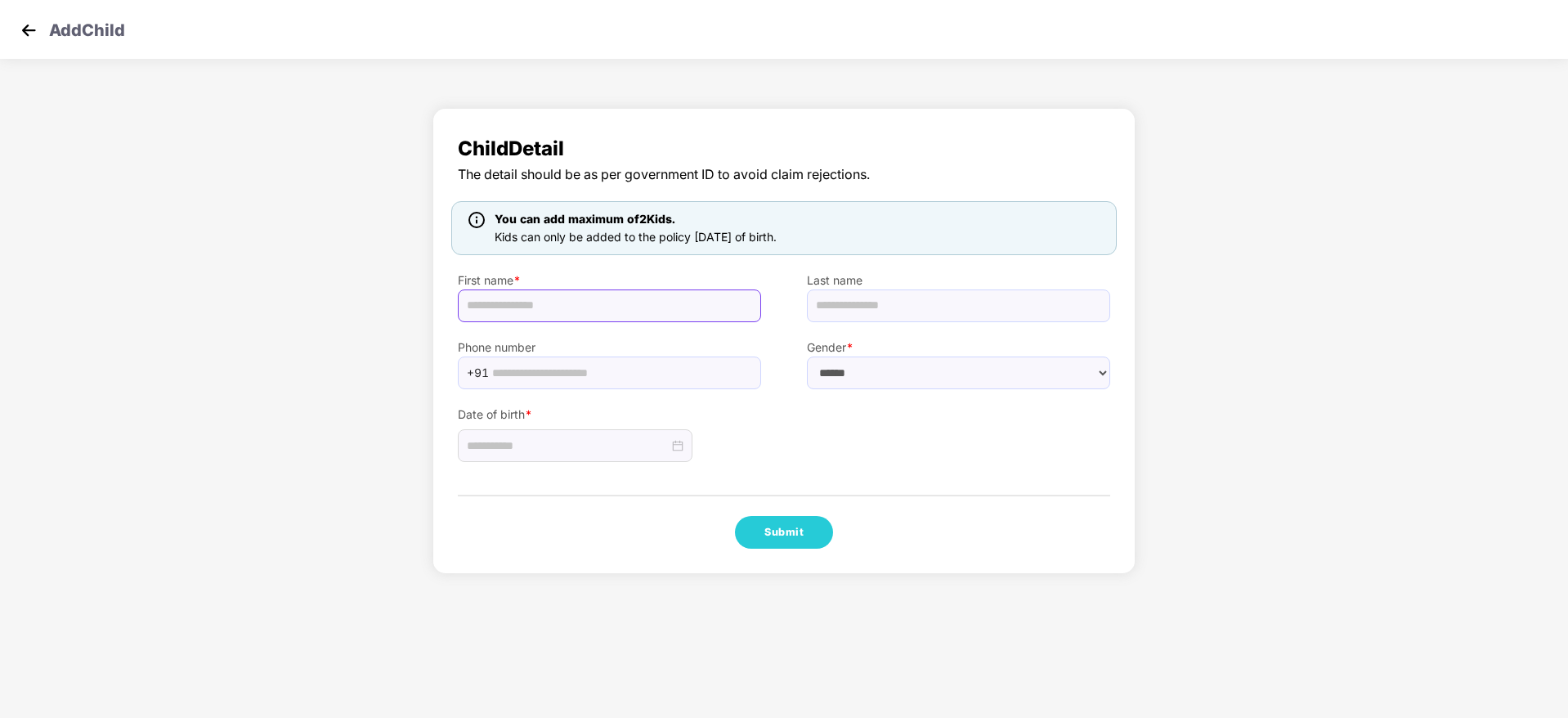
click at [561, 312] on input "text" at bounding box center [609, 306] width 303 height 33
paste input "**********"
type input "**********"
click at [859, 374] on select "****** **** ******" at bounding box center [958, 373] width 303 height 33
select select "******"
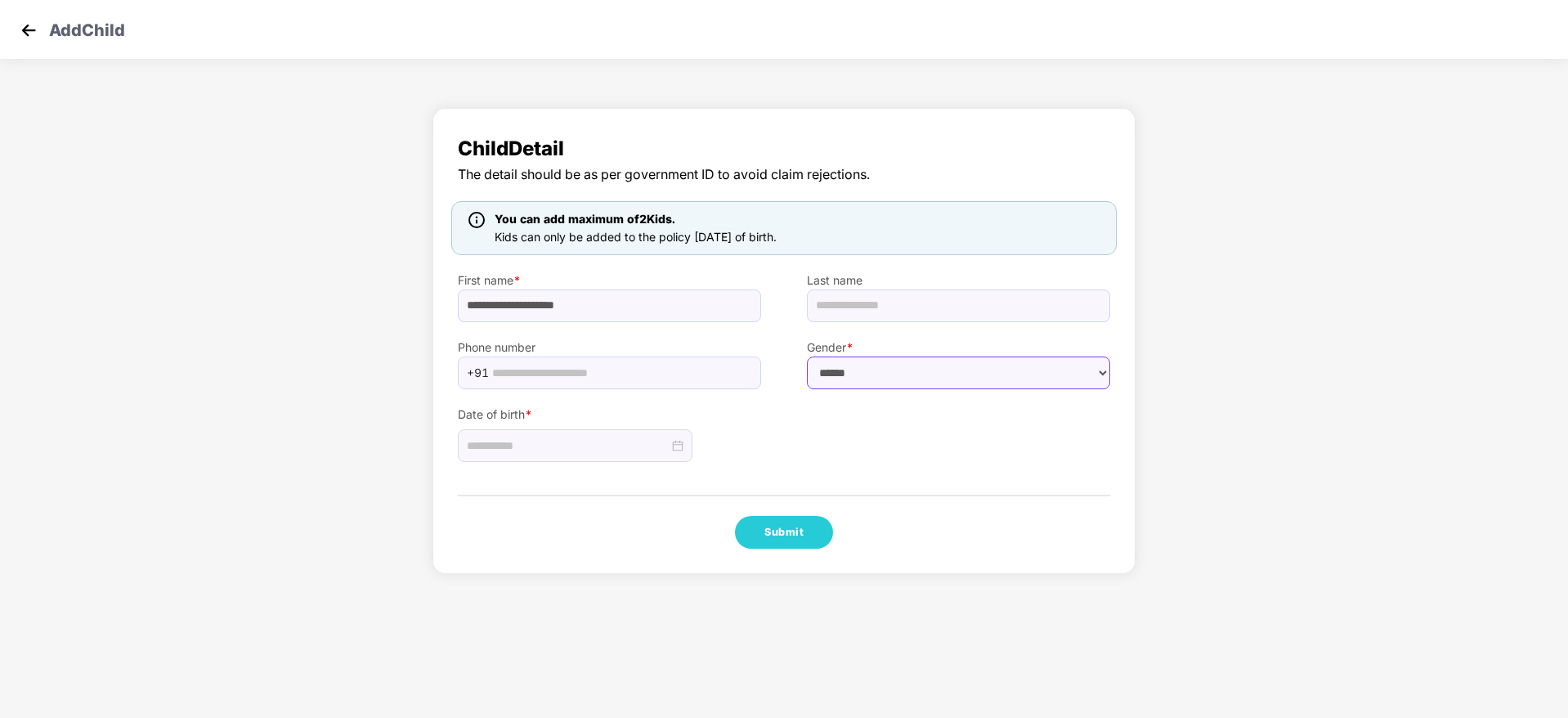
click at [806, 356] on select "****** **** ******" at bounding box center [958, 373] width 303 height 33
click at [670, 440] on div at bounding box center [575, 445] width 217 height 18
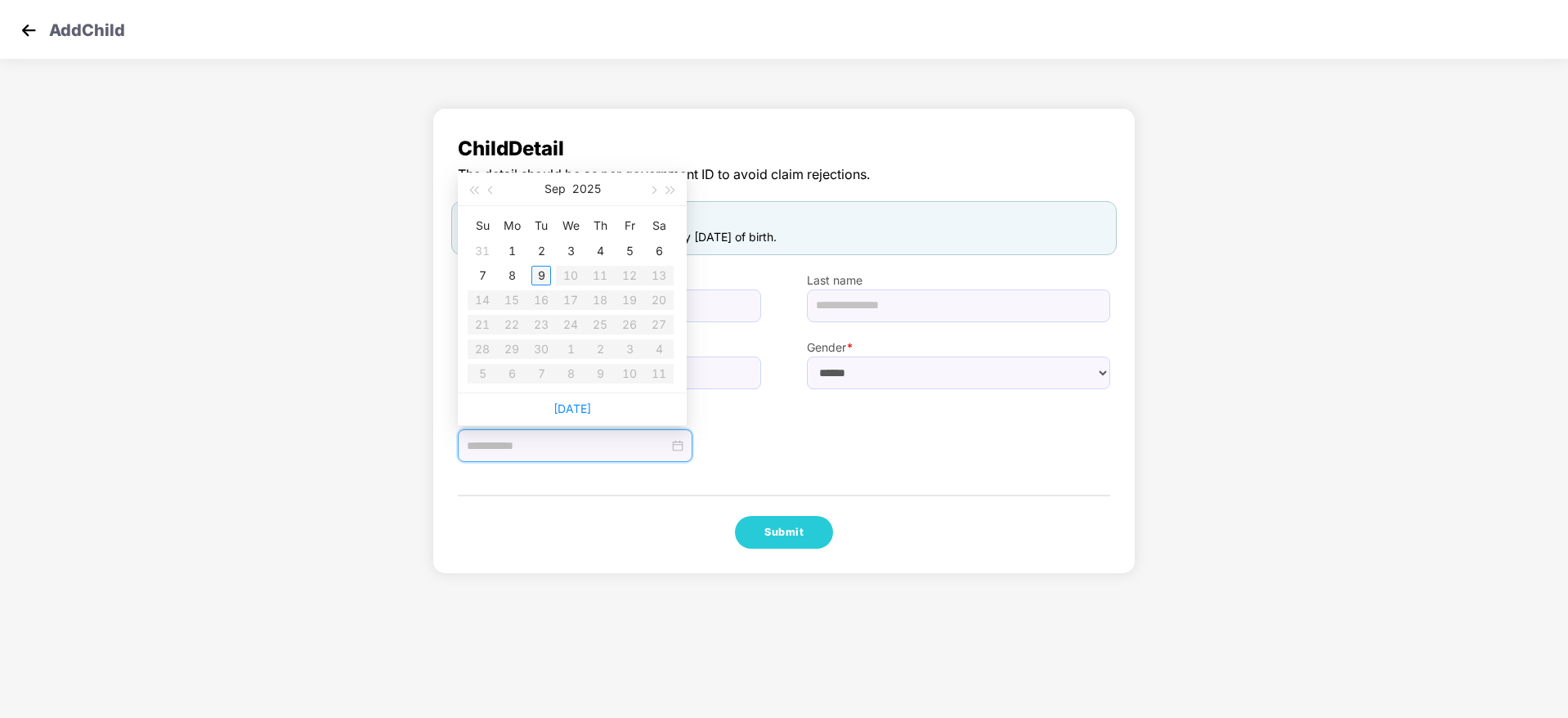
type input "**********"
click at [542, 266] on div "9" at bounding box center [541, 275] width 20 height 20
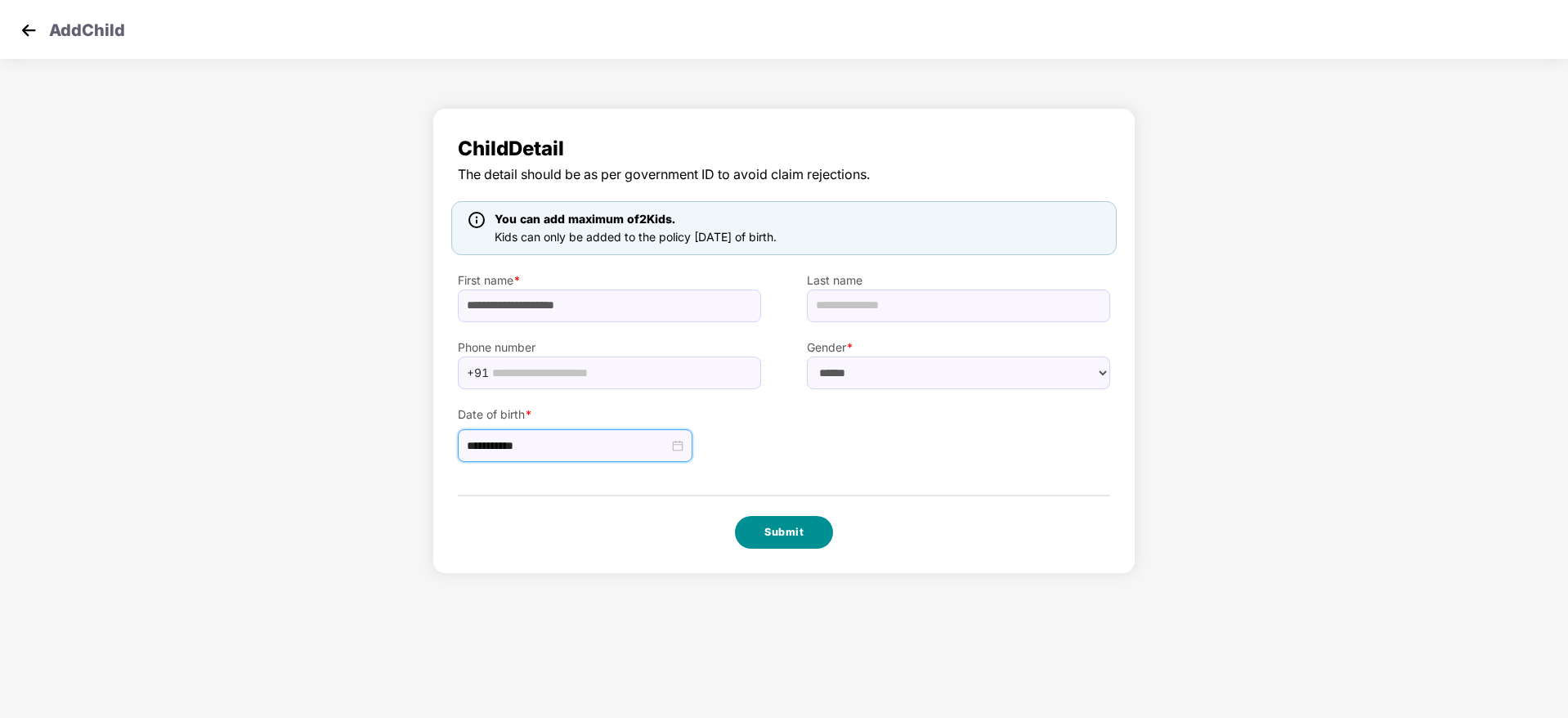
click at [773, 528] on button "Submit" at bounding box center [784, 532] width 98 height 33
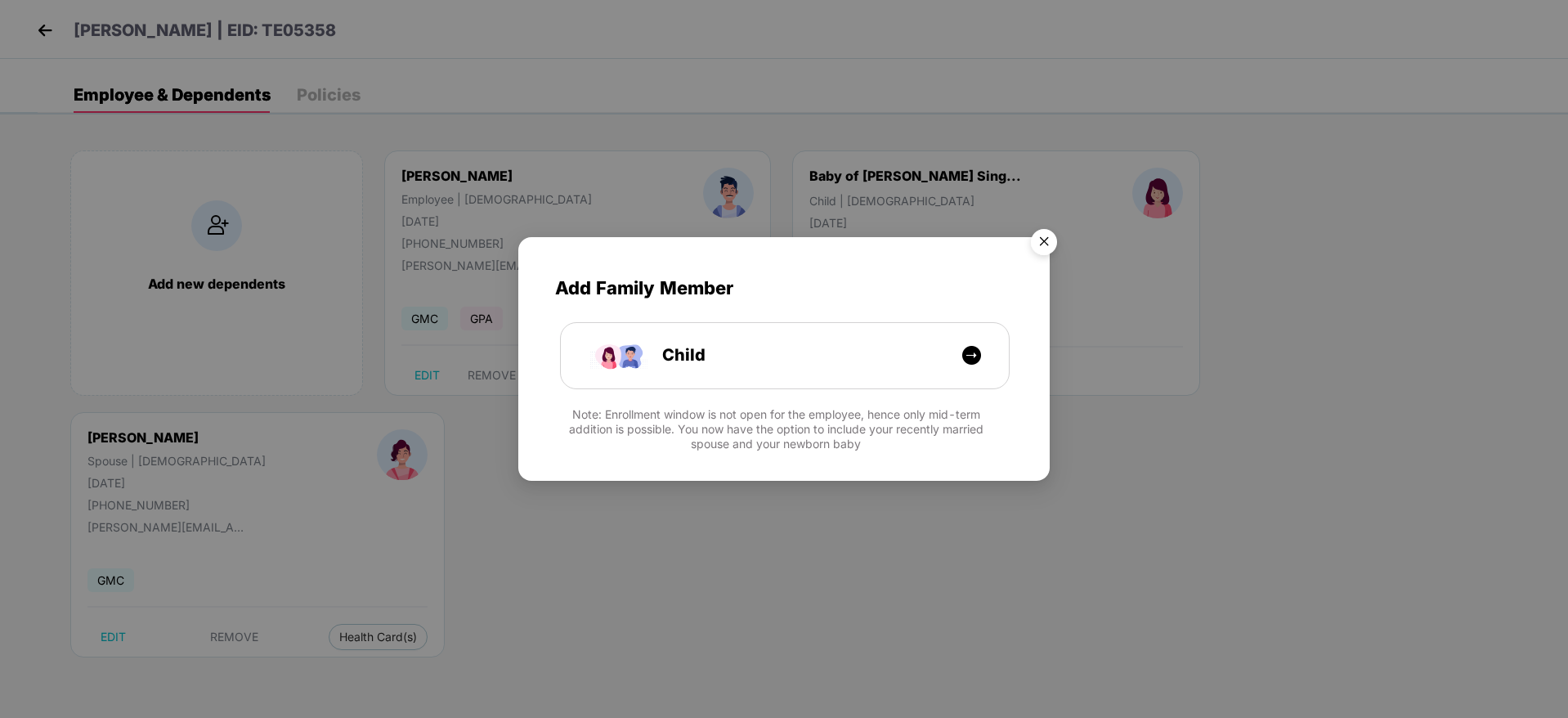
click at [1050, 230] on img "Close" at bounding box center [1043, 244] width 45 height 45
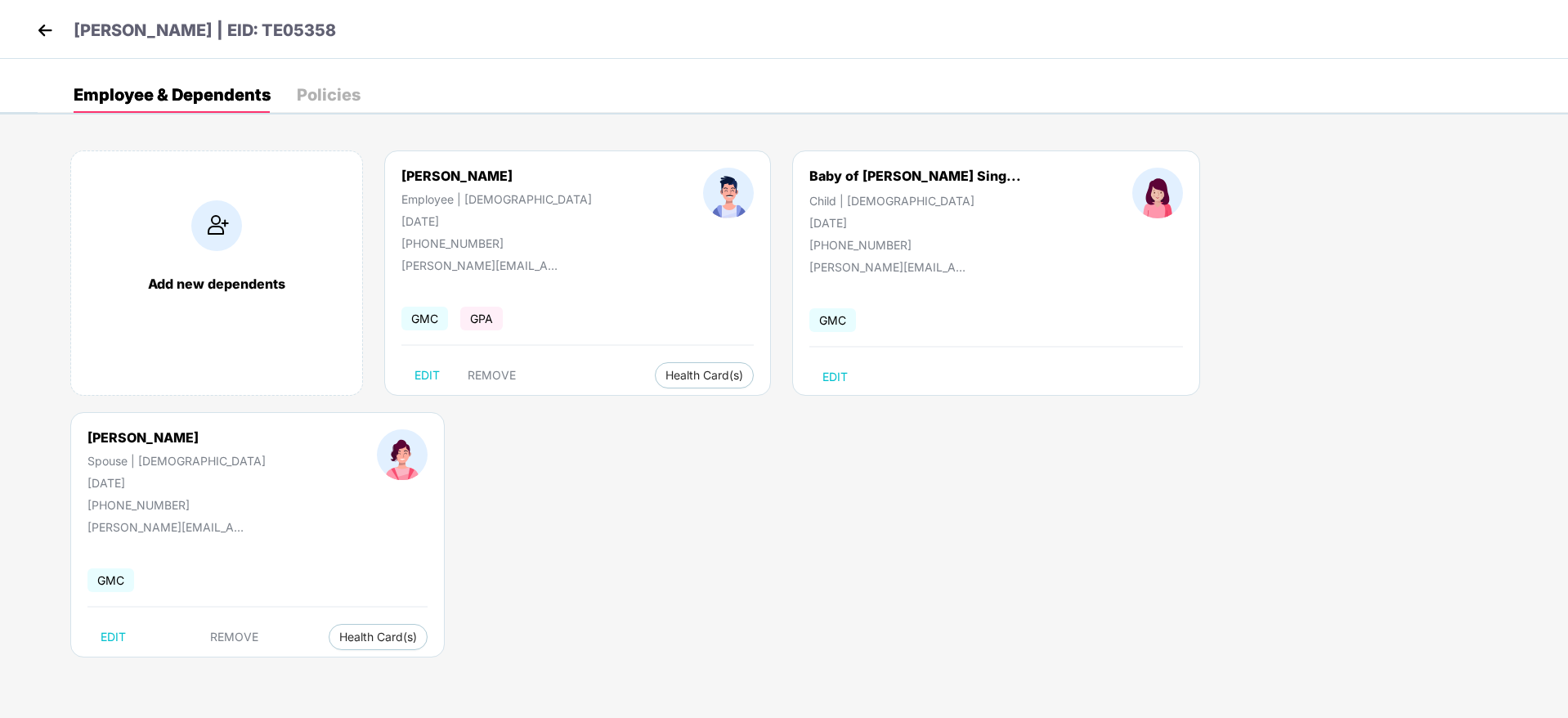
click at [45, 29] on img at bounding box center [45, 30] width 25 height 25
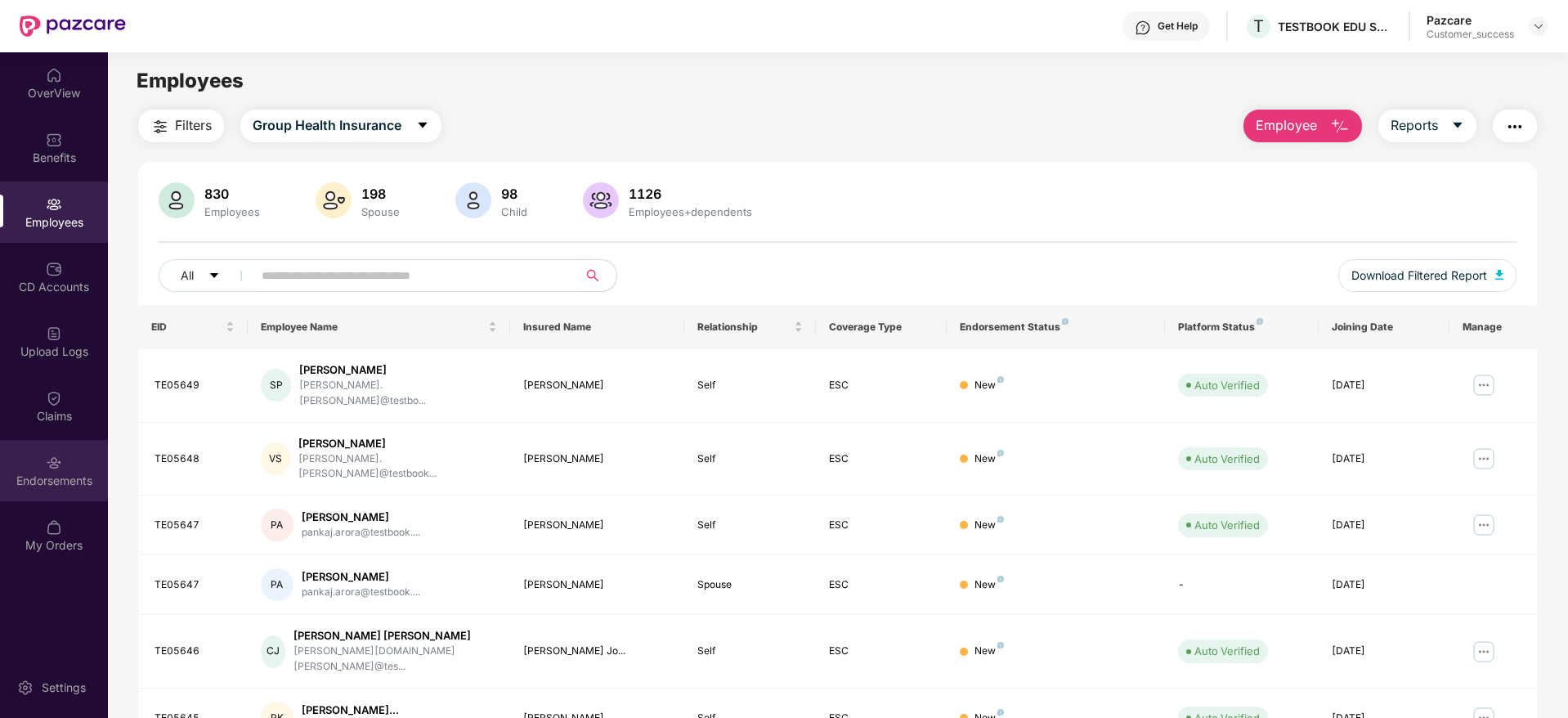
click at [51, 480] on div "Endorsements" at bounding box center [54, 480] width 108 height 16
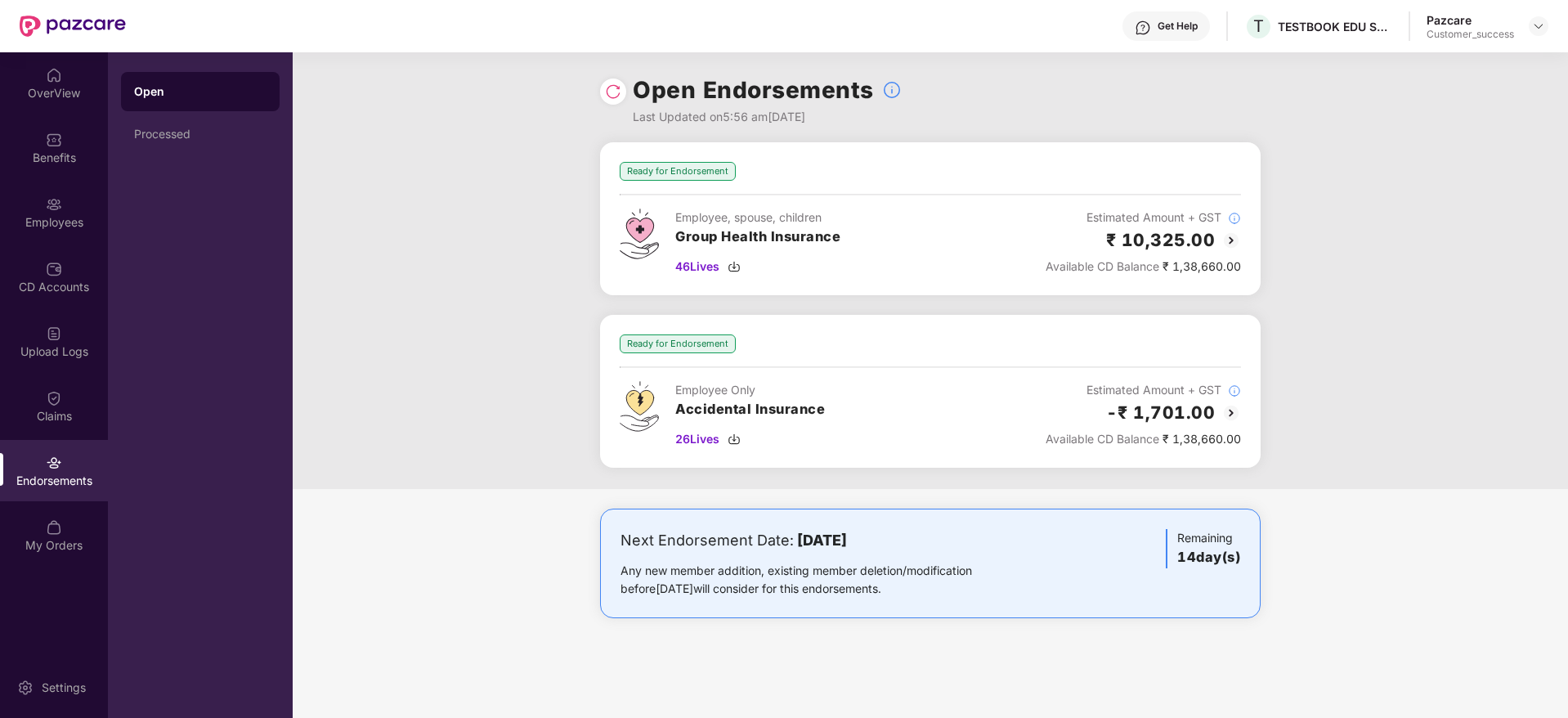
click at [616, 93] on img at bounding box center [613, 91] width 16 height 16
click at [619, 94] on img at bounding box center [613, 91] width 16 height 16
click at [615, 100] on div at bounding box center [613, 92] width 27 height 27
click at [613, 94] on img at bounding box center [613, 91] width 16 height 16
click at [612, 87] on img at bounding box center [613, 91] width 16 height 16
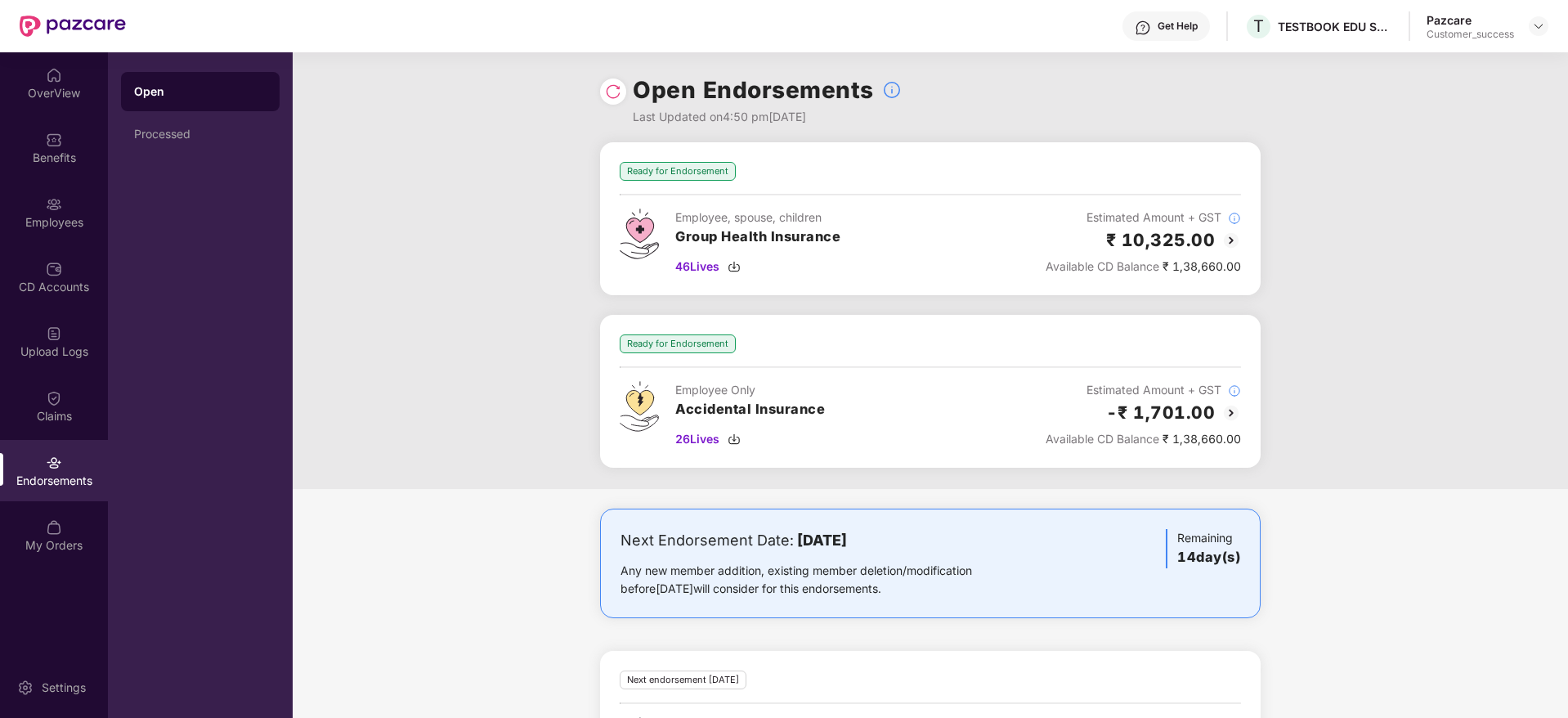
click at [612, 87] on img at bounding box center [613, 91] width 16 height 16
click at [1343, 317] on div "Ready for Endorsement Employee, spouse, children Group Health Insurance 46 Live…" at bounding box center [930, 315] width 1275 height 346
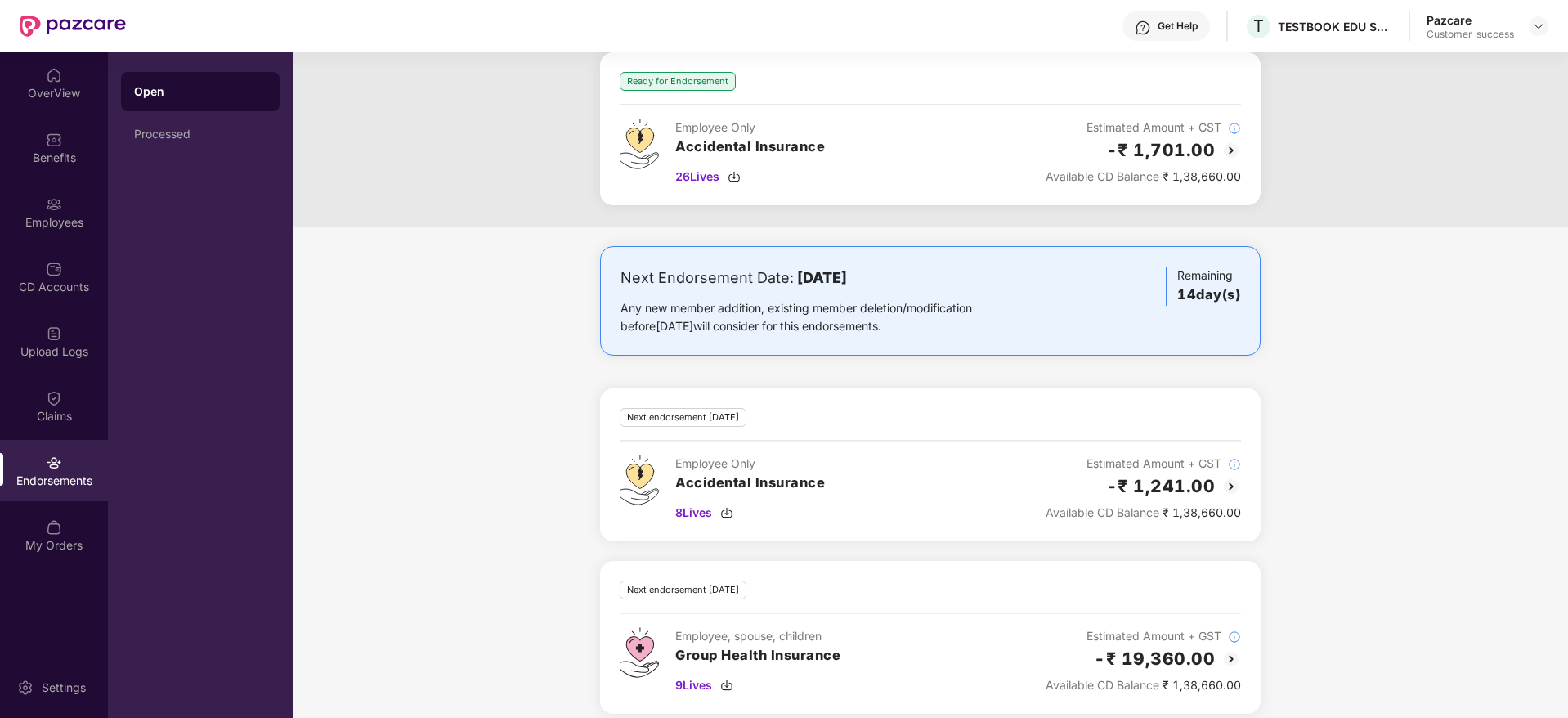
scroll to position [278, 0]
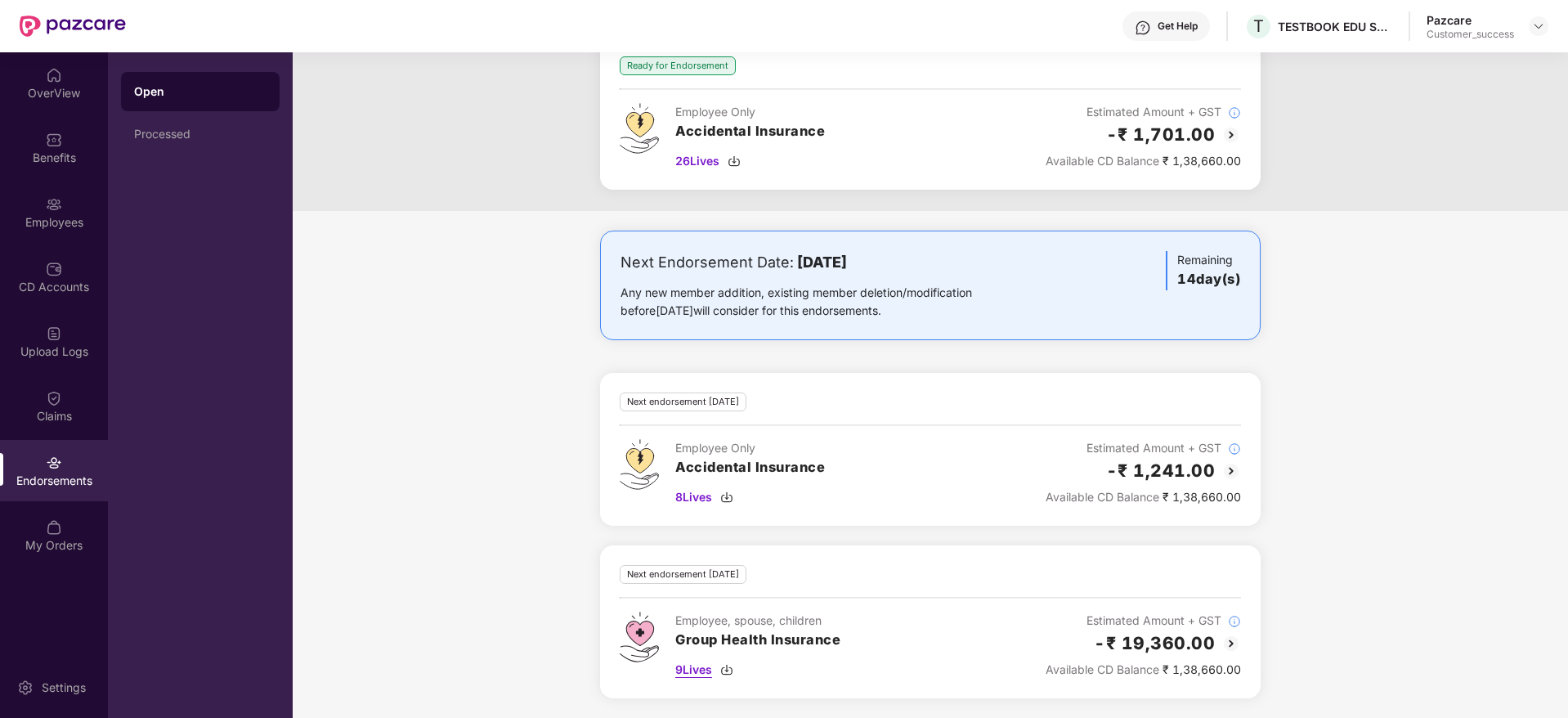
click at [728, 665] on img at bounding box center [726, 669] width 13 height 13
click at [1371, 372] on div "Next Endorsement Date: [DATE] Any new member addition, existing member deletion…" at bounding box center [930, 474] width 1275 height 488
click at [45, 224] on div "Employees" at bounding box center [54, 222] width 108 height 16
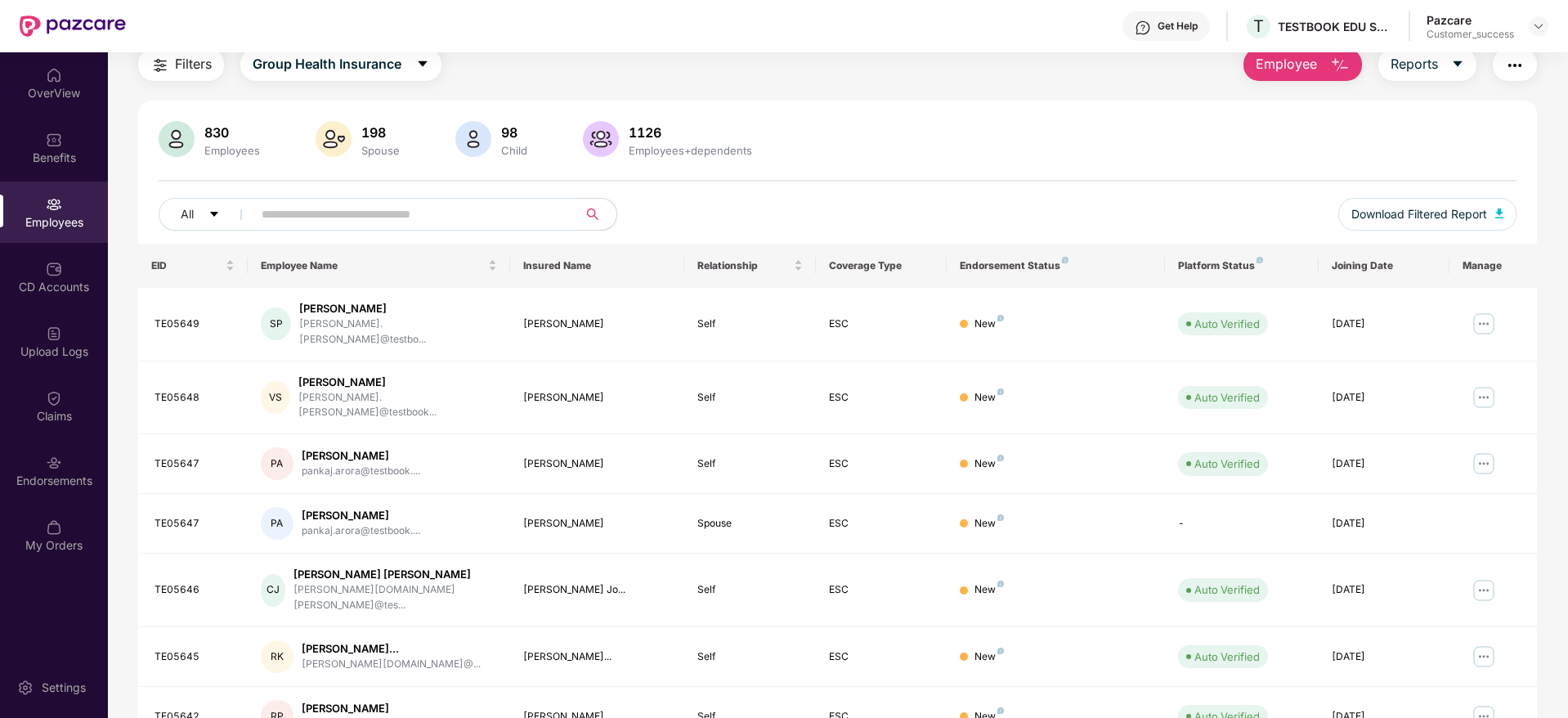
scroll to position [0, 0]
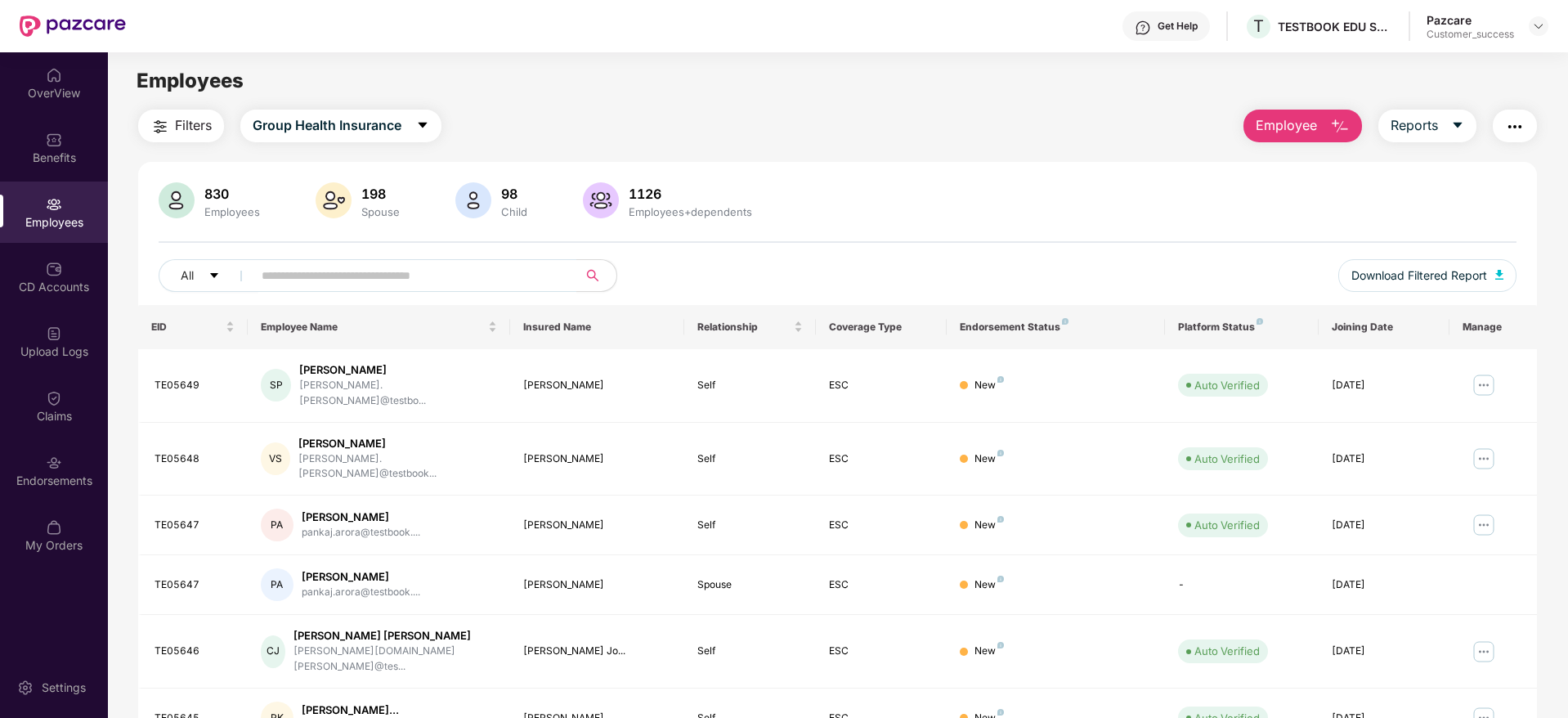
click at [43, 212] on div "Employees" at bounding box center [54, 212] width 108 height 62
click at [51, 212] on img at bounding box center [53, 204] width 16 height 16
click at [1541, 26] on img at bounding box center [1538, 26] width 13 height 13
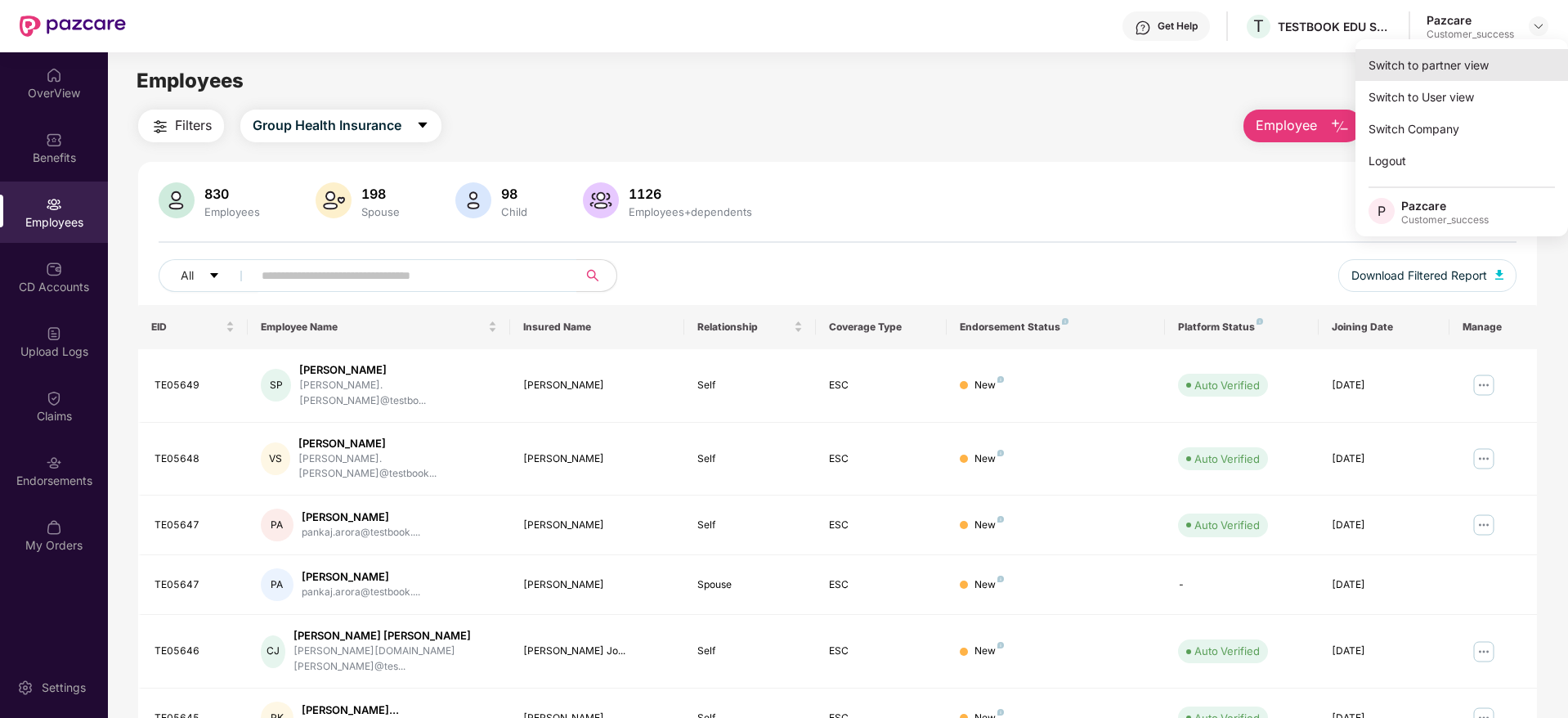
click at [1446, 62] on div "Switch to partner view" at bounding box center [1462, 64] width 212 height 32
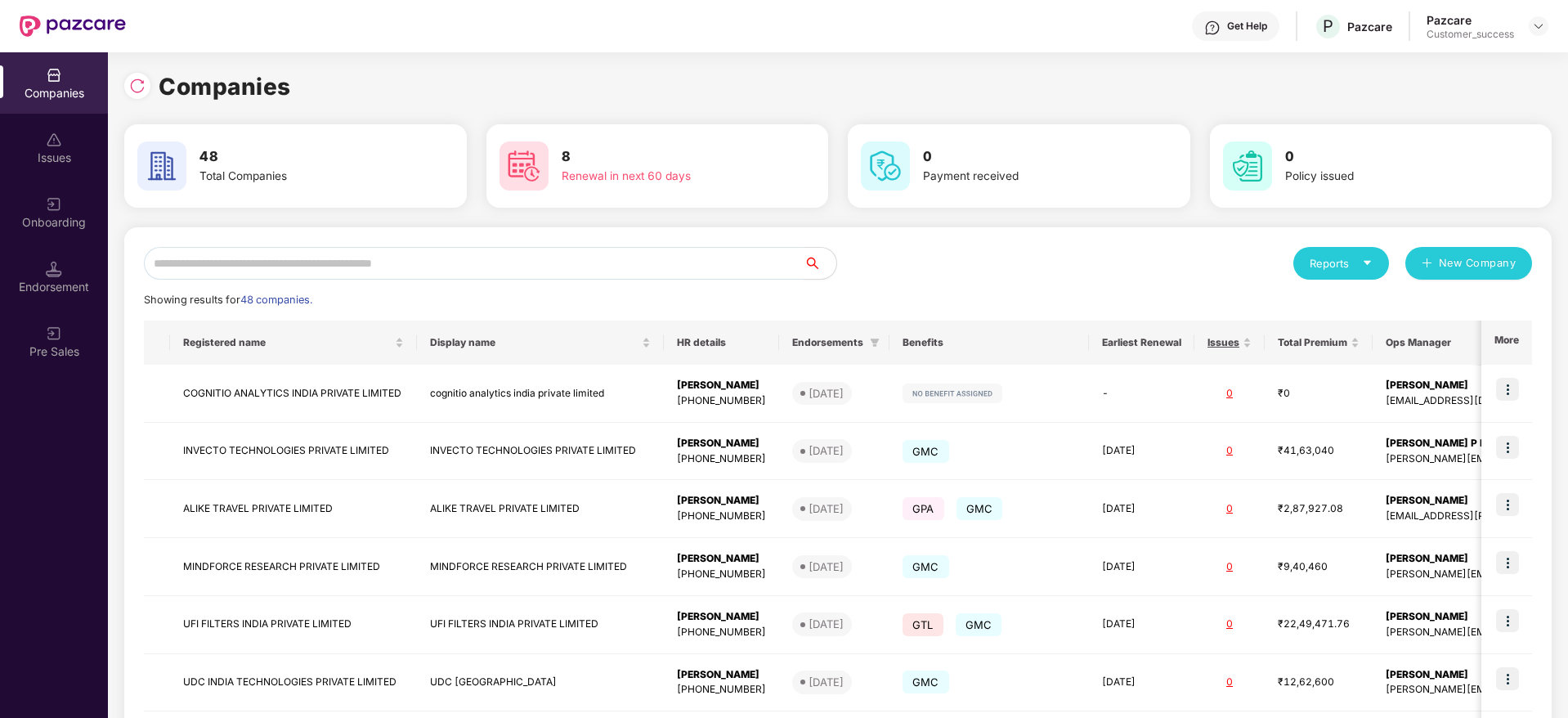
click at [556, 256] on input "text" at bounding box center [474, 263] width 660 height 33
click at [326, 261] on input "text" at bounding box center [474, 263] width 660 height 33
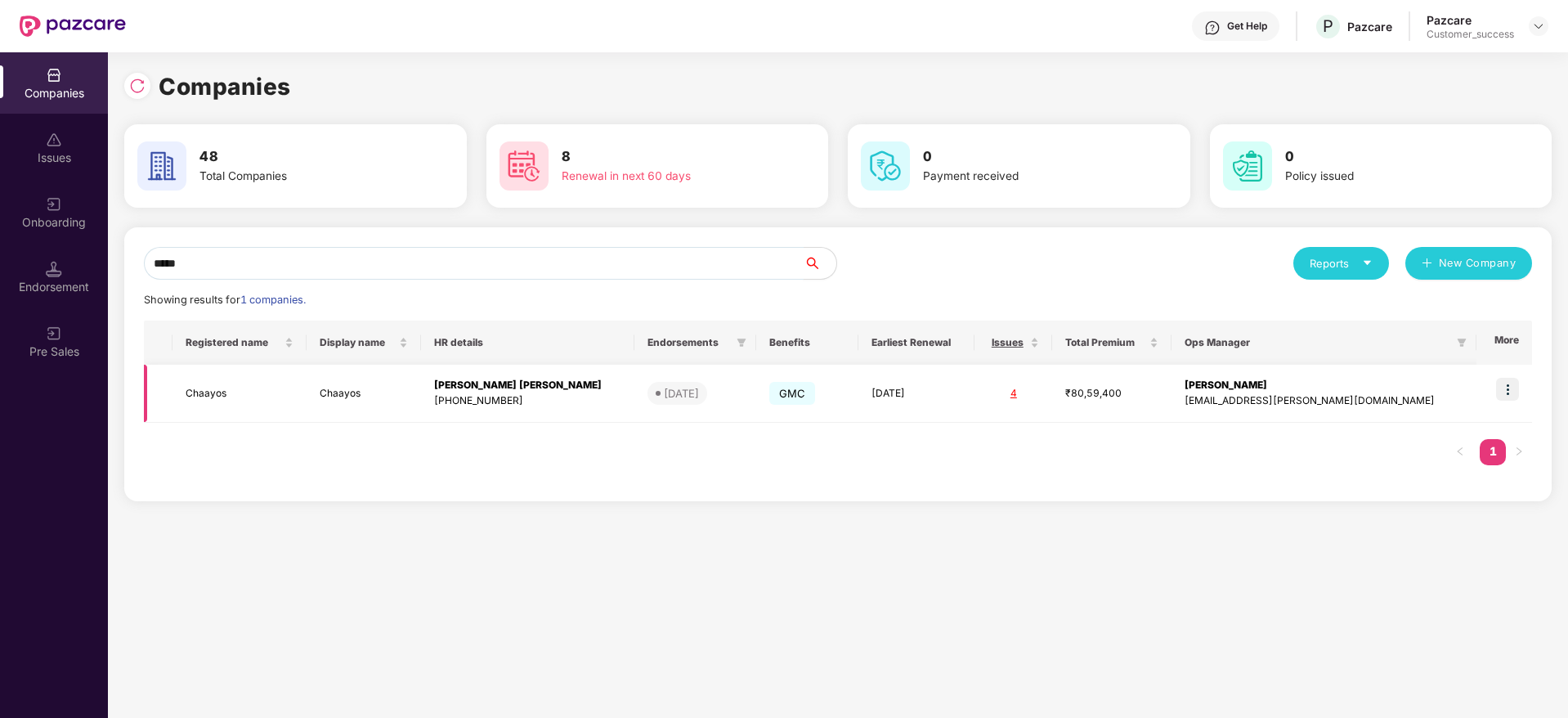
type input "*****"
click at [1511, 394] on img at bounding box center [1507, 389] width 23 height 23
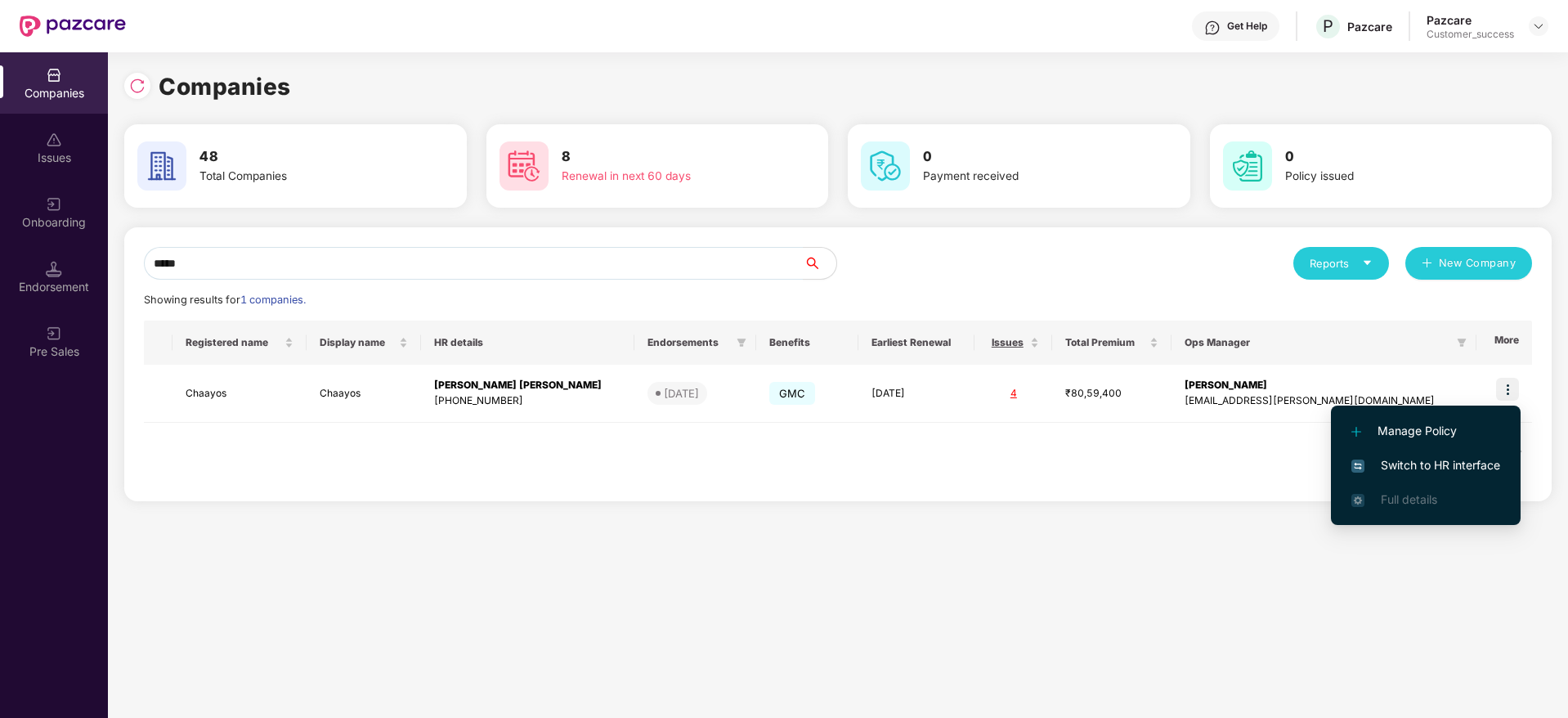
click at [1409, 466] on span "Switch to HR interface" at bounding box center [1426, 464] width 149 height 18
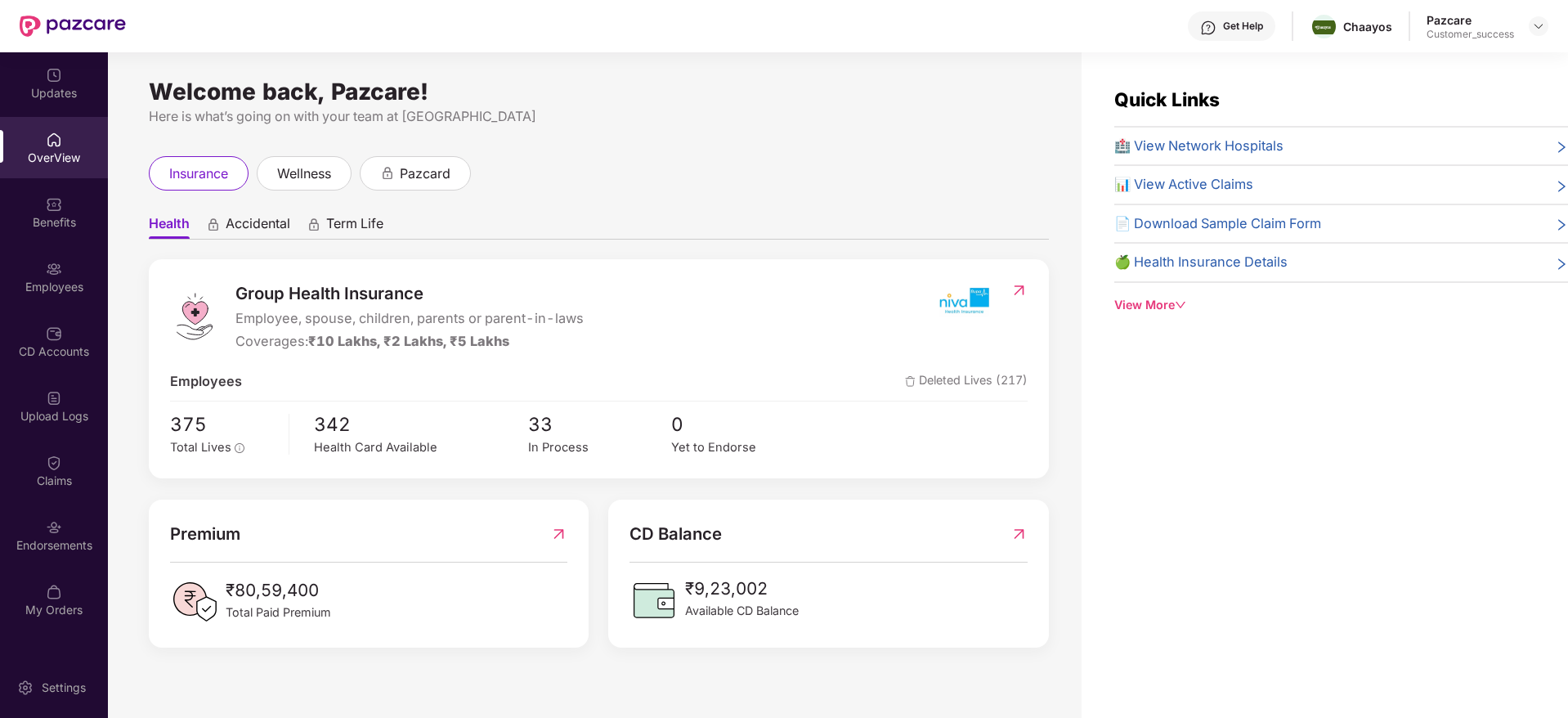
click at [57, 275] on img at bounding box center [53, 268] width 16 height 16
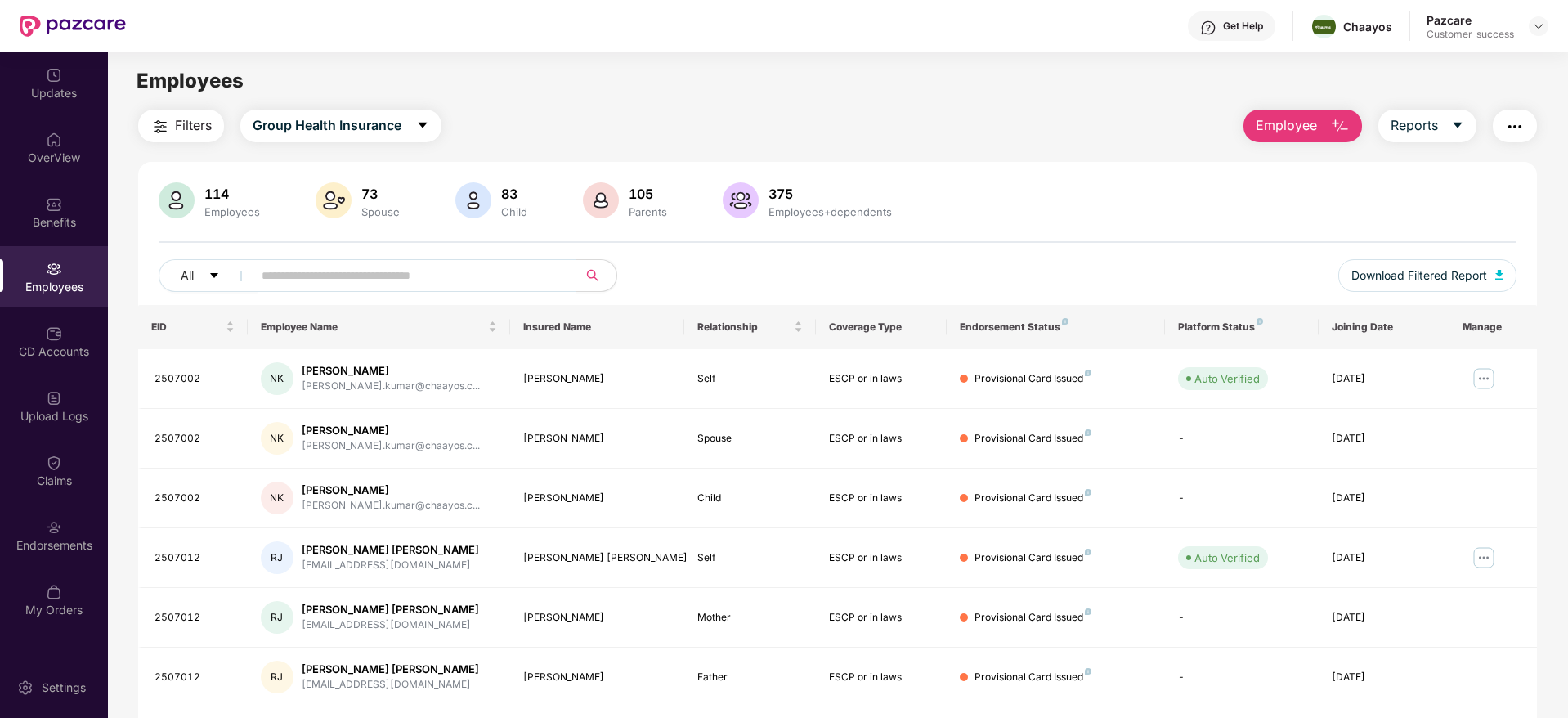
click at [186, 127] on span "Filters" at bounding box center [193, 125] width 37 height 21
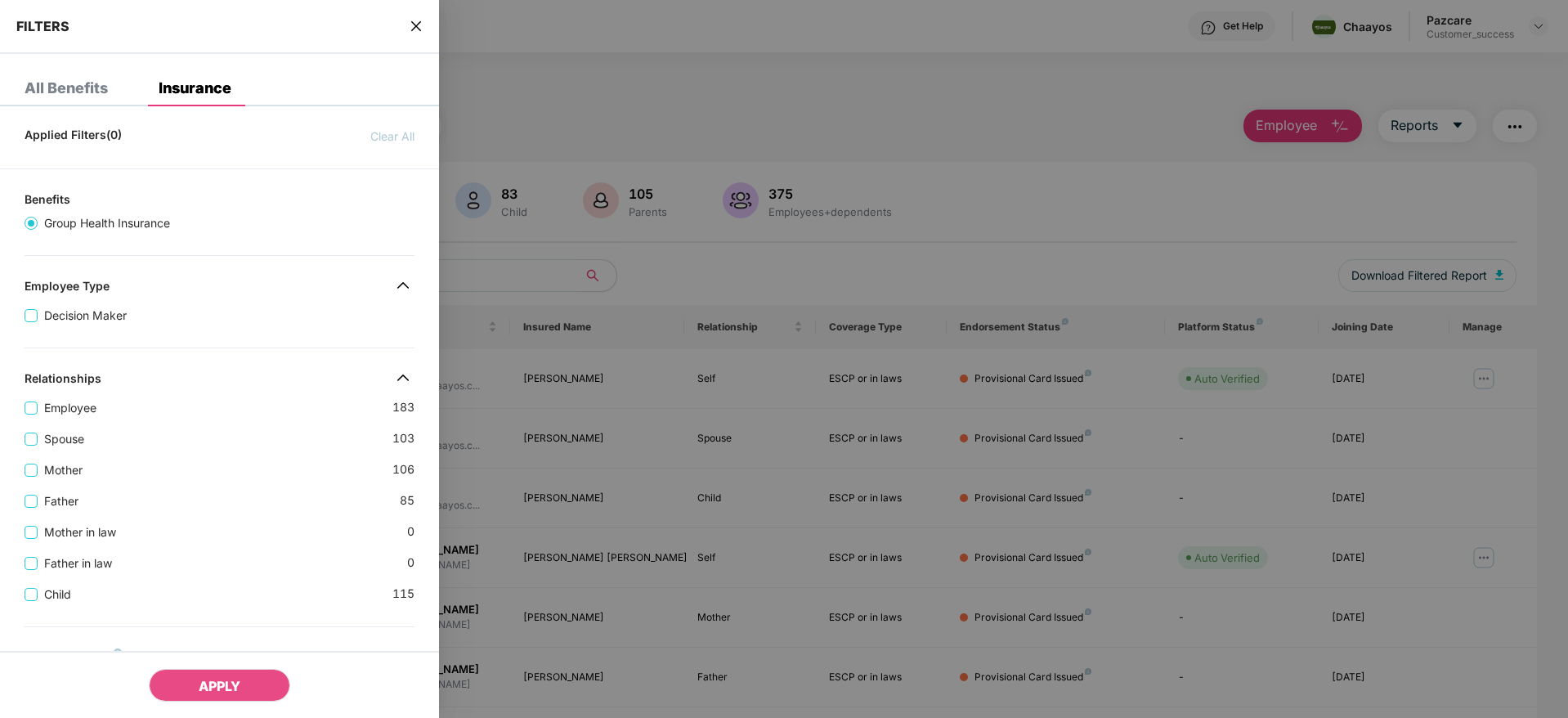
click at [199, 484] on div "Father [DEMOGRAPHIC_DATA]" at bounding box center [219, 494] width 390 height 31
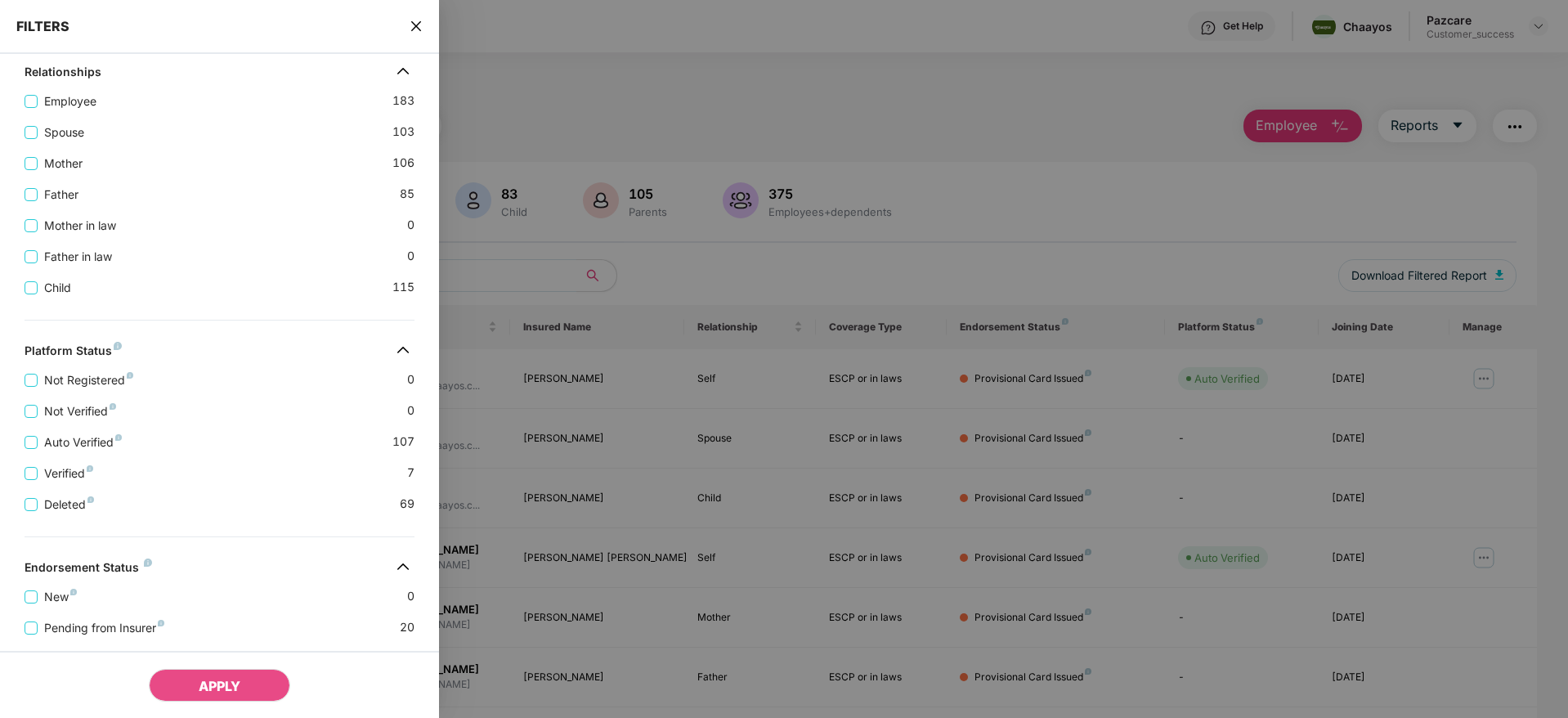
scroll to position [441, 0]
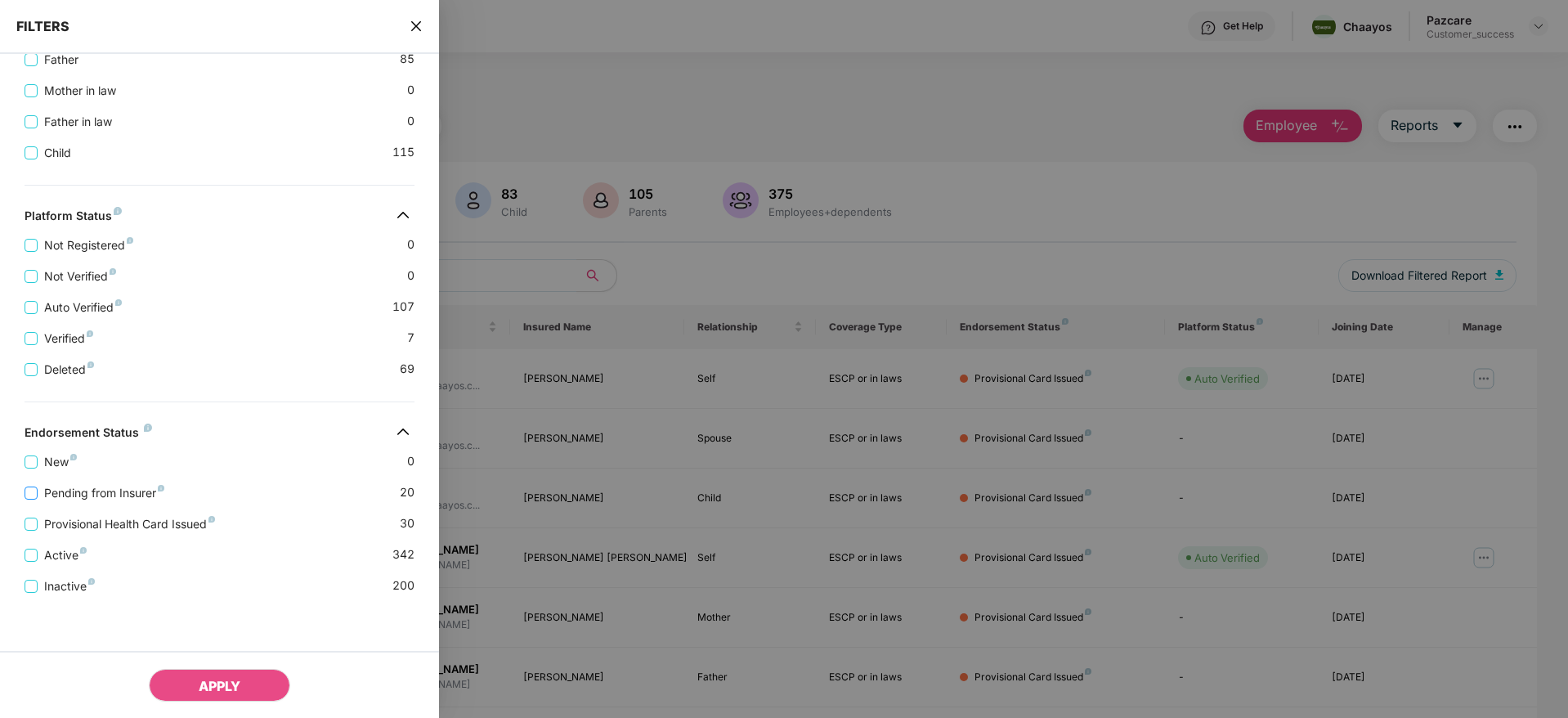
click at [78, 489] on span "Pending from Insurer" at bounding box center [104, 493] width 133 height 18
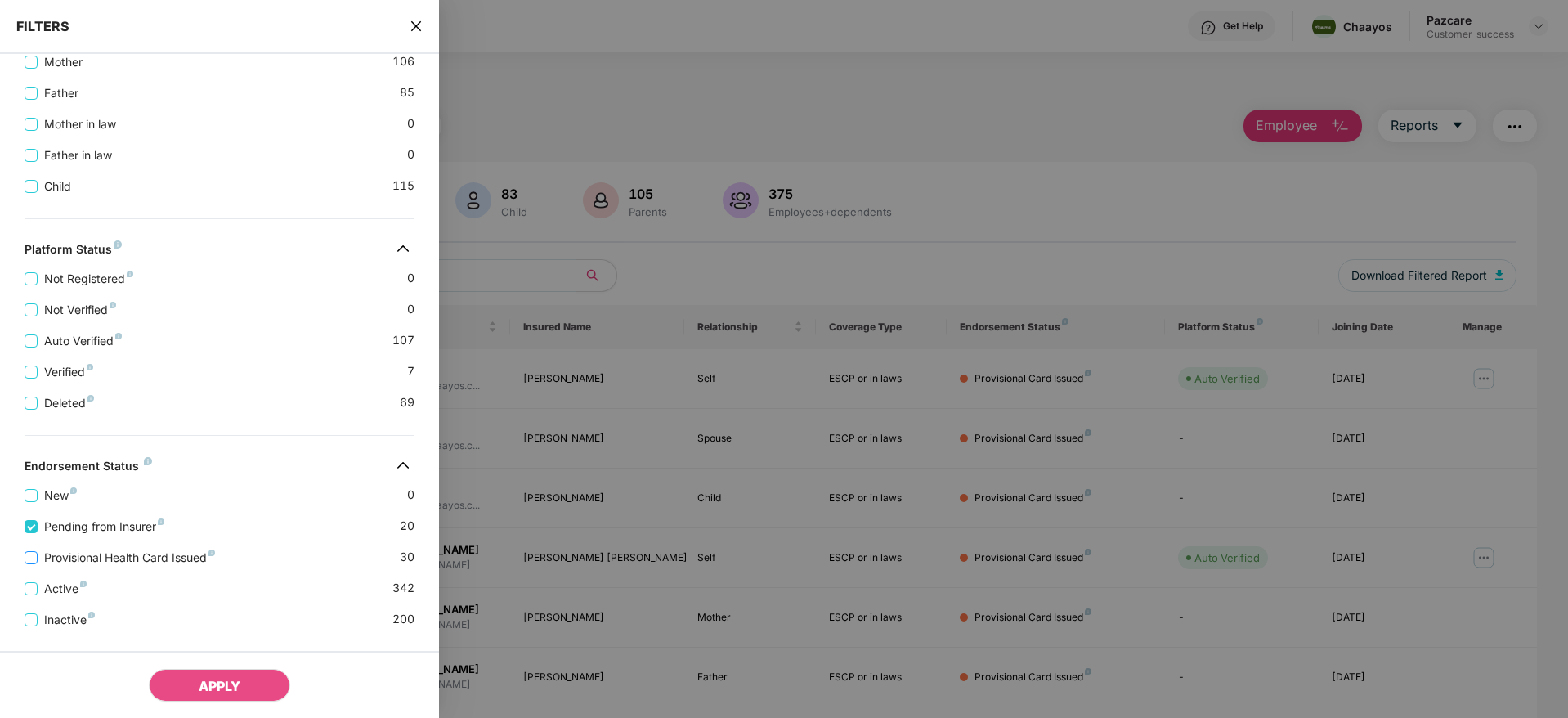
click at [68, 553] on span "Provisional Health Card Issued" at bounding box center [129, 557] width 184 height 18
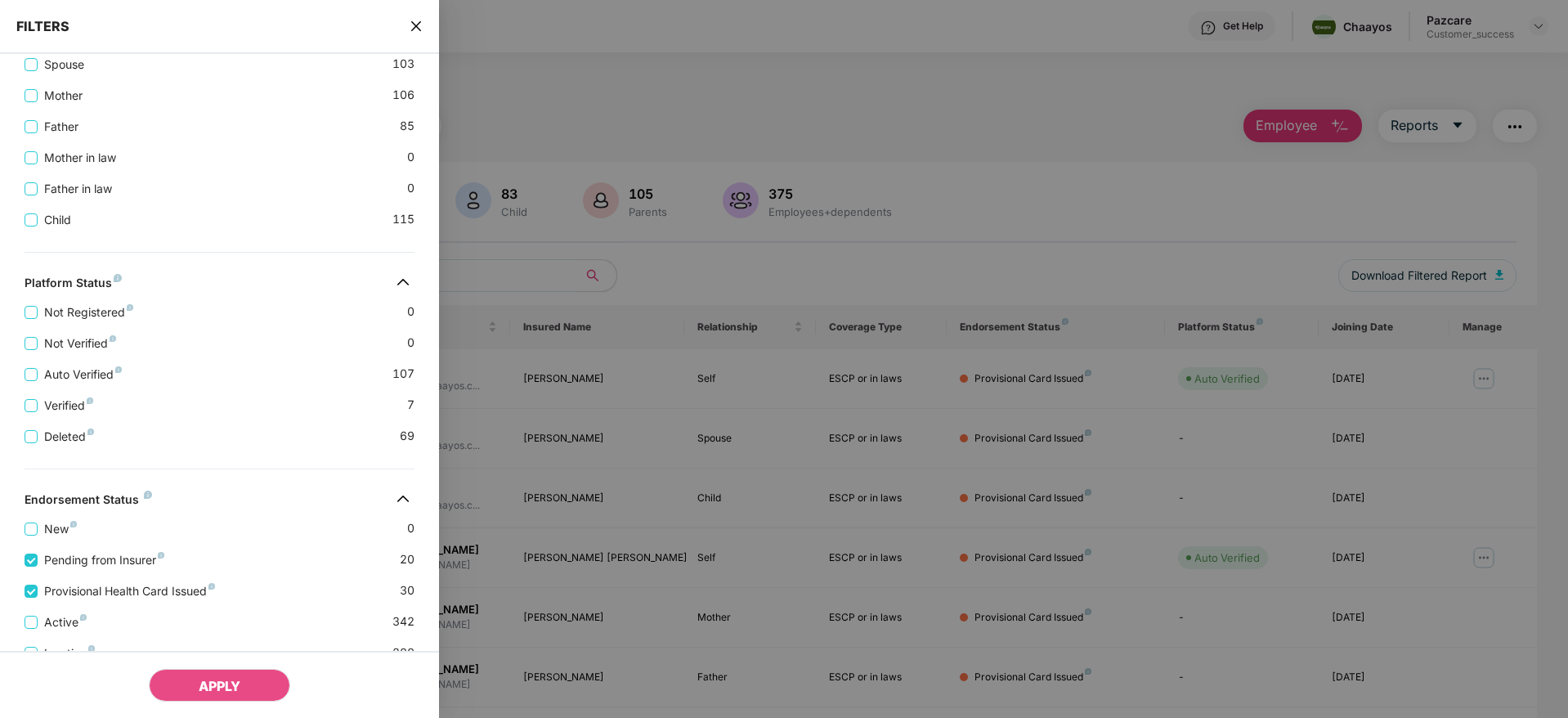
click at [258, 459] on div "Applied Filters(2) Clear All Pending from Insurer Provisional Health Card Issue…" at bounding box center [219, 231] width 439 height 1107
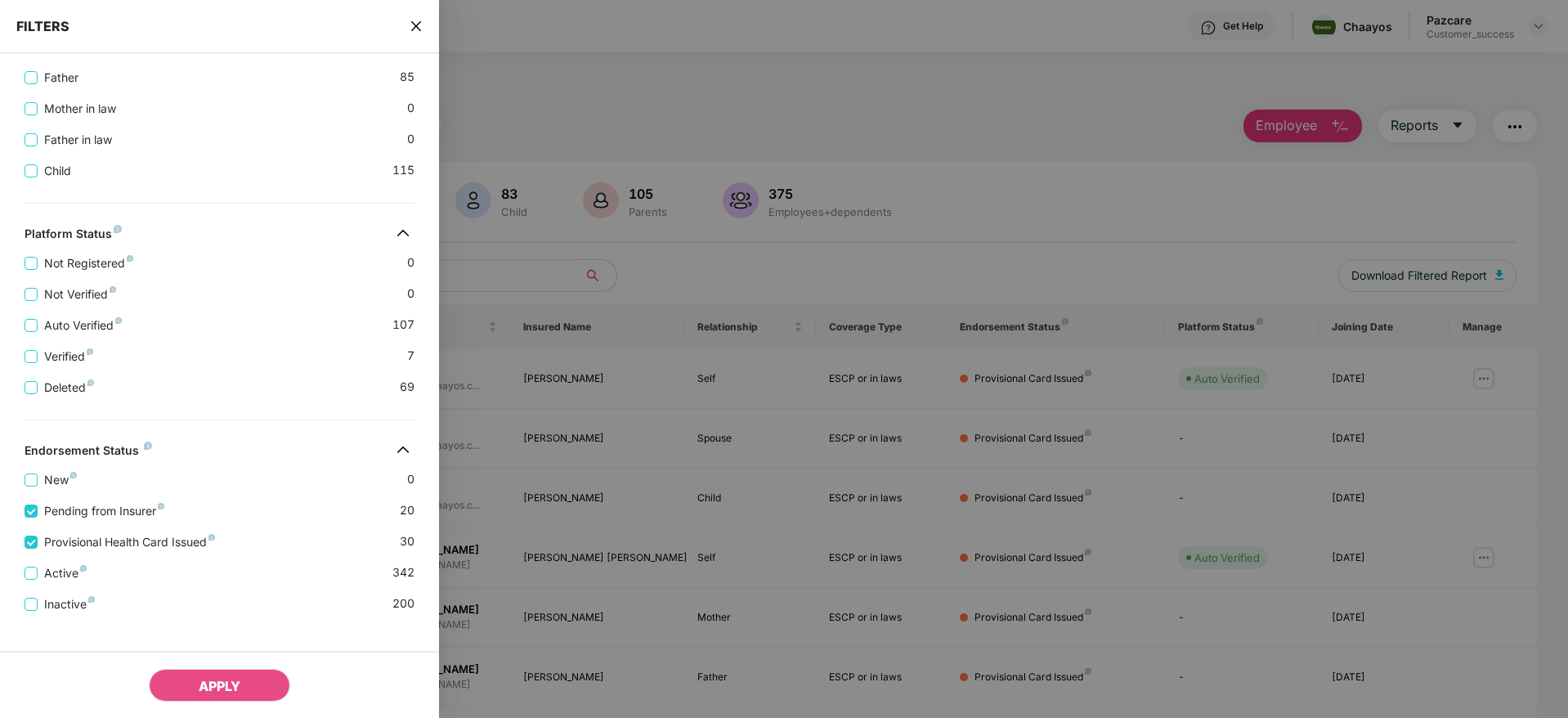
scroll to position [508, 0]
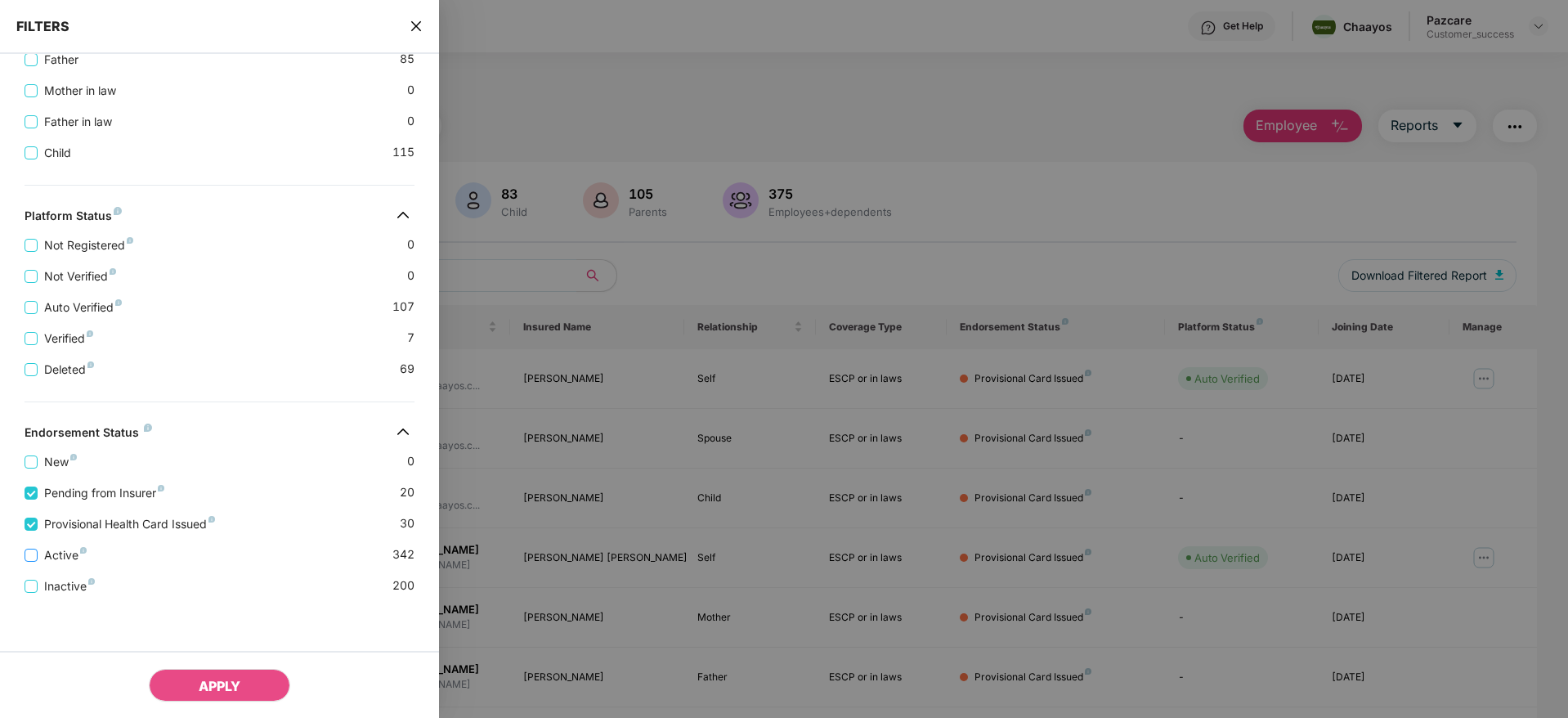
click at [45, 559] on span "Active" at bounding box center [65, 554] width 56 height 18
click at [213, 673] on button "APPLY" at bounding box center [219, 685] width 141 height 33
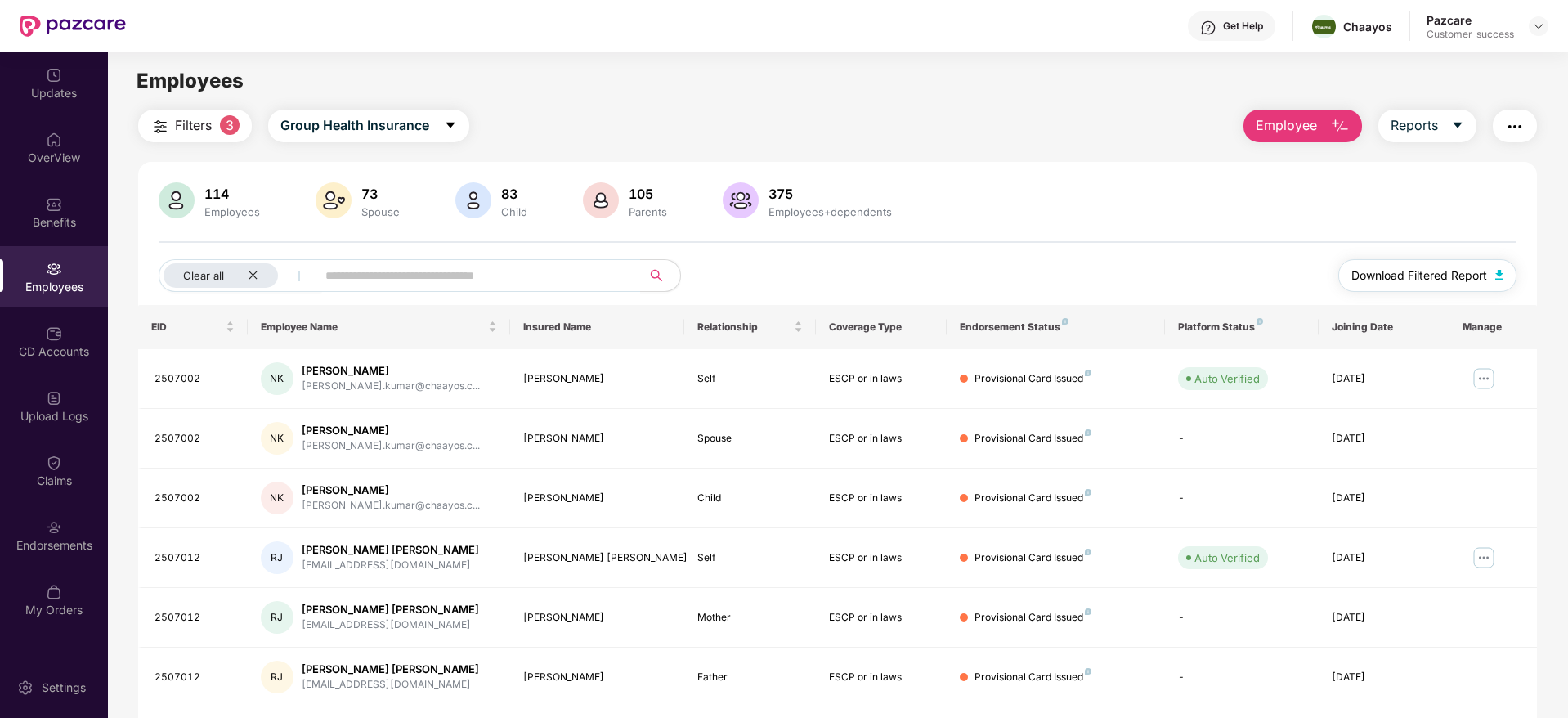
click at [1440, 269] on span "Download Filtered Report" at bounding box center [1419, 275] width 135 height 18
click at [253, 275] on icon "close" at bounding box center [253, 276] width 9 height 9
click at [1541, 28] on img at bounding box center [1538, 26] width 13 height 13
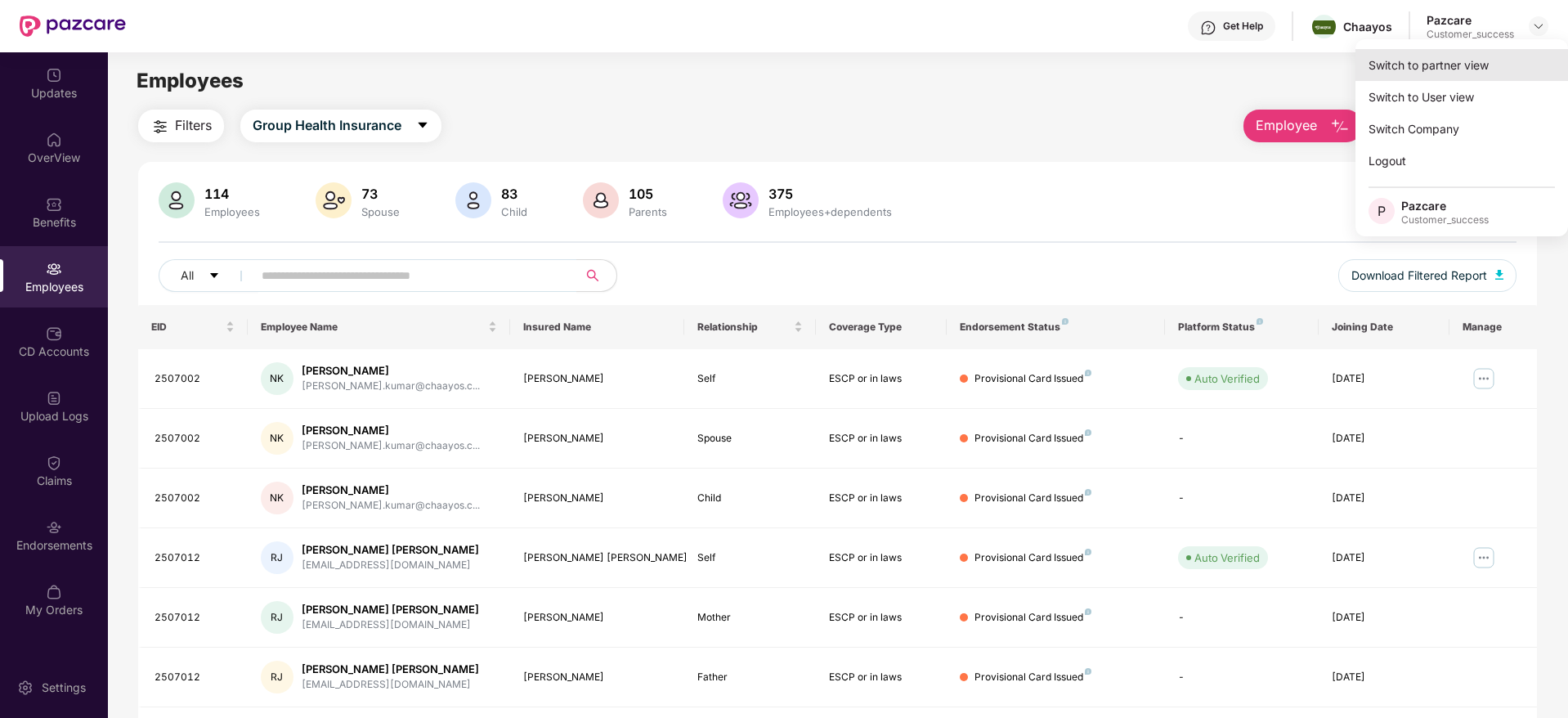
click at [1433, 70] on div "Switch to partner view" at bounding box center [1462, 64] width 212 height 32
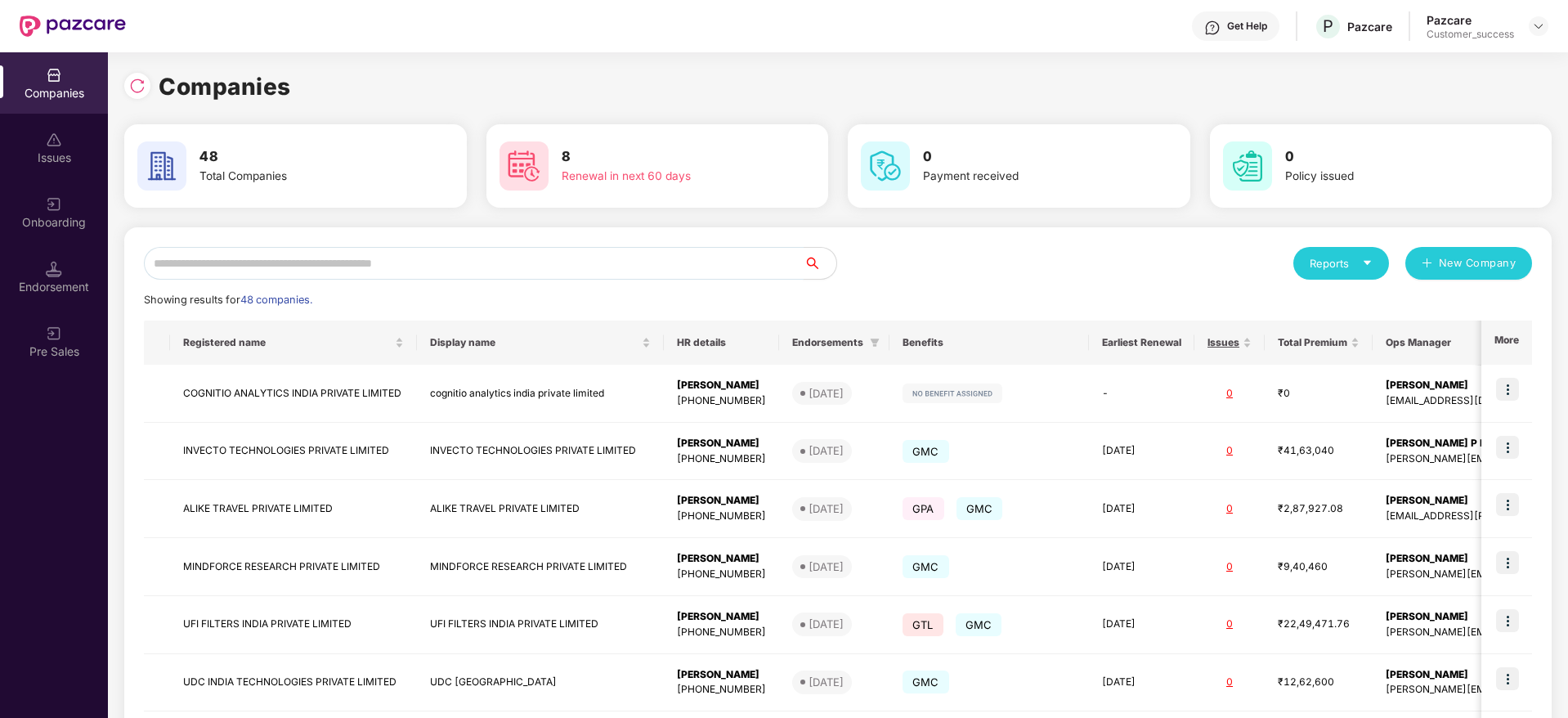
click at [348, 263] on input "text" at bounding box center [474, 263] width 660 height 33
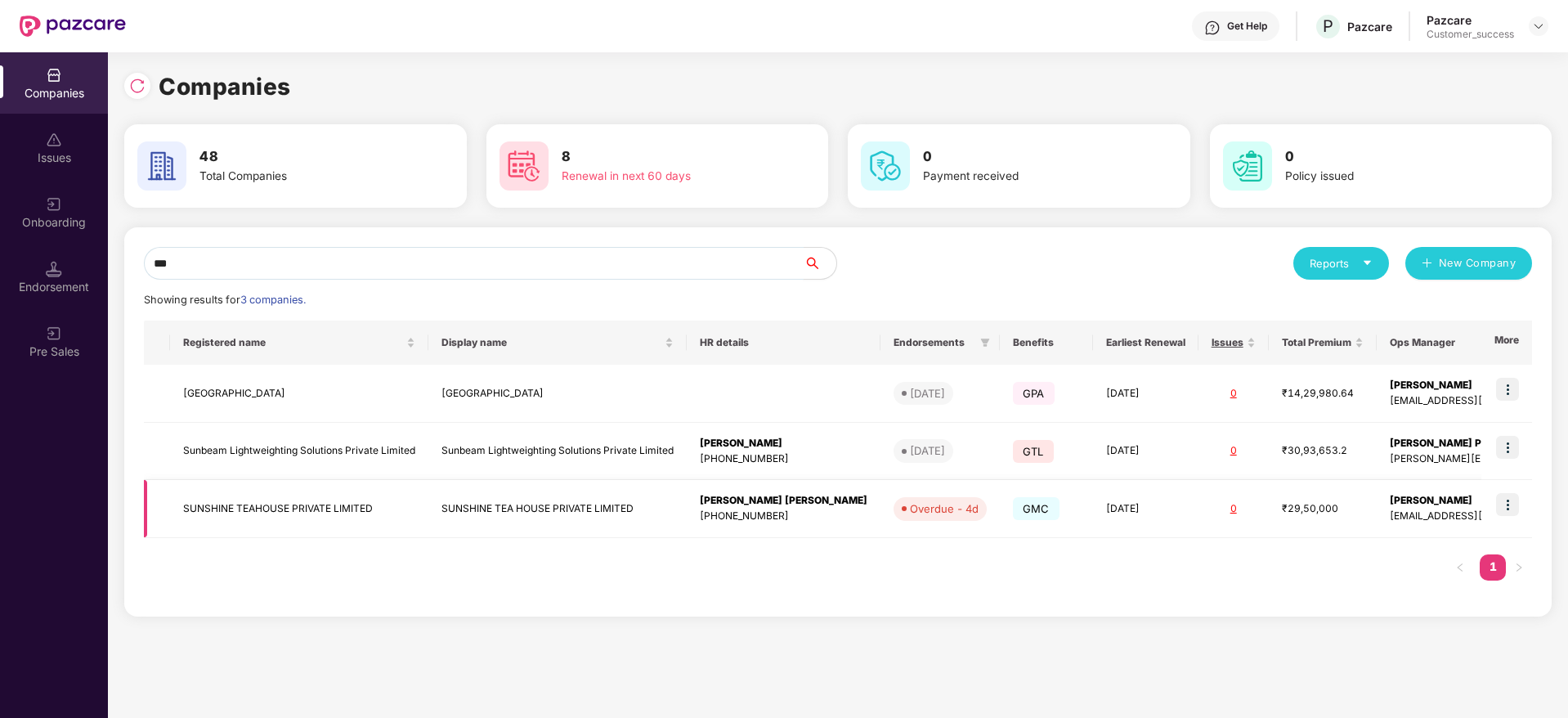
type input "***"
click at [1517, 506] on img at bounding box center [1507, 504] width 23 height 23
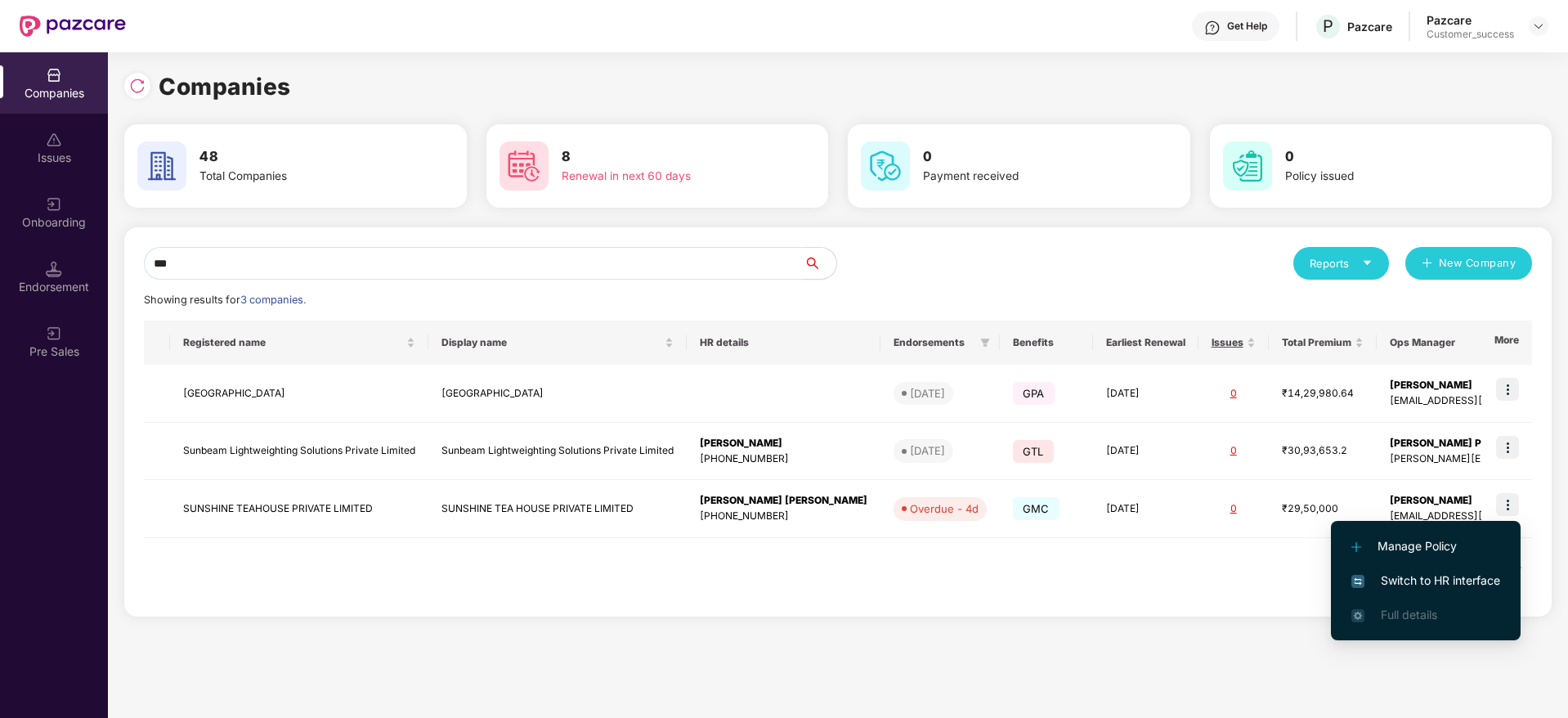
click at [1427, 577] on span "Switch to HR interface" at bounding box center [1426, 580] width 149 height 18
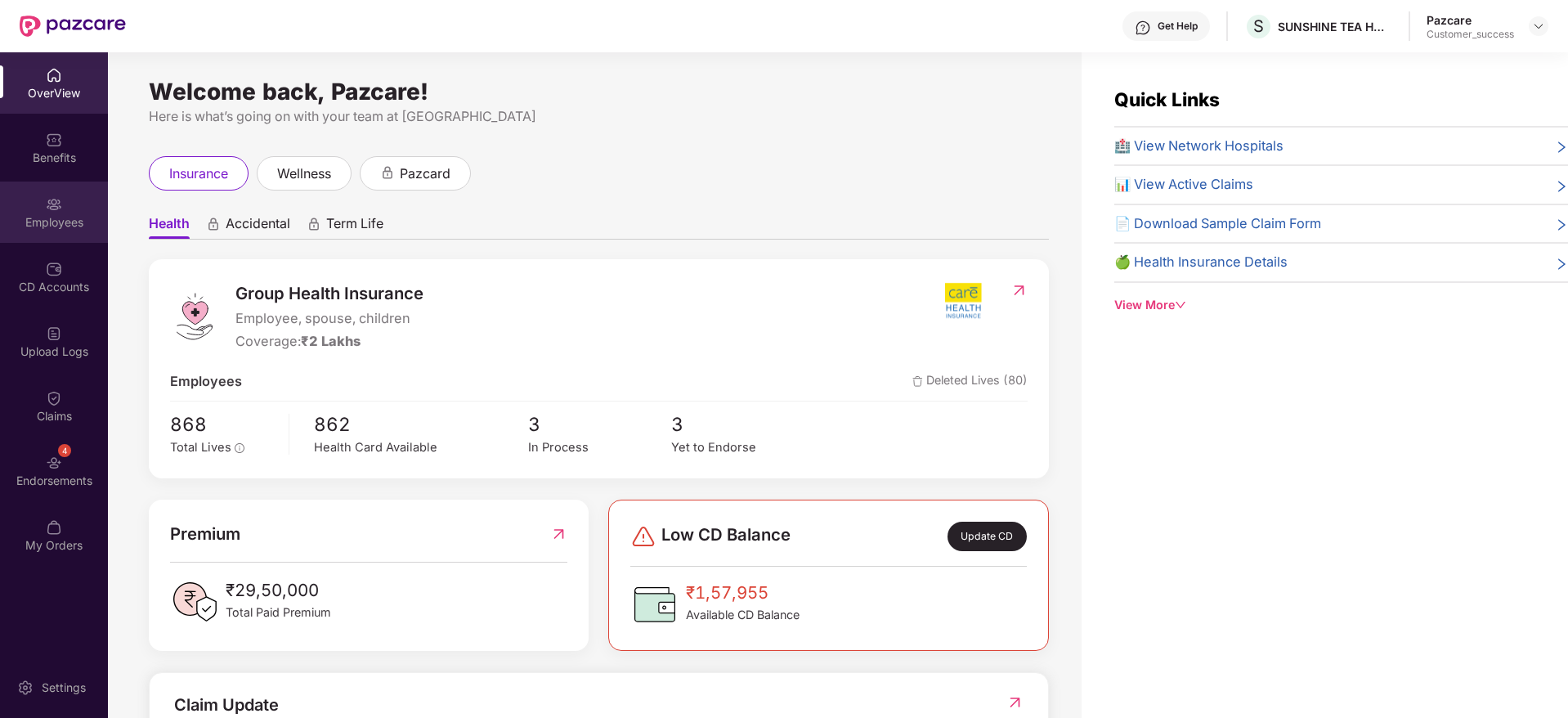
click at [57, 216] on div "Employees" at bounding box center [54, 222] width 108 height 16
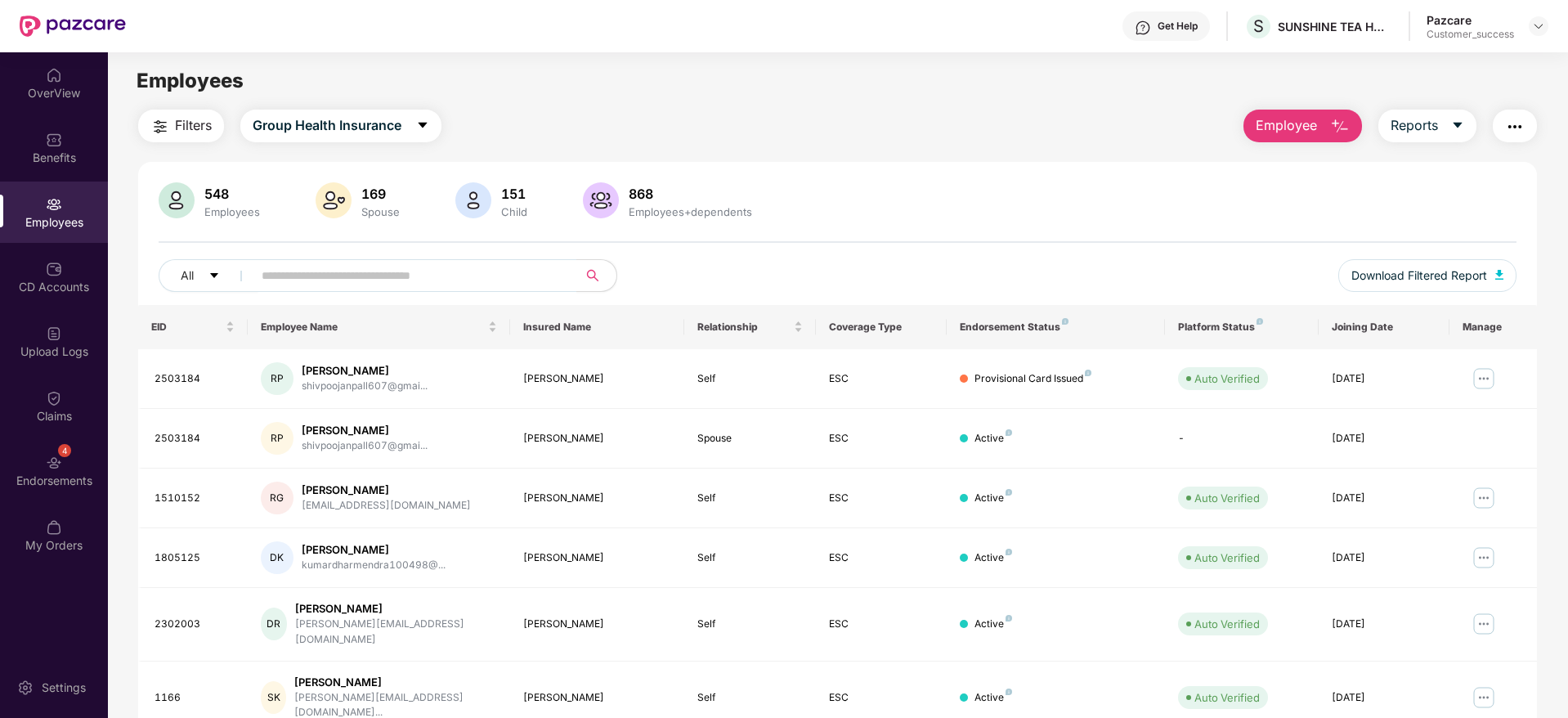
click at [189, 130] on span "Filters" at bounding box center [193, 125] width 37 height 21
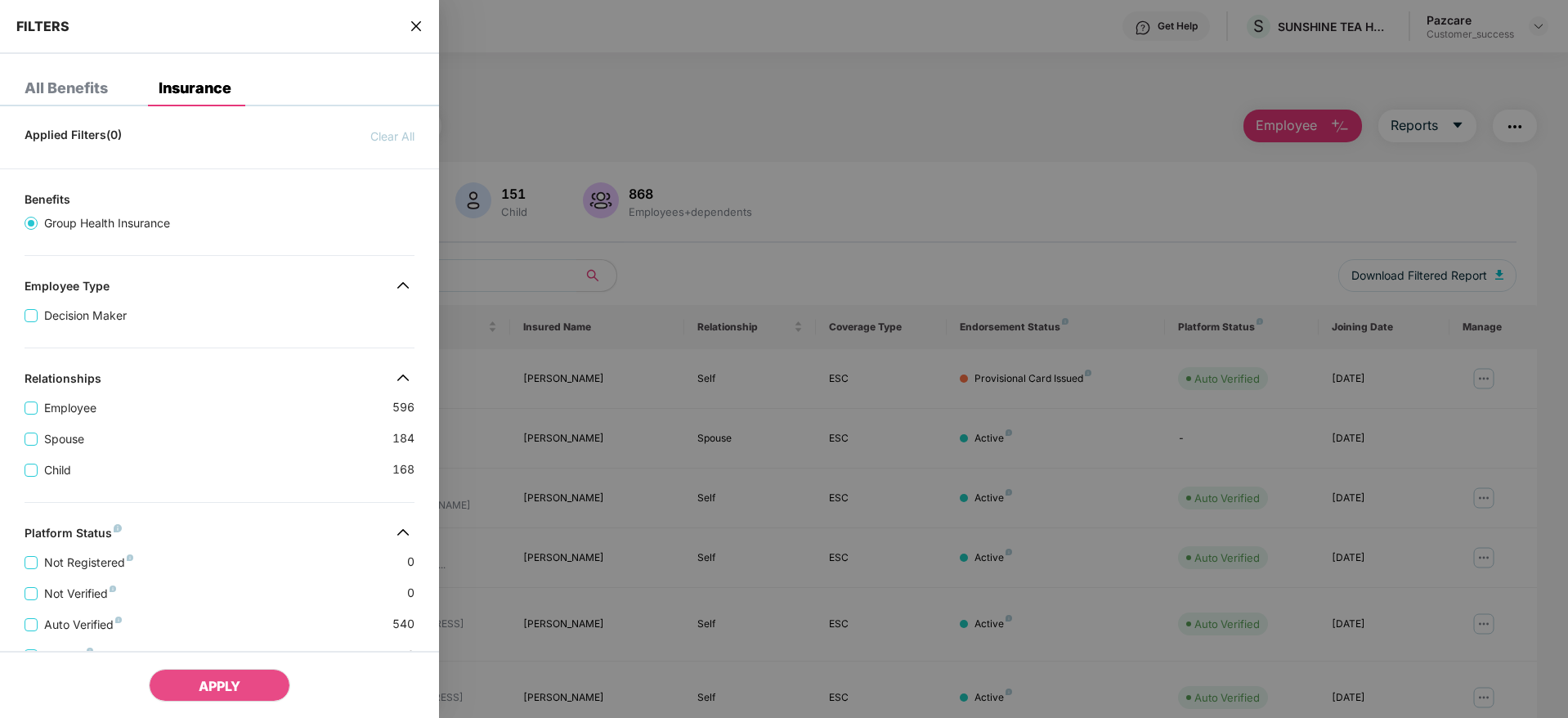
click at [186, 344] on div "Applied Filters(0) Clear All Benefits Group Health Insurance Employee Type Deci…" at bounding box center [219, 577] width 439 height 915
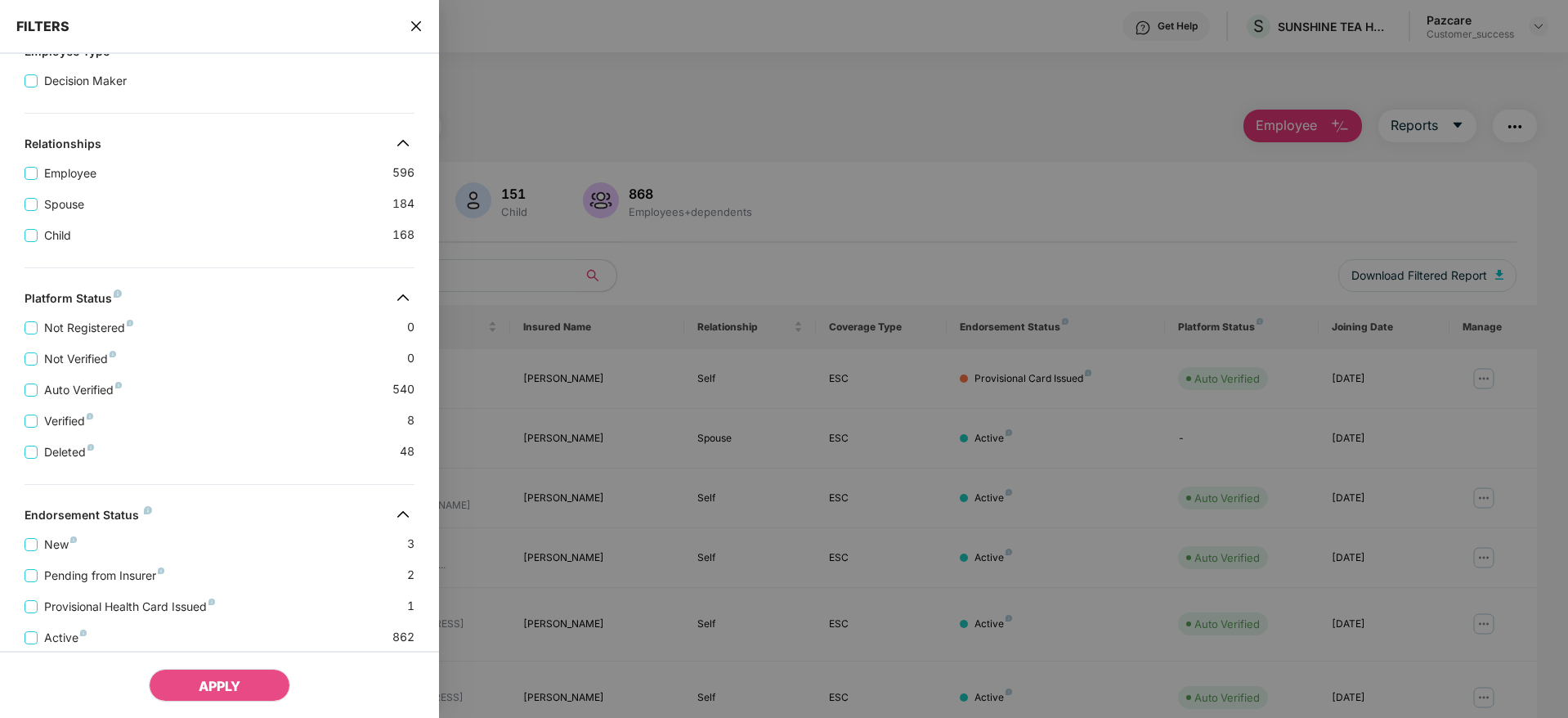
scroll to position [317, 0]
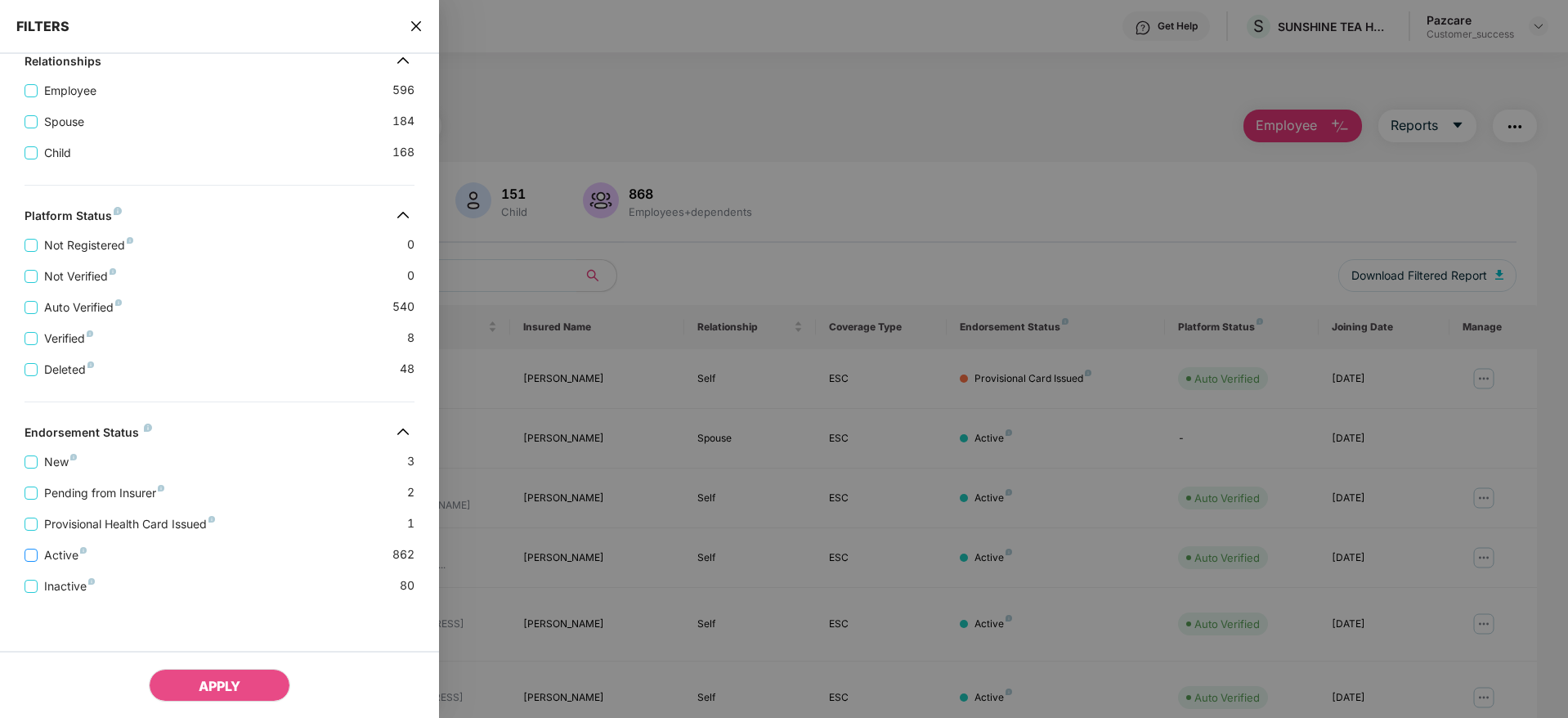
click at [38, 555] on span "Active" at bounding box center [65, 554] width 56 height 18
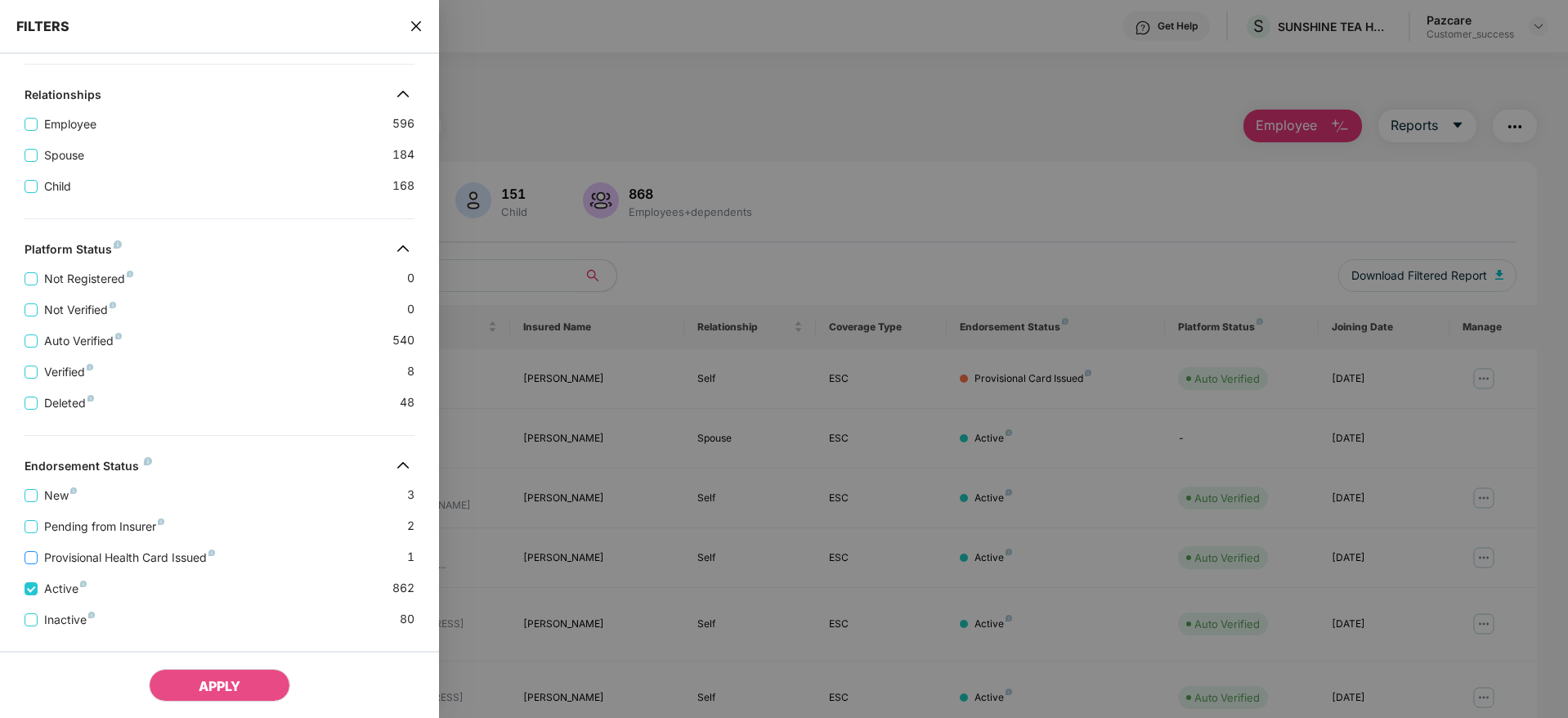
click at [69, 558] on span "Provisional Health Card Issued" at bounding box center [129, 557] width 184 height 18
click at [59, 530] on span "Pending from Insurer" at bounding box center [104, 526] width 133 height 18
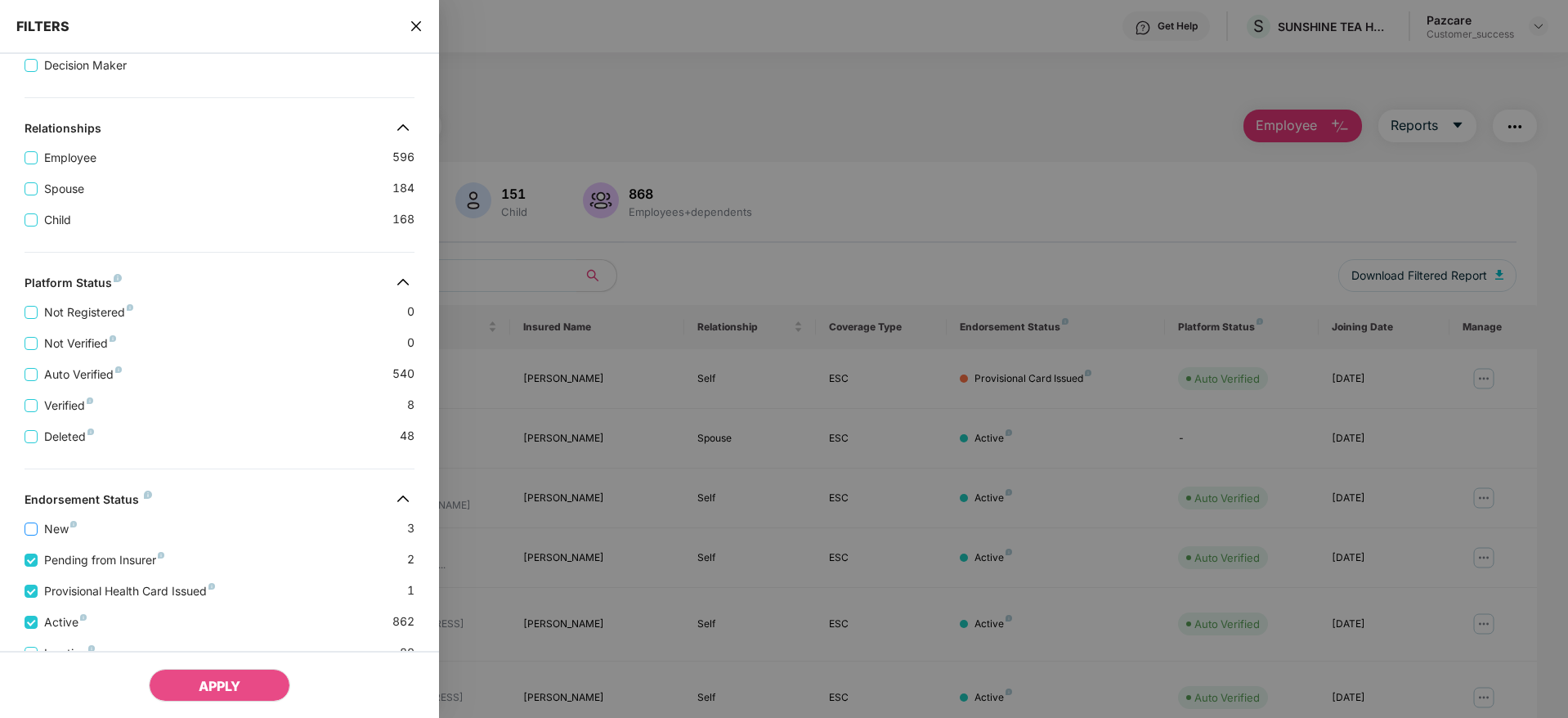
click at [42, 530] on span "New" at bounding box center [60, 529] width 45 height 18
click at [177, 458] on div "Applied Filters(4) Clear All Active Provisional Health Card Issued Pending from…" at bounding box center [219, 293] width 439 height 983
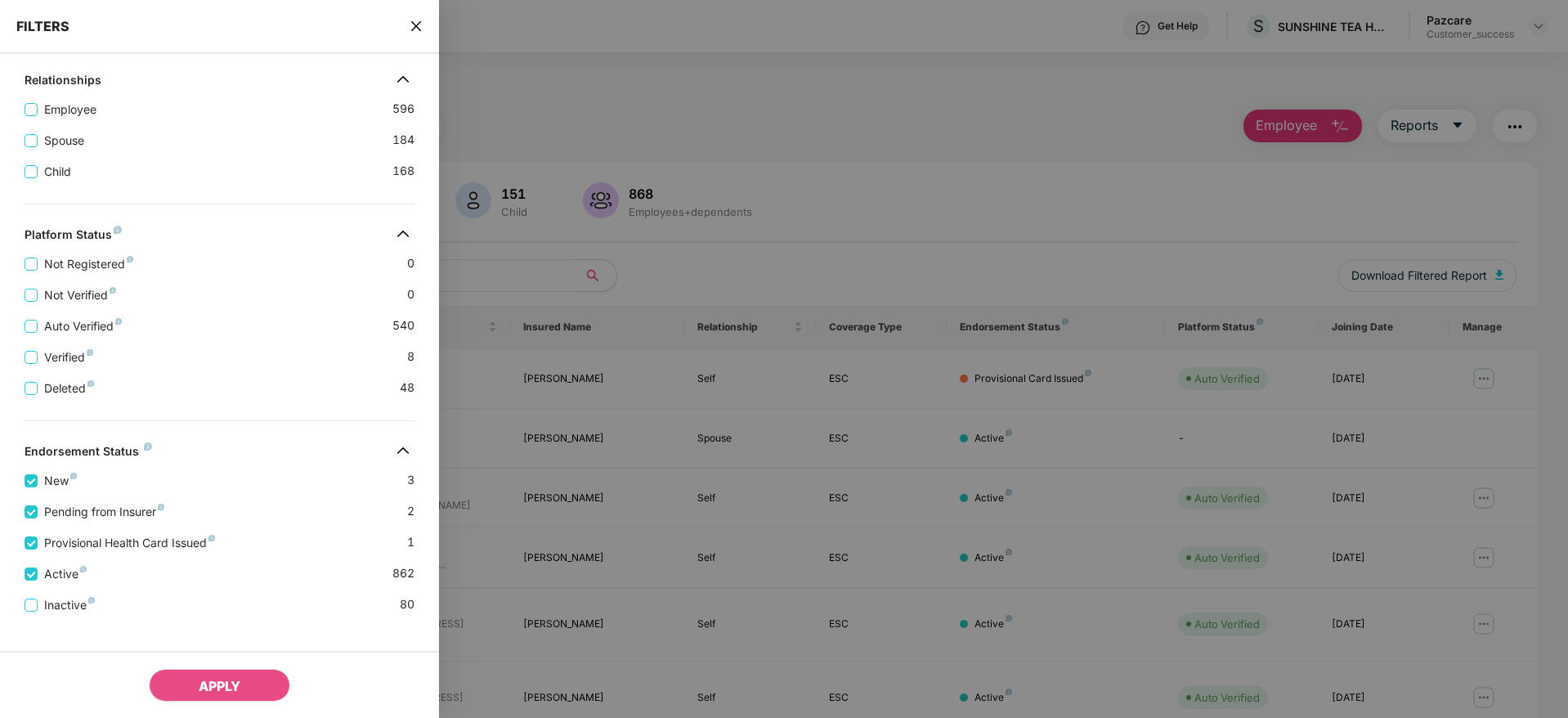
scroll to position [384, 0]
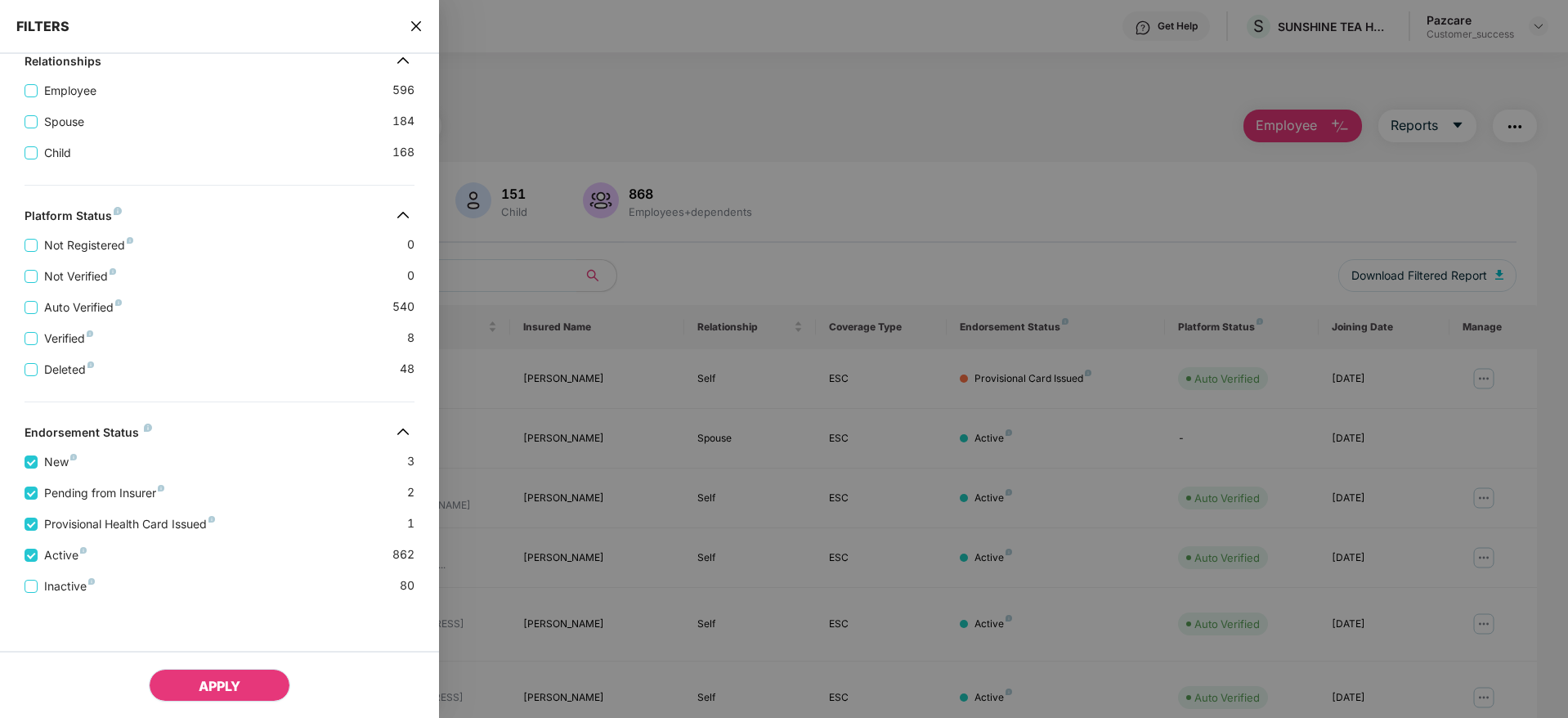
click at [188, 683] on button "APPLY" at bounding box center [219, 685] width 141 height 33
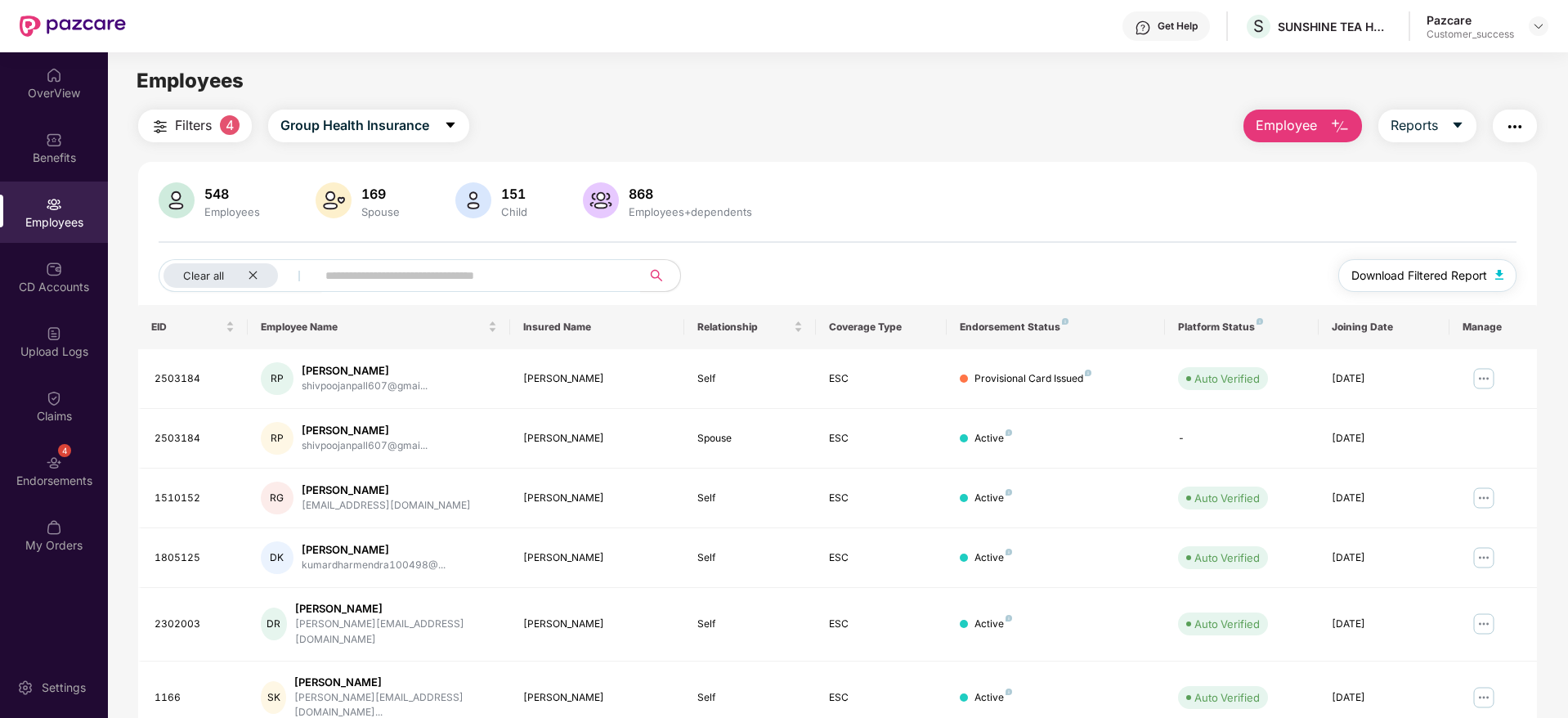
click at [1386, 288] on button "Download Filtered Report" at bounding box center [1427, 275] width 178 height 33
click at [171, 131] on button "Filters 4" at bounding box center [195, 126] width 114 height 33
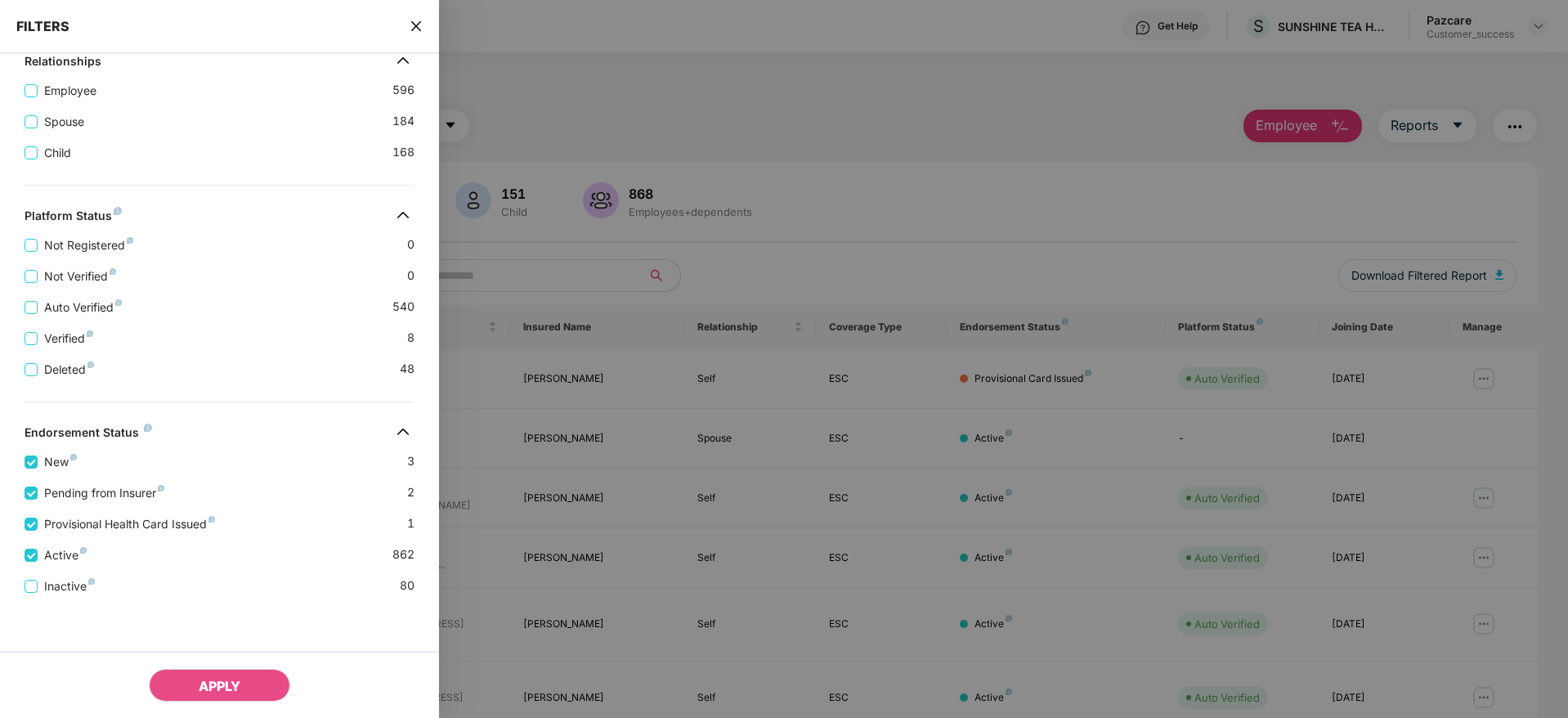
click at [224, 410] on div "Applied Filters(4) Clear All Active Provisional Health Card Issued Pending from…" at bounding box center [219, 226] width 439 height 983
click at [219, 673] on button "APPLY" at bounding box center [219, 685] width 141 height 33
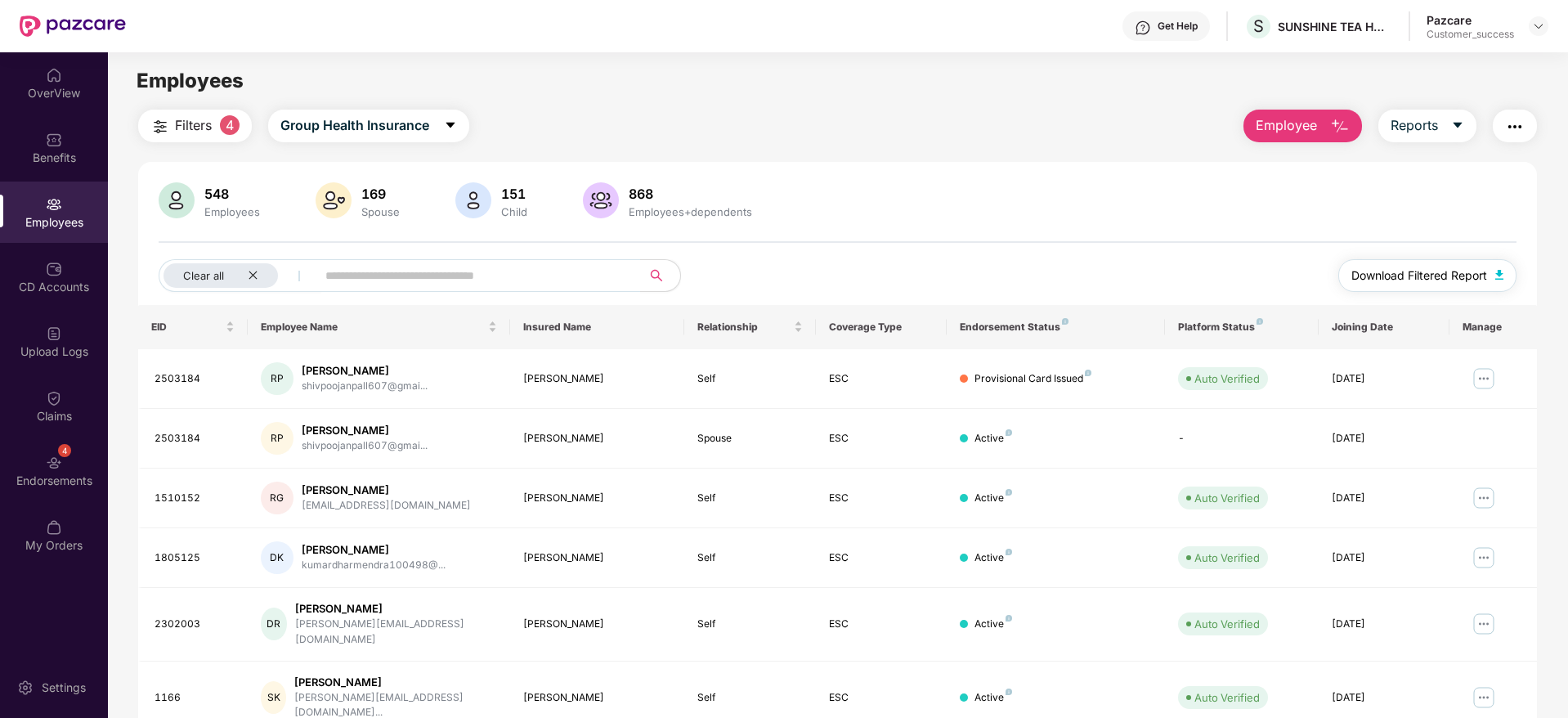
click at [1395, 272] on span "Download Filtered Report" at bounding box center [1419, 275] width 135 height 18
